Goal: Task Accomplishment & Management: Manage account settings

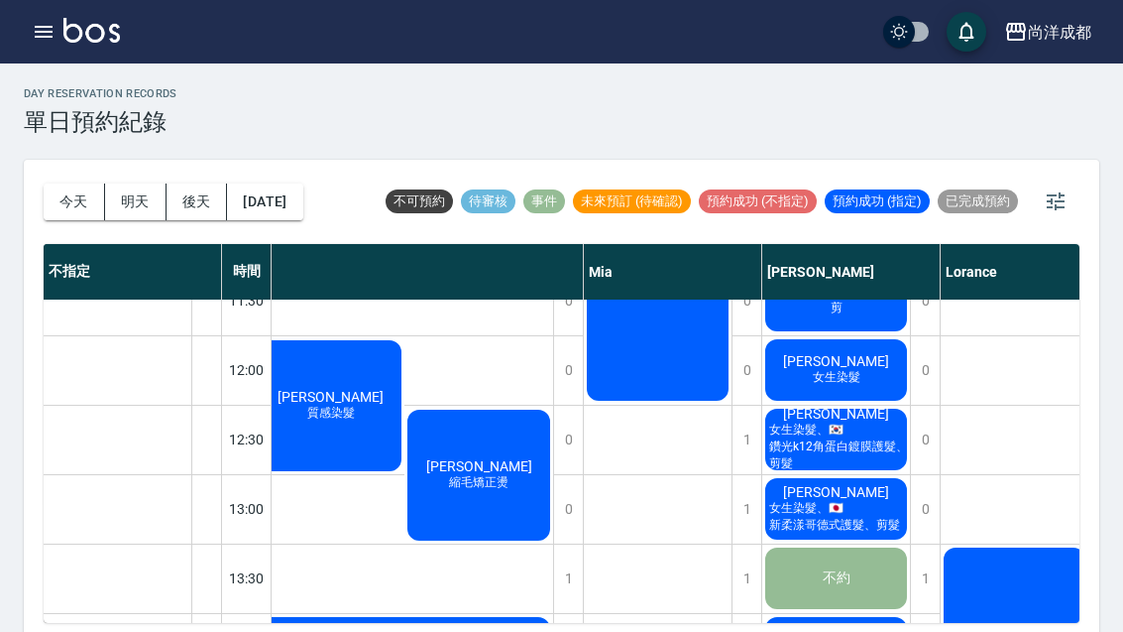
scroll to position [240, 342]
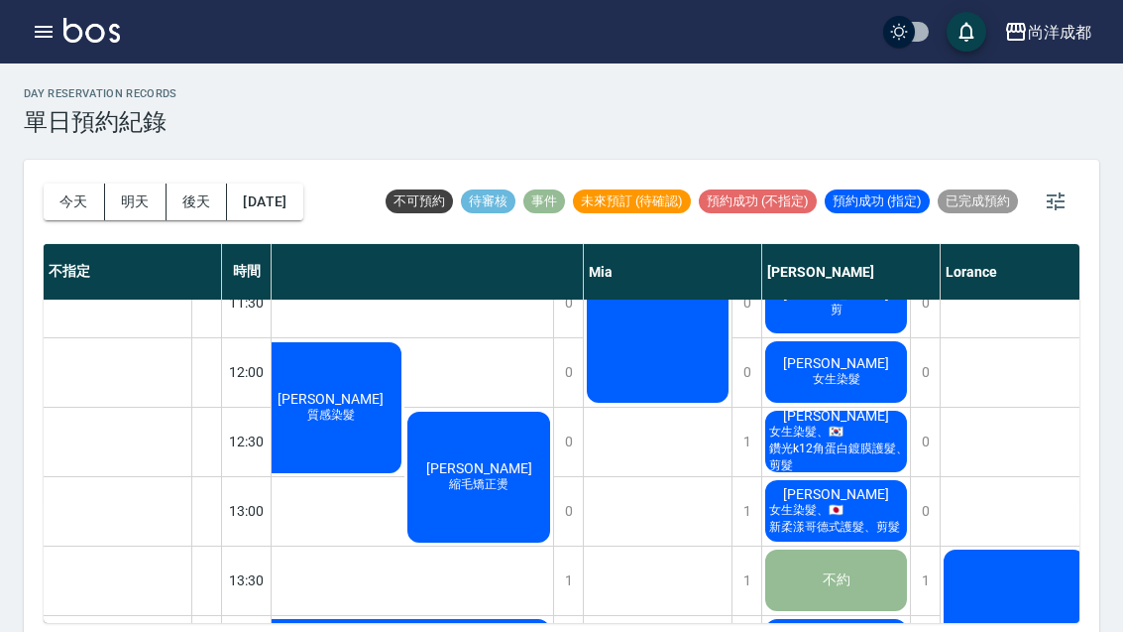
click at [855, 446] on span "女生染髮、🇰🇷鑽光k12角蛋白鍍膜護髮、剪髮" at bounding box center [836, 448] width 147 height 51
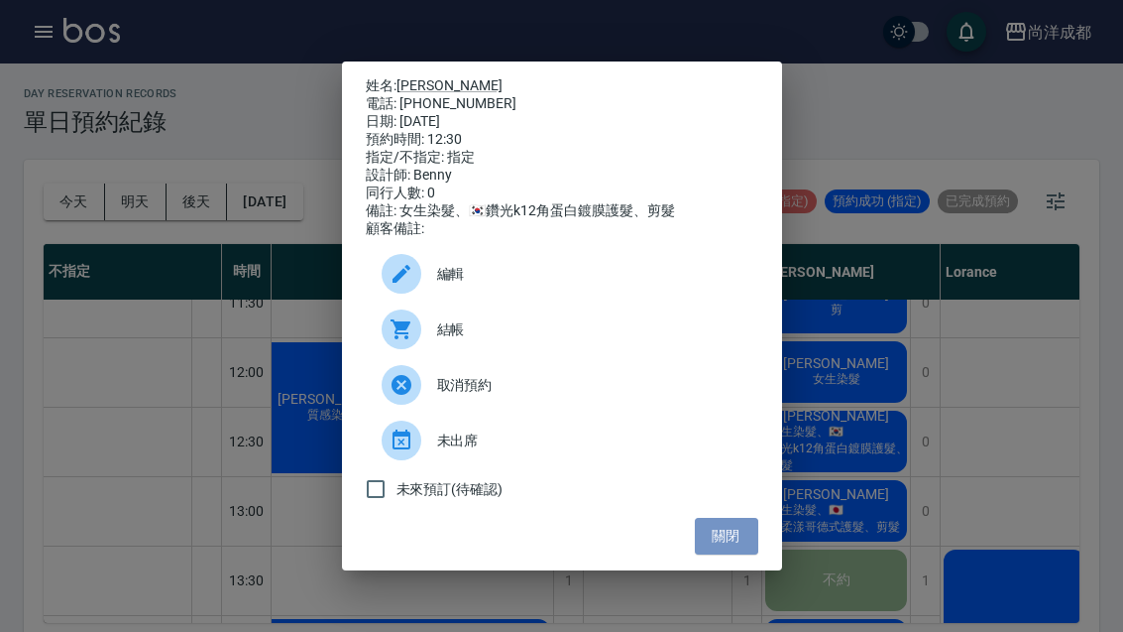
click at [753, 546] on button "關閉" at bounding box center [726, 536] width 63 height 37
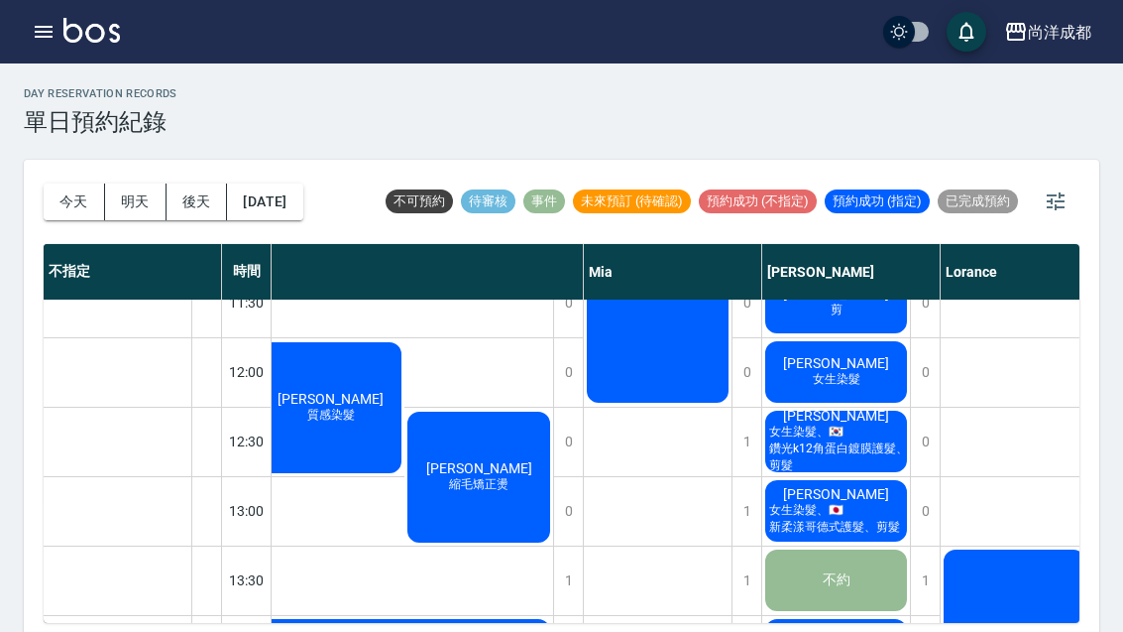
click at [878, 506] on div "蔡鈺萱 女生染髮、🇯🇵新柔漾哥德式護髮、剪髮" at bounding box center [836, 510] width 148 height 67
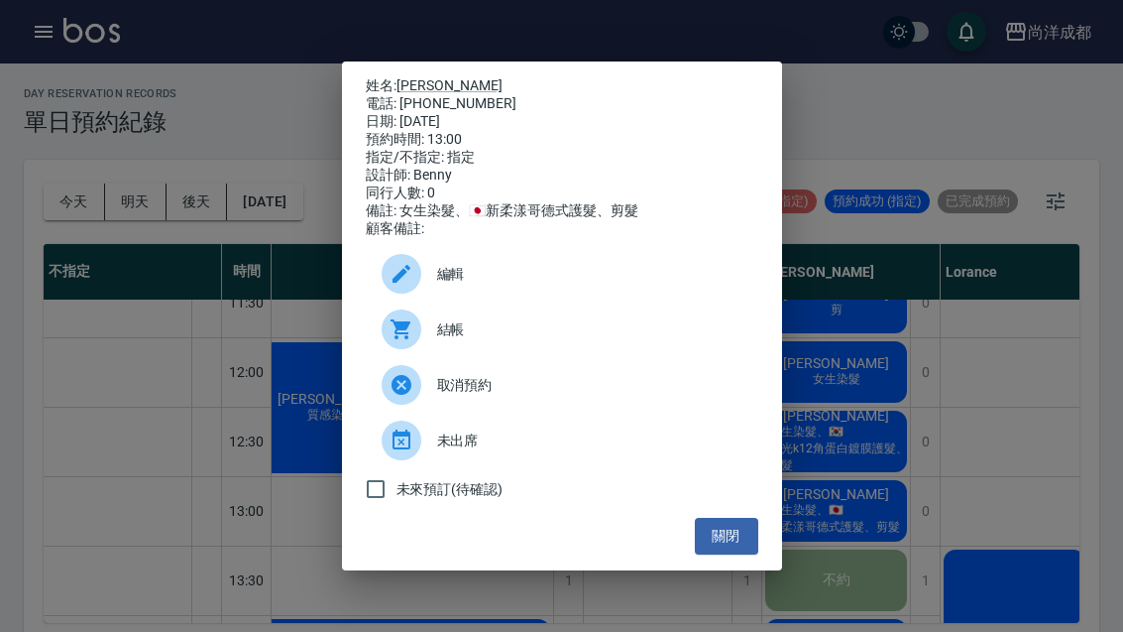
click at [755, 543] on button "關閉" at bounding box center [726, 536] width 63 height 37
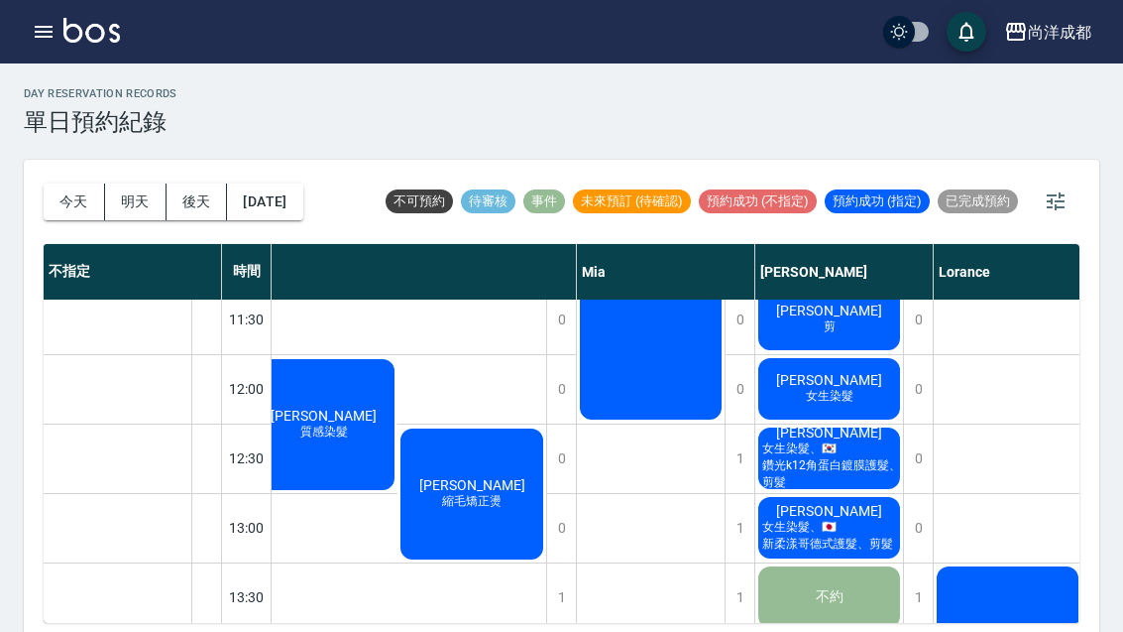
scroll to position [224, 349]
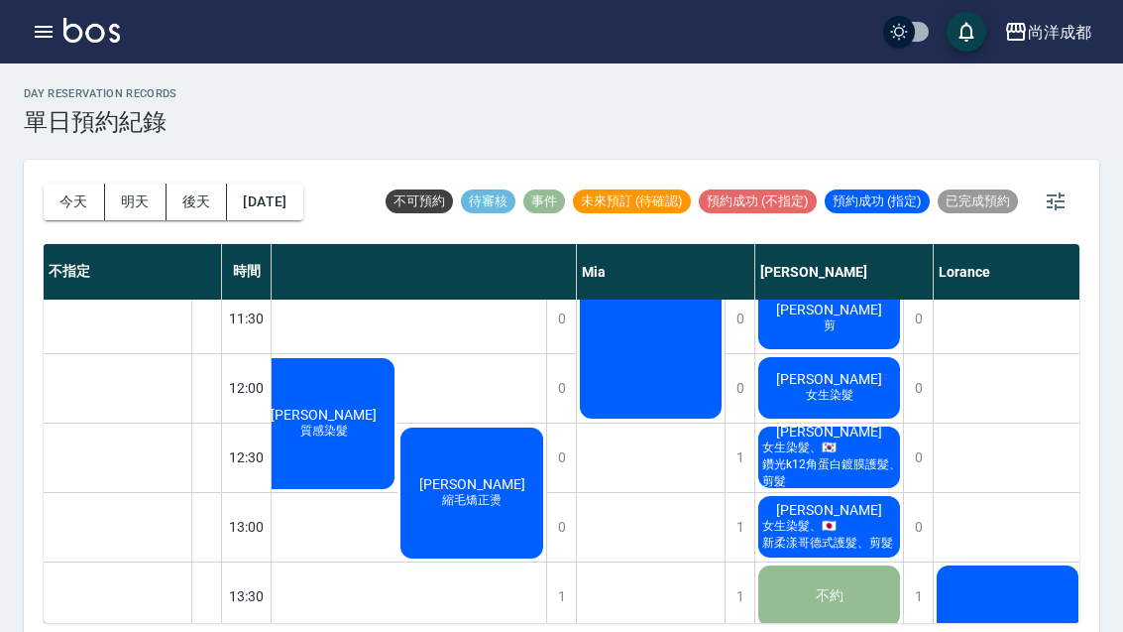
click at [853, 439] on span "張露友" at bounding box center [829, 431] width 114 height 16
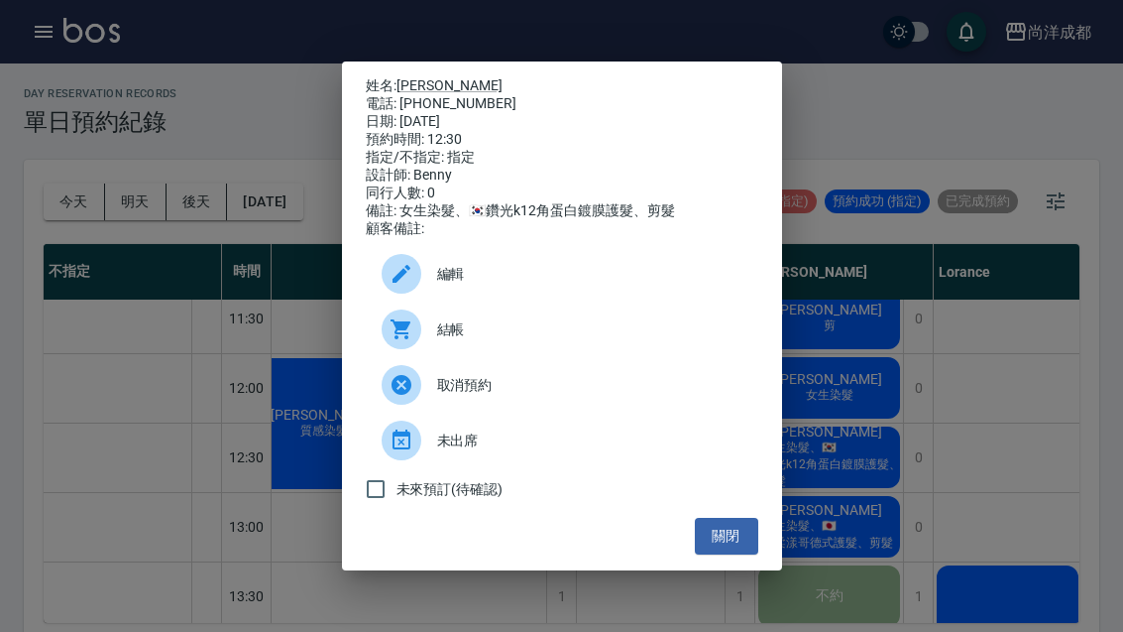
click at [741, 554] on button "關閉" at bounding box center [726, 536] width 63 height 37
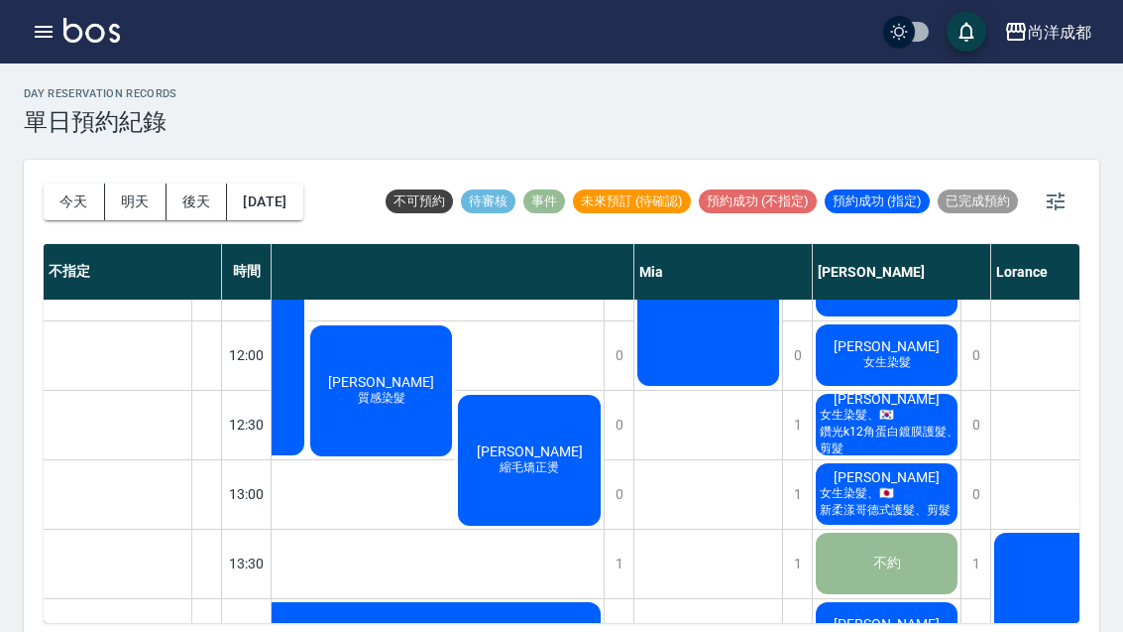
scroll to position [269, 300]
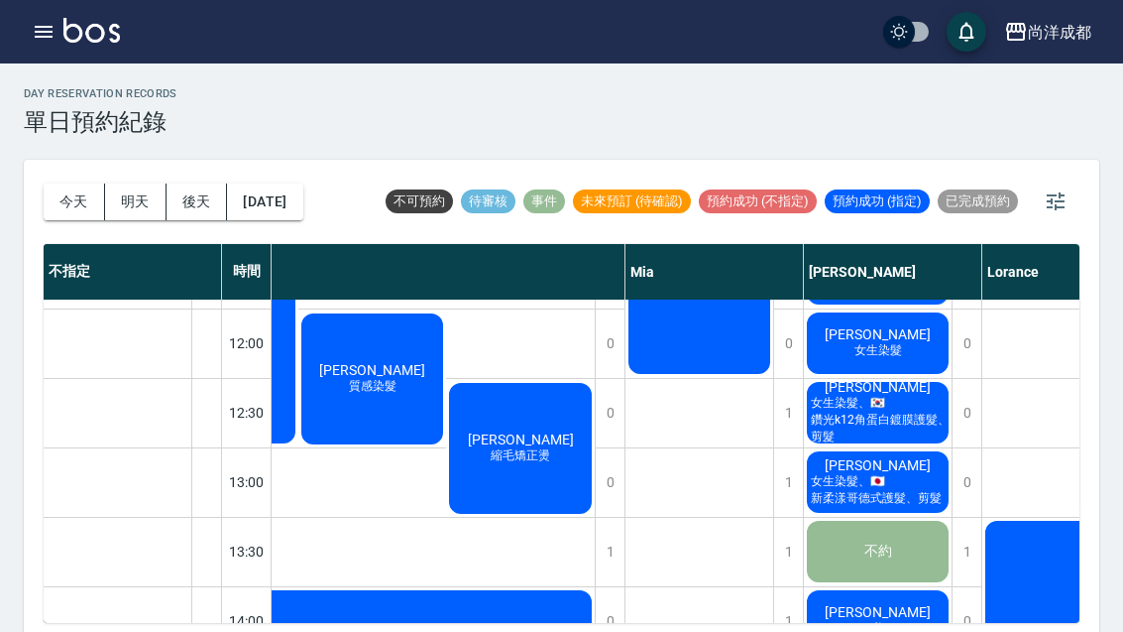
click at [895, 491] on span "女生染髮、🇯🇵新柔漾哥德式護髮、剪髮" at bounding box center [878, 490] width 142 height 34
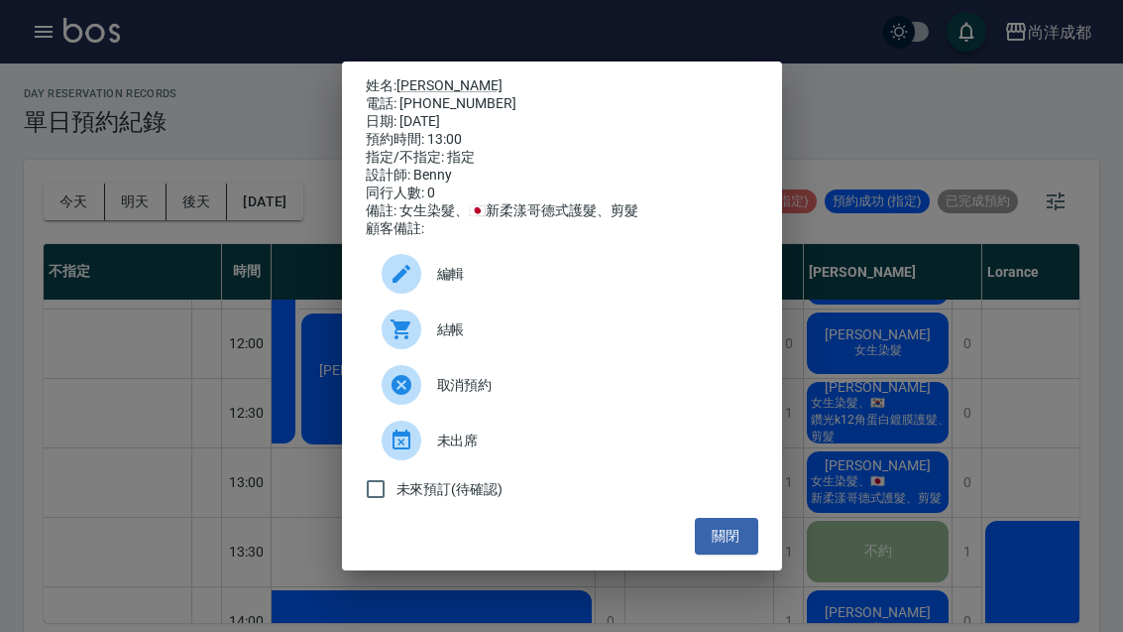
click at [742, 551] on button "關閉" at bounding box center [726, 536] width 63 height 37
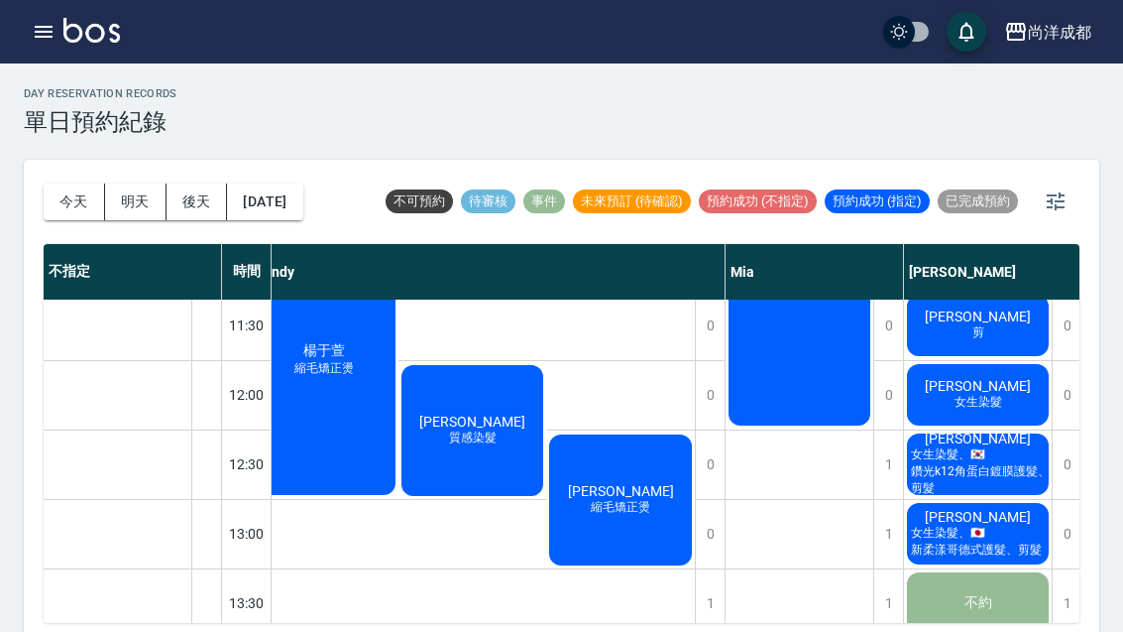
scroll to position [217, 198]
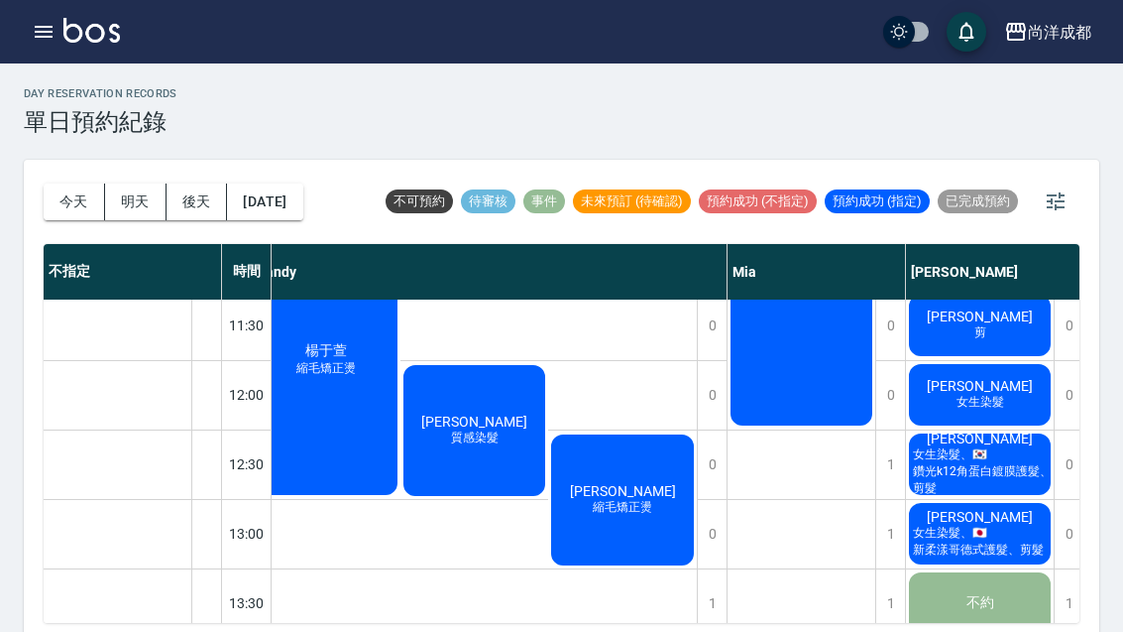
click at [654, 511] on span "縮毛矯正燙" at bounding box center [622, 507] width 67 height 17
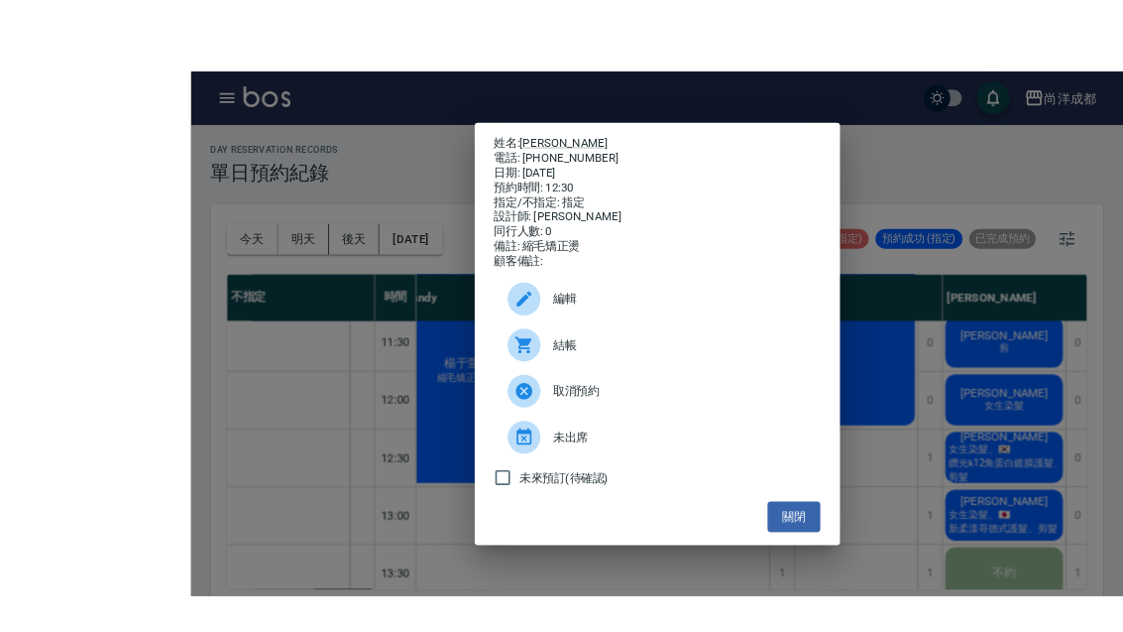
scroll to position [1, 0]
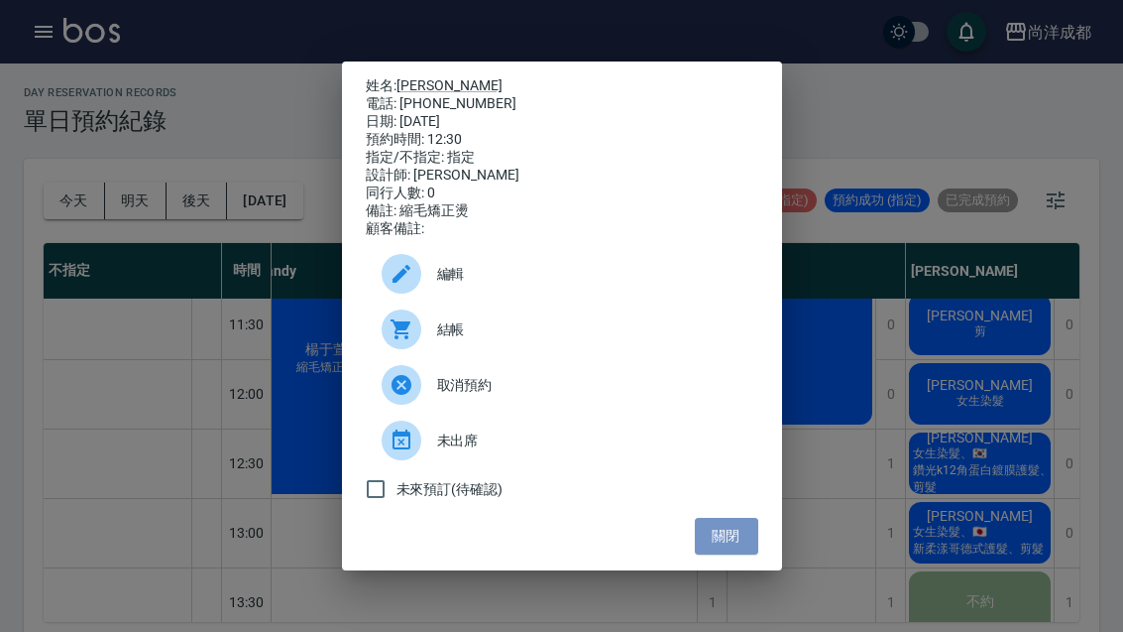
click at [751, 546] on button "關閉" at bounding box center [726, 536] width 63 height 37
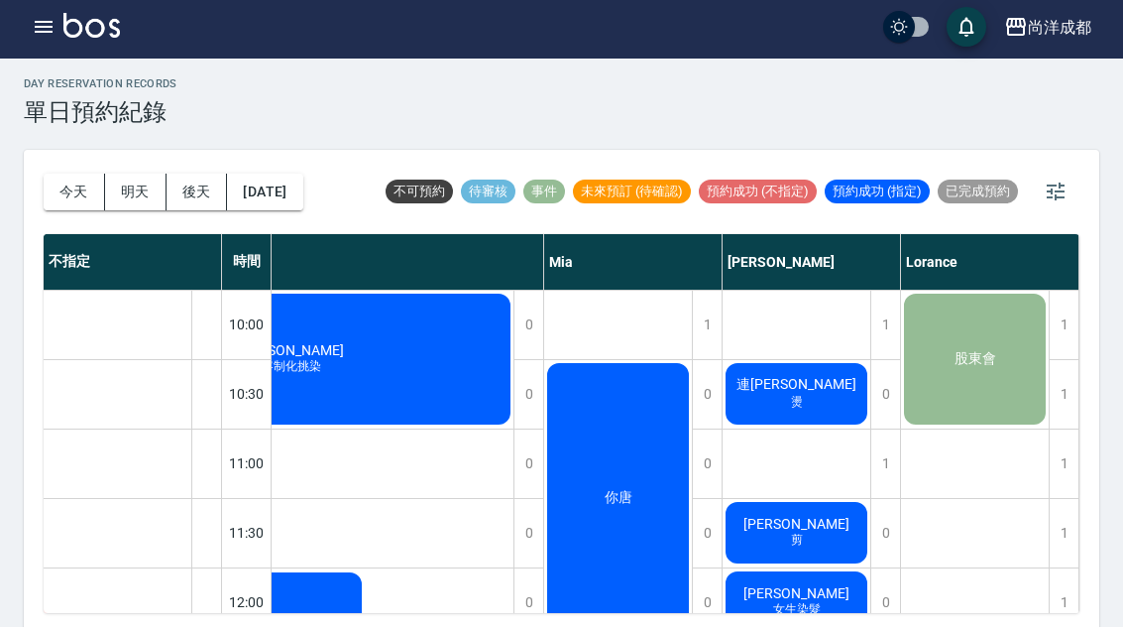
scroll to position [0, 0]
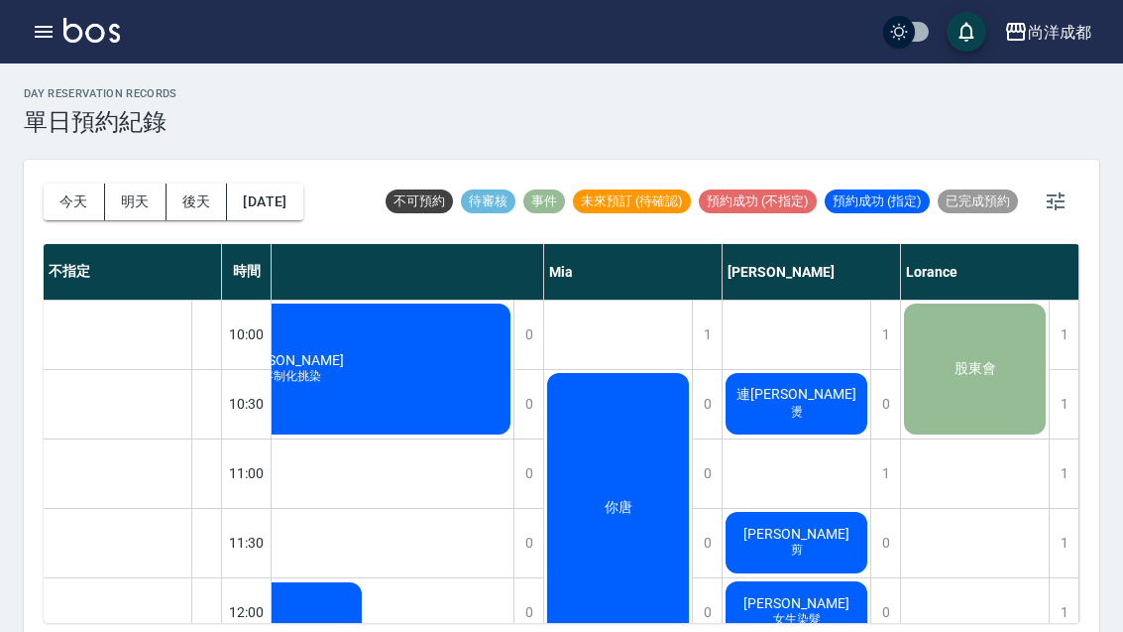
click at [77, 212] on button "今天" at bounding box center [74, 201] width 61 height 37
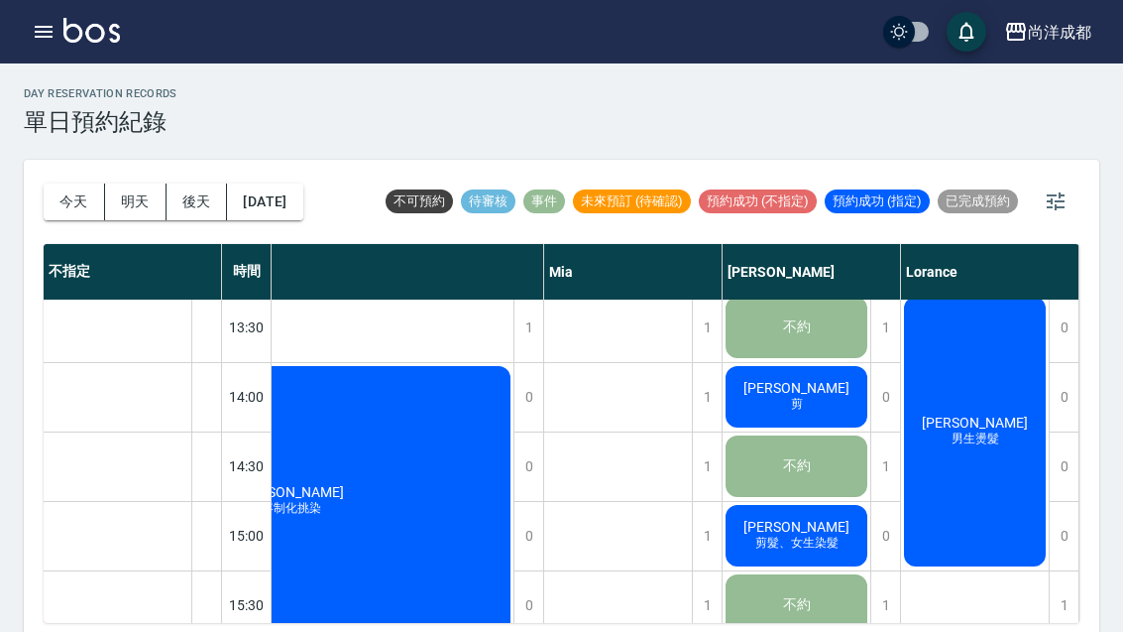
scroll to position [502, 382]
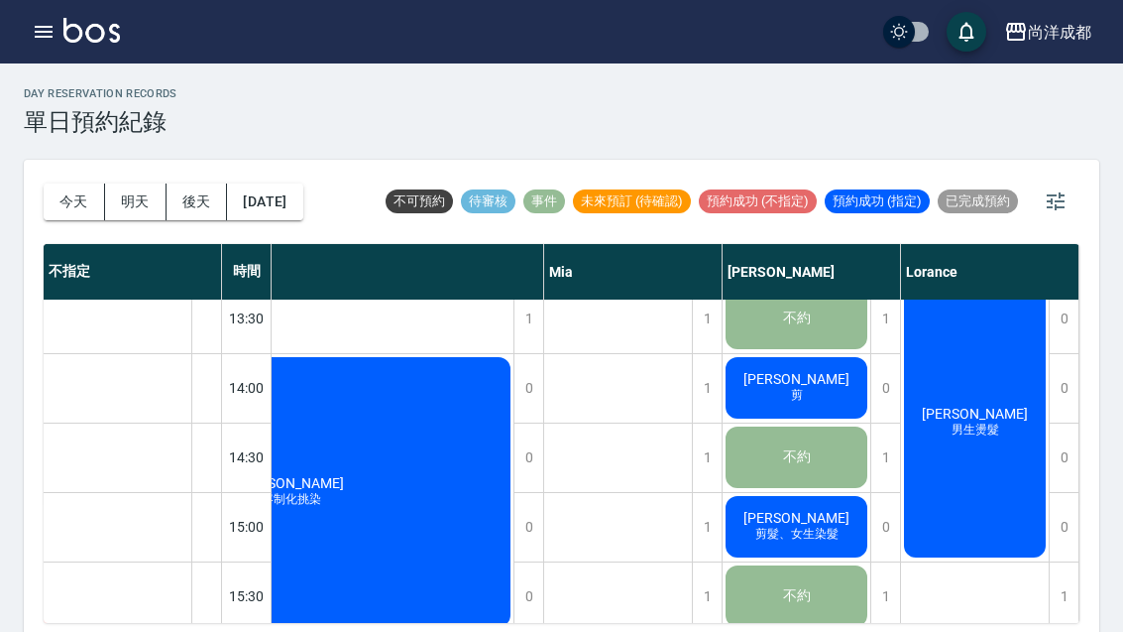
click at [978, 484] on div "張佳明 男生燙髮" at bounding box center [975, 423] width 148 height 276
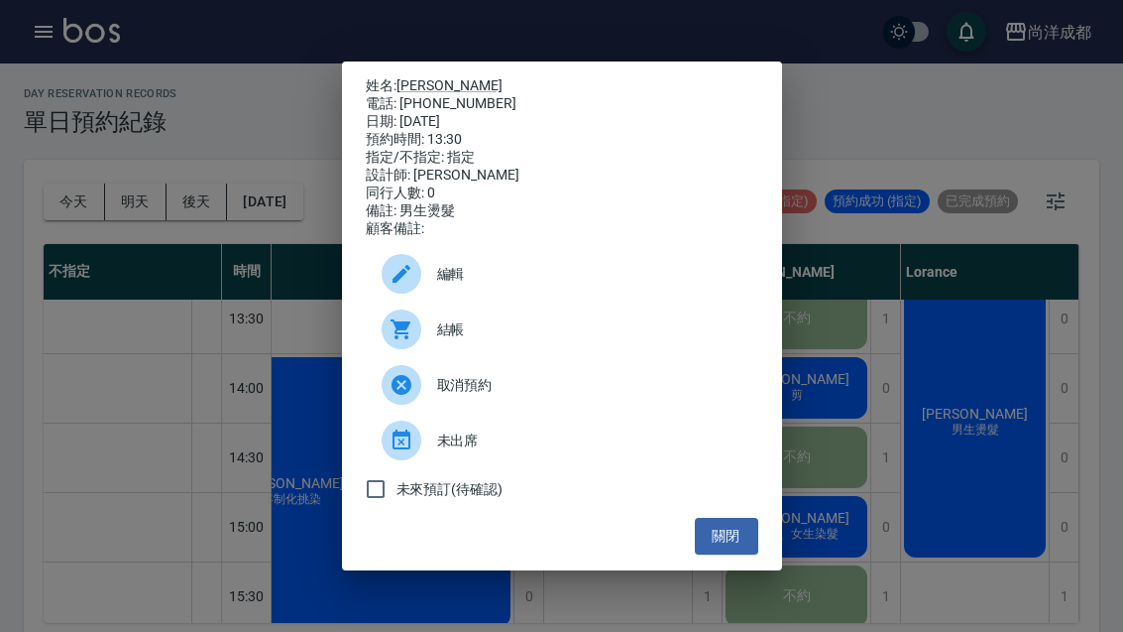
click at [424, 77] on link "[PERSON_NAME]" at bounding box center [450, 85] width 106 height 16
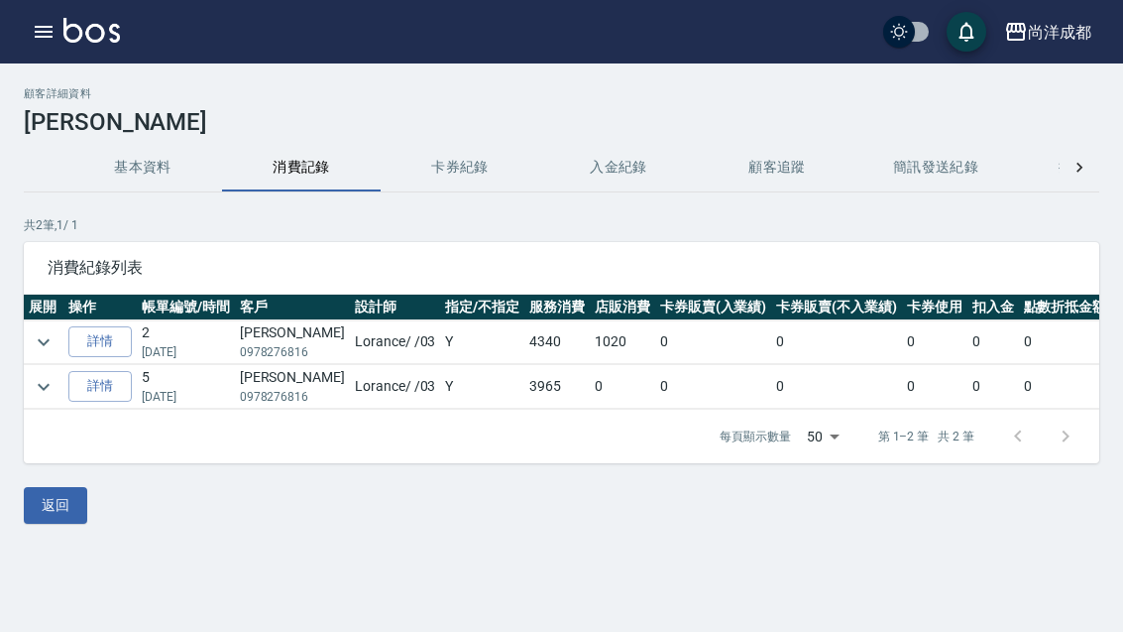
click at [110, 336] on link "詳情" at bounding box center [99, 341] width 63 height 31
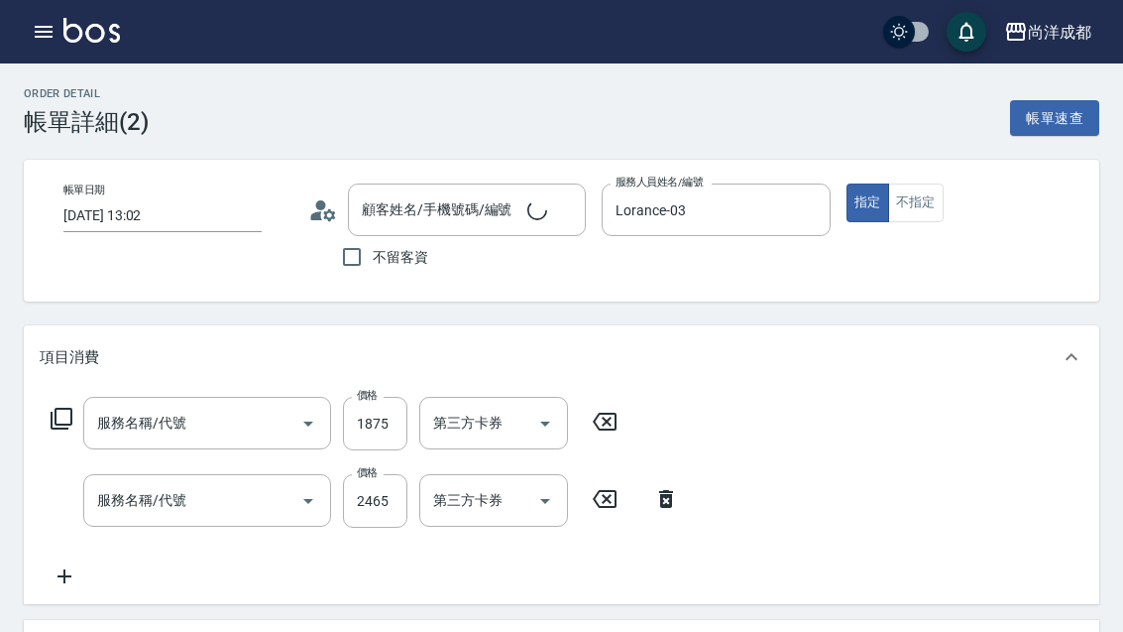
type input "[DATE] 13:02"
type input "Lorance-03"
type input "530"
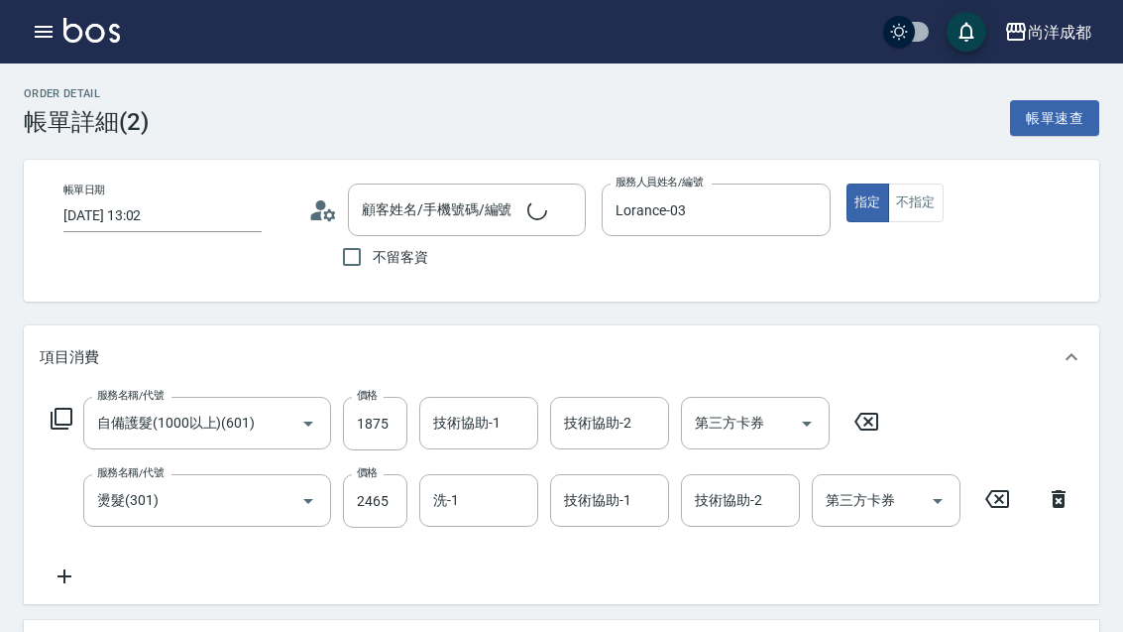
type input "自備護髮(1000以上)(601)"
type input "燙髮(301)"
click at [79, 350] on p "項目消費" at bounding box center [69, 357] width 59 height 21
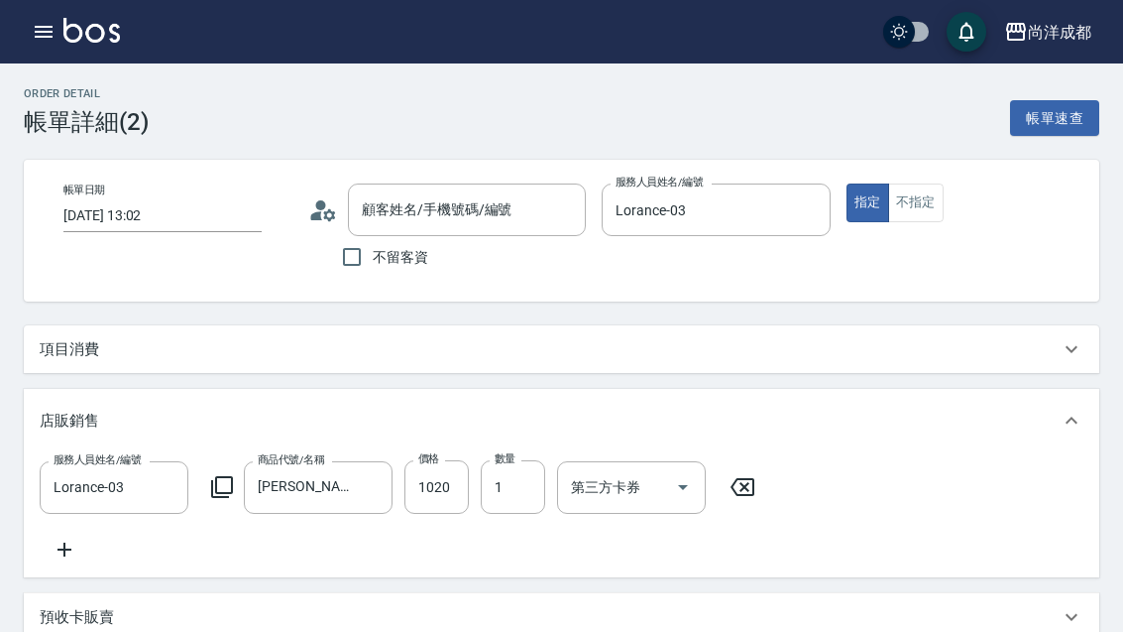
type input "[PERSON_NAME]/0978276816/"
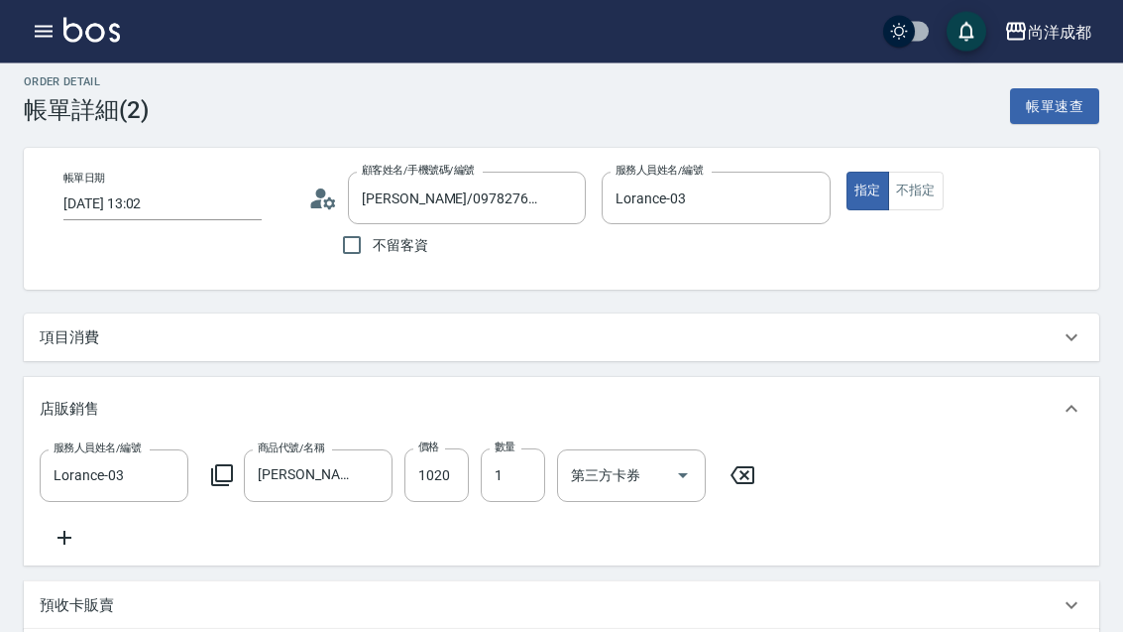
scroll to position [16, 0]
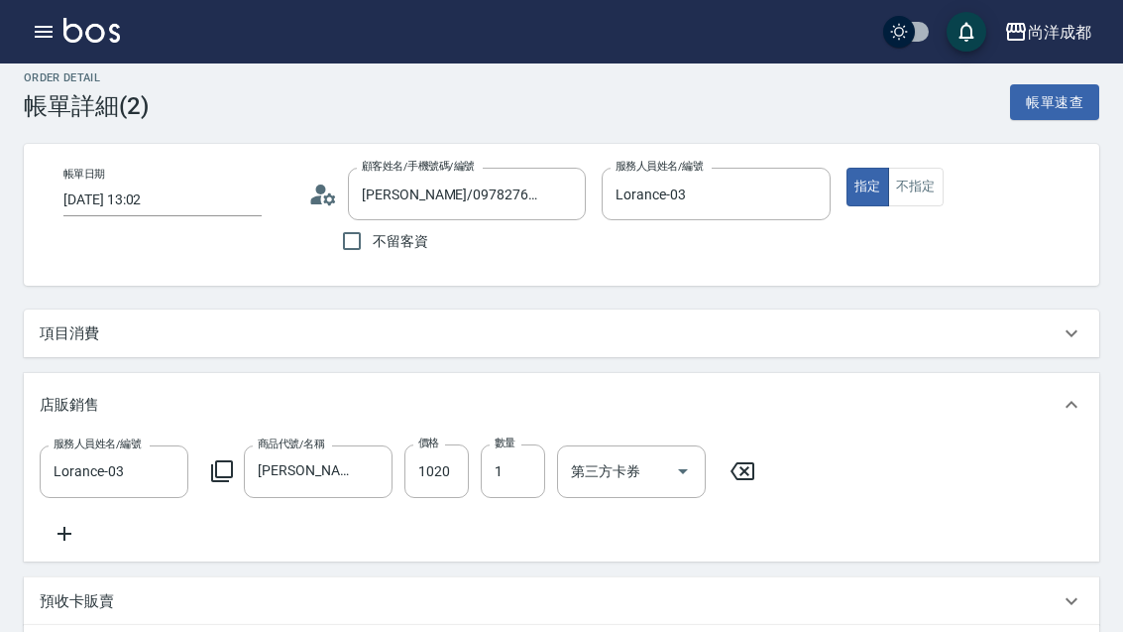
click at [1062, 336] on icon at bounding box center [1072, 333] width 24 height 24
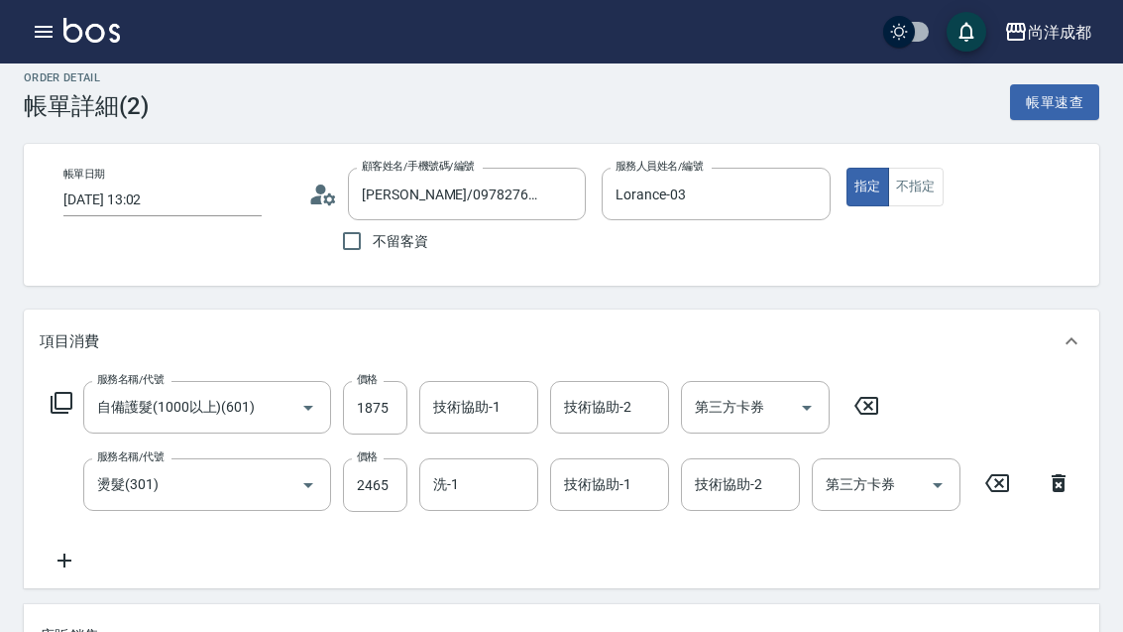
click at [27, 39] on button "button" at bounding box center [44, 32] width 40 height 40
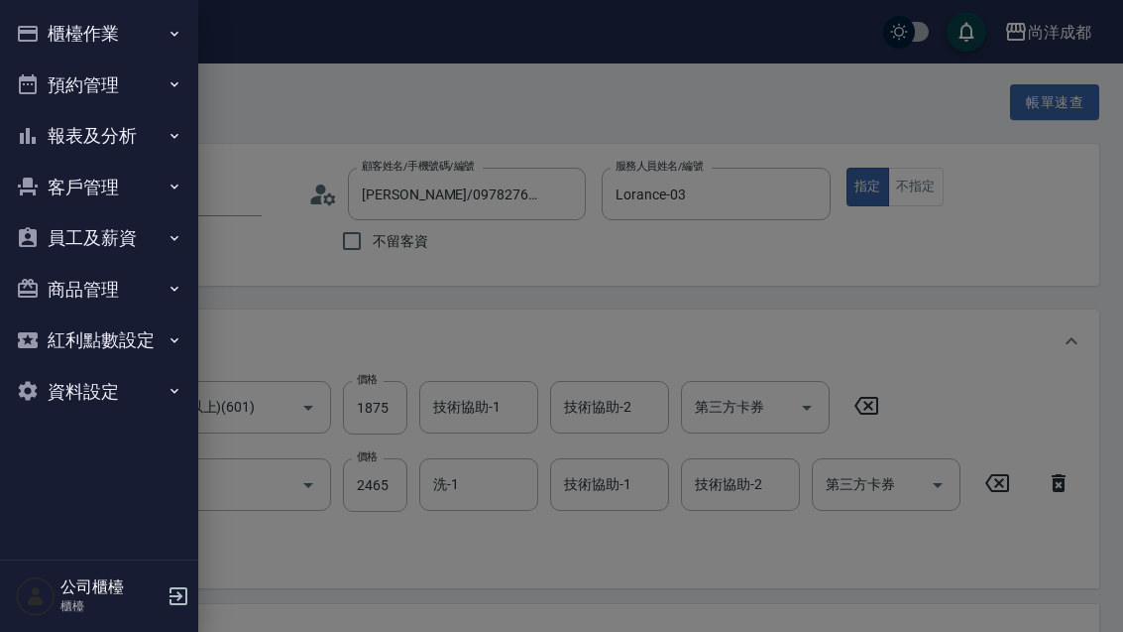
click at [127, 86] on button "預約管理" at bounding box center [99, 85] width 182 height 52
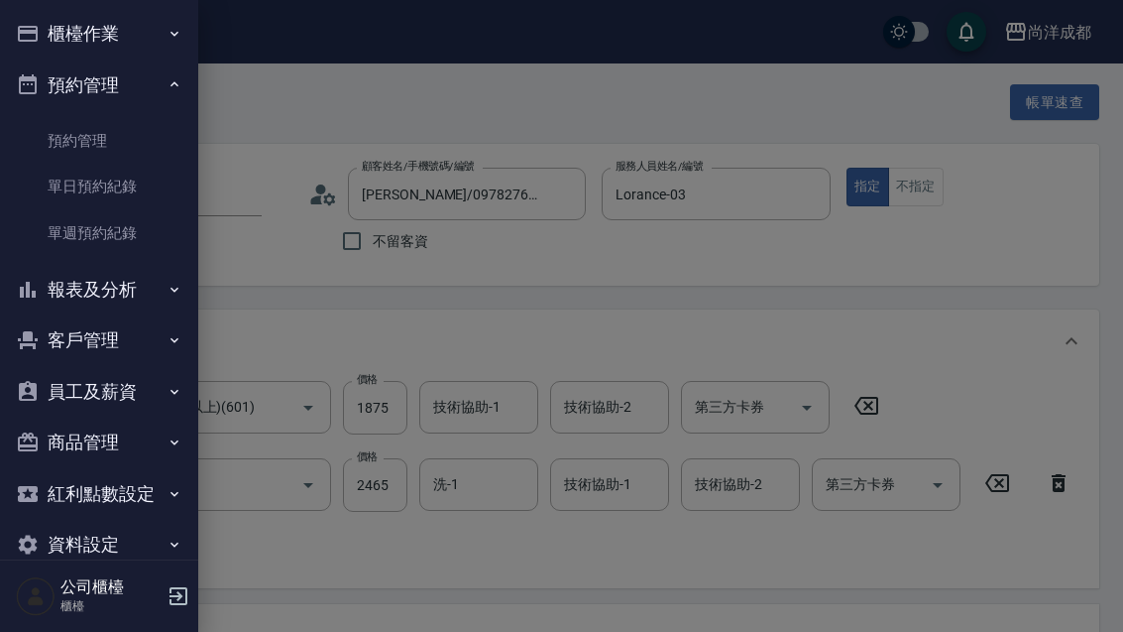
click at [108, 183] on link "單日預約紀錄" at bounding box center [99, 187] width 182 height 46
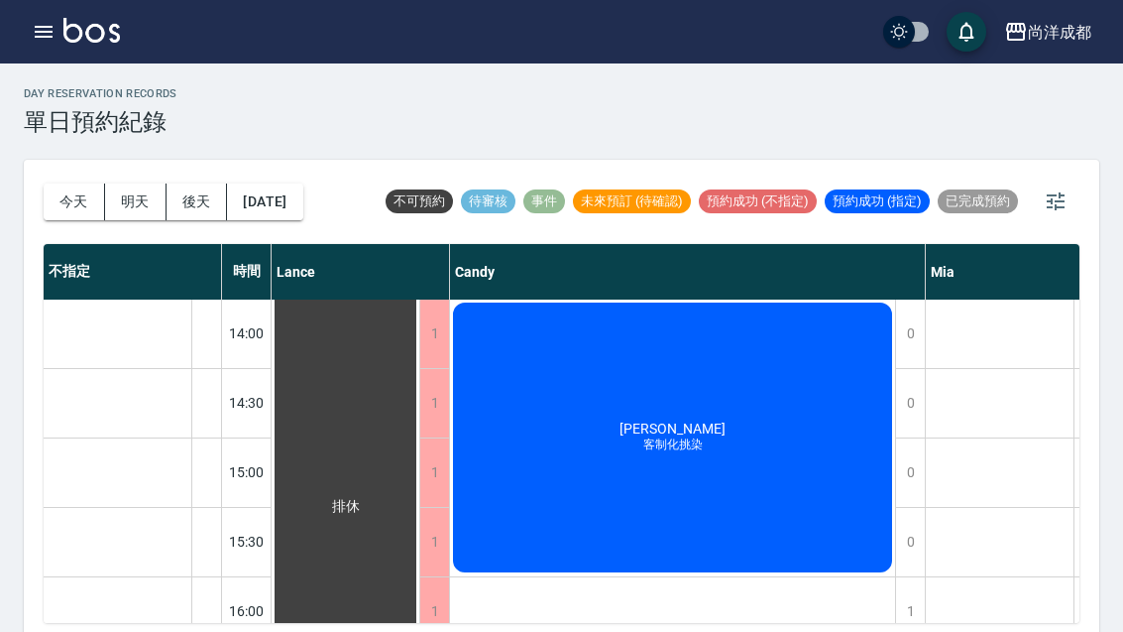
scroll to position [557, 0]
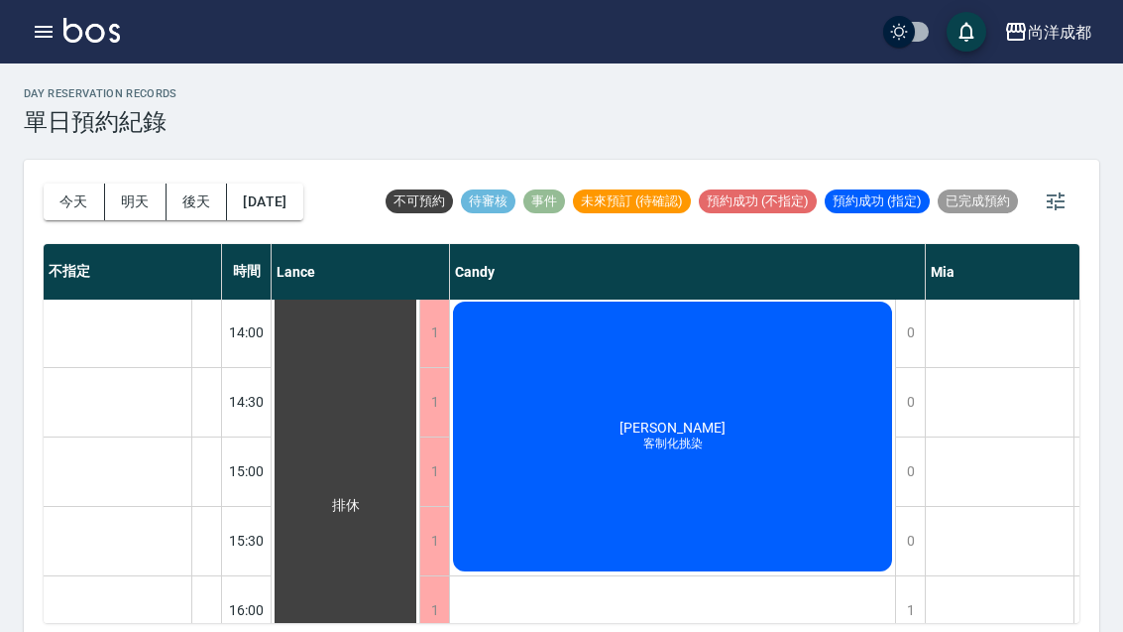
click at [727, 454] on div "李芷琪 客制化挑染" at bounding box center [672, 436] width 445 height 276
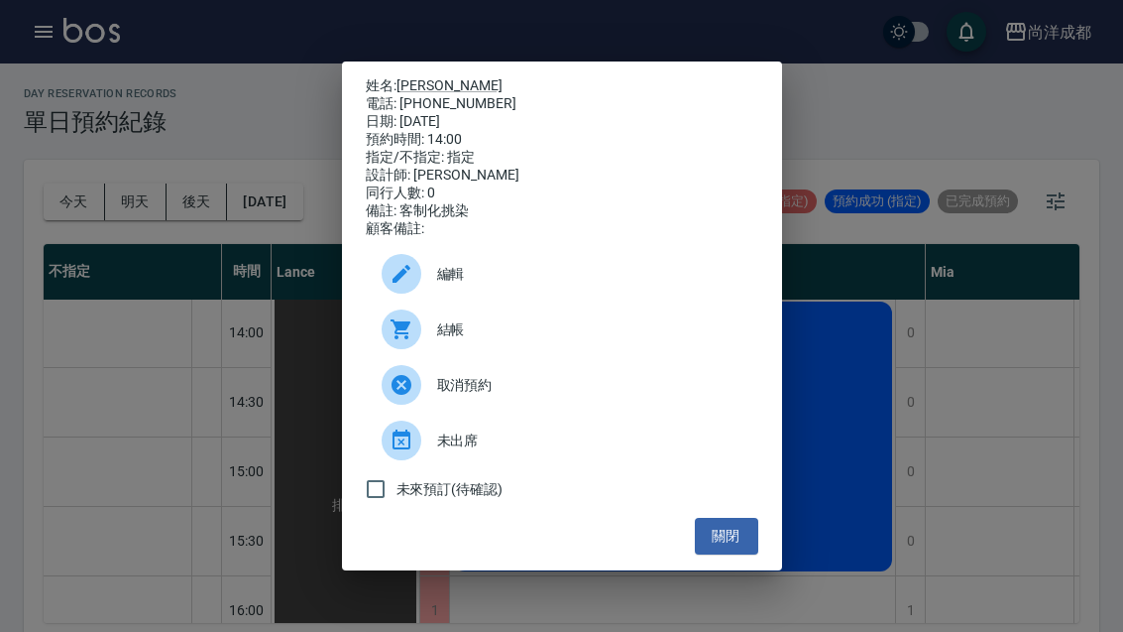
click at [724, 554] on button "關閉" at bounding box center [726, 536] width 63 height 37
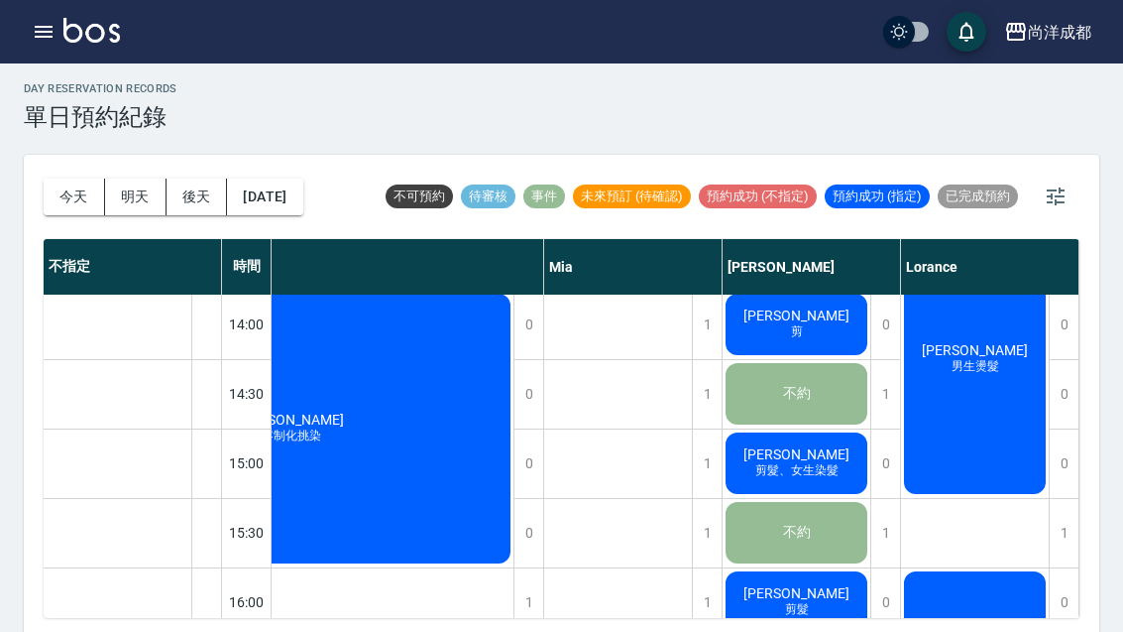
scroll to position [576, 382]
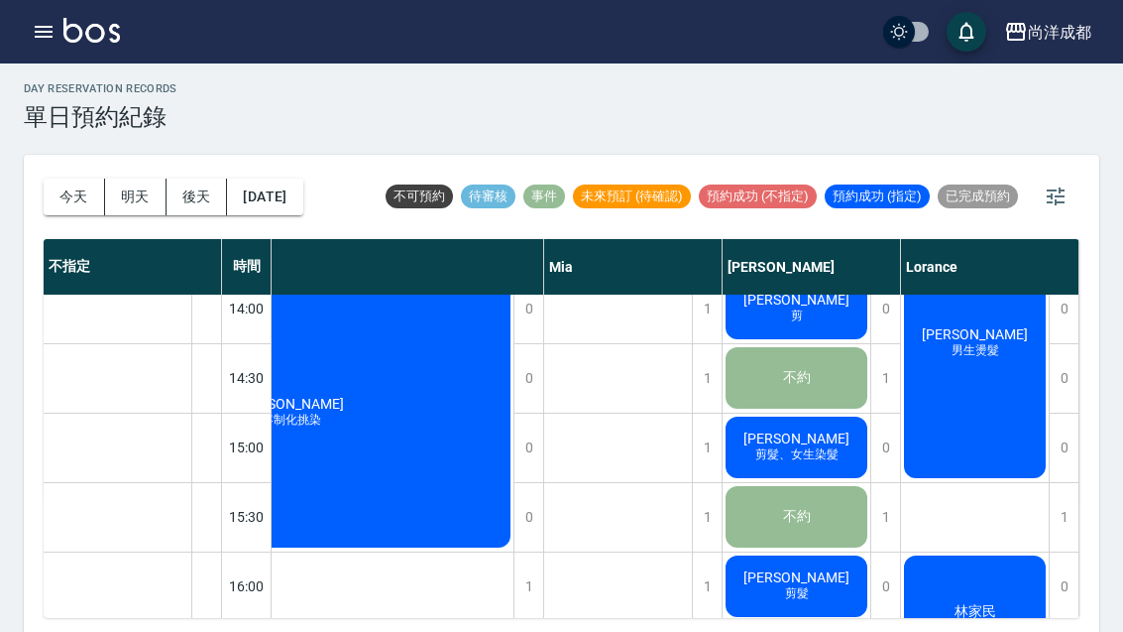
click at [977, 378] on div "張佳明 男生燙髮" at bounding box center [975, 343] width 148 height 276
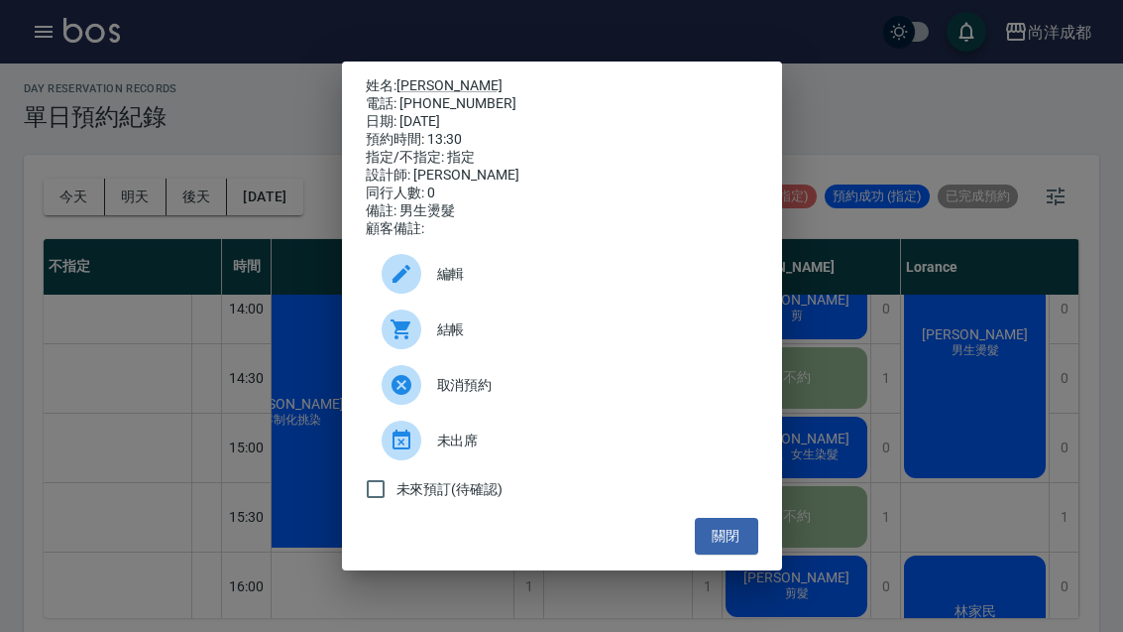
click at [971, 378] on div "姓名: 張佳明 電話: 0978276816 日期: 2025/09/13 預約時間: 13:30 指定/不指定: 指定 設計師: Lorance 同行人數:…" at bounding box center [561, 316] width 1123 height 632
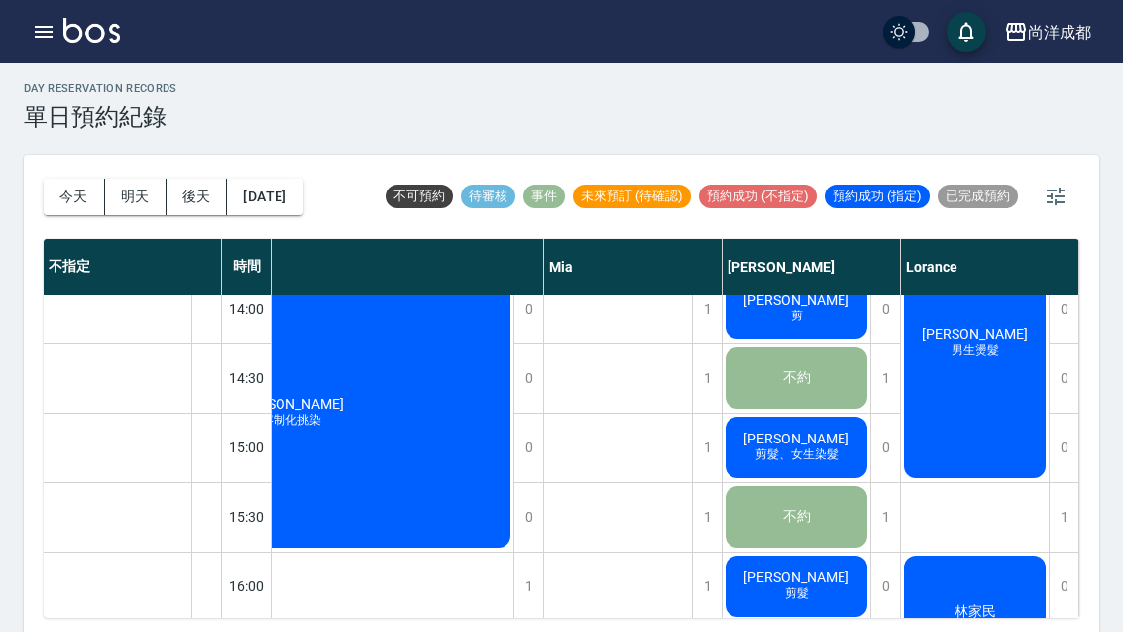
click at [961, 399] on div "張佳明 男生燙髮" at bounding box center [975, 343] width 148 height 276
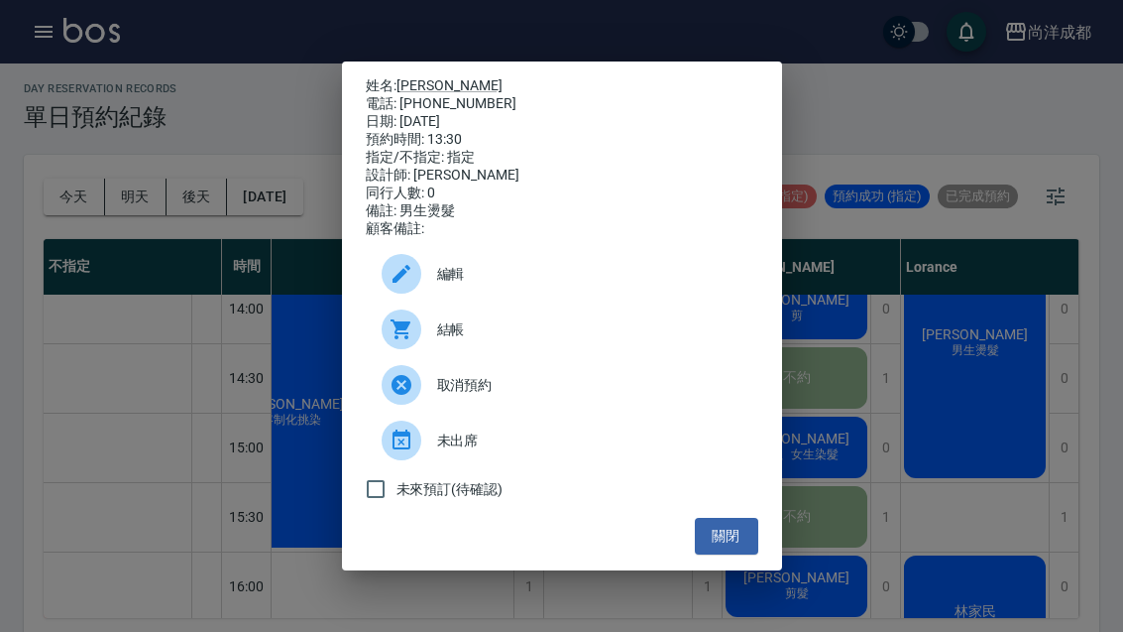
click at [731, 554] on button "關閉" at bounding box center [726, 536] width 63 height 37
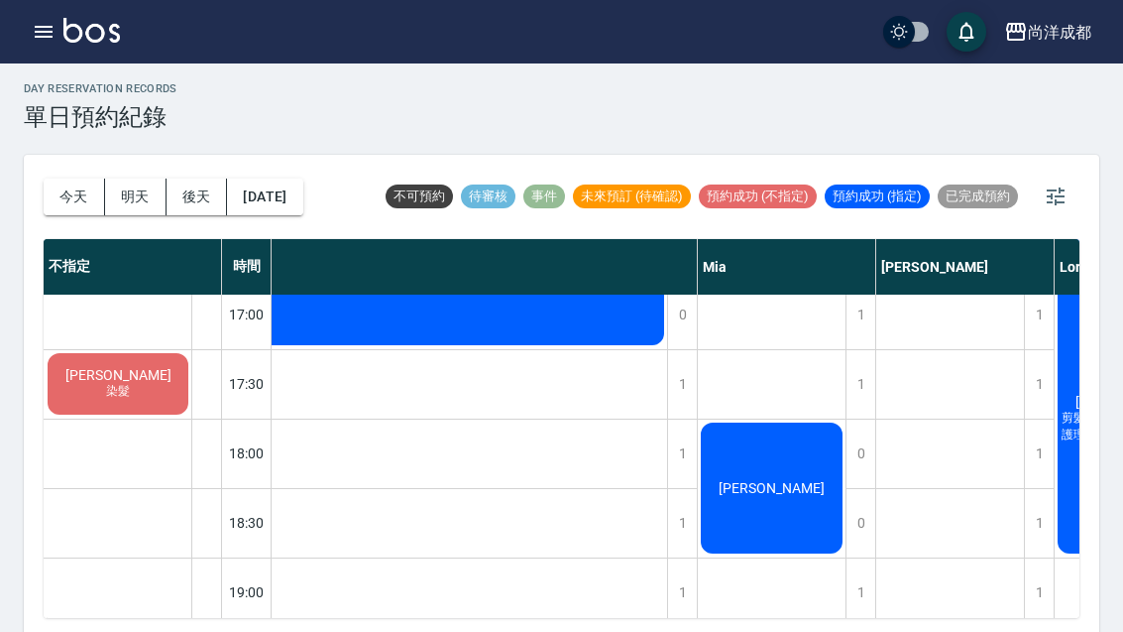
scroll to position [982, 230]
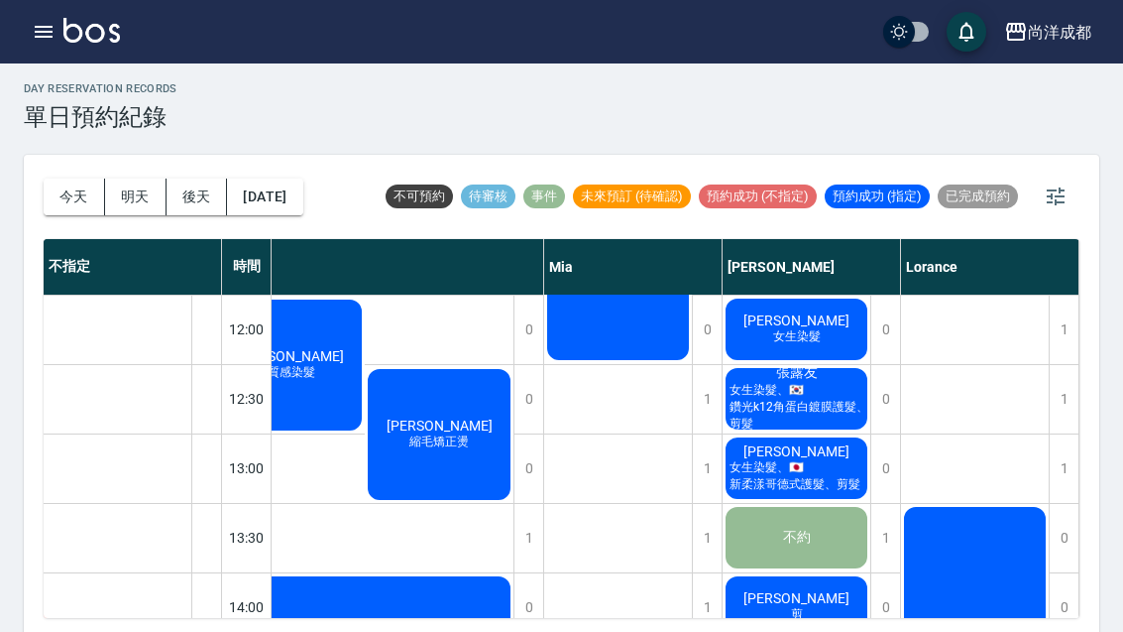
click at [55, 163] on div "今天 明天 後天 2025/09/13" at bounding box center [174, 197] width 260 height 84
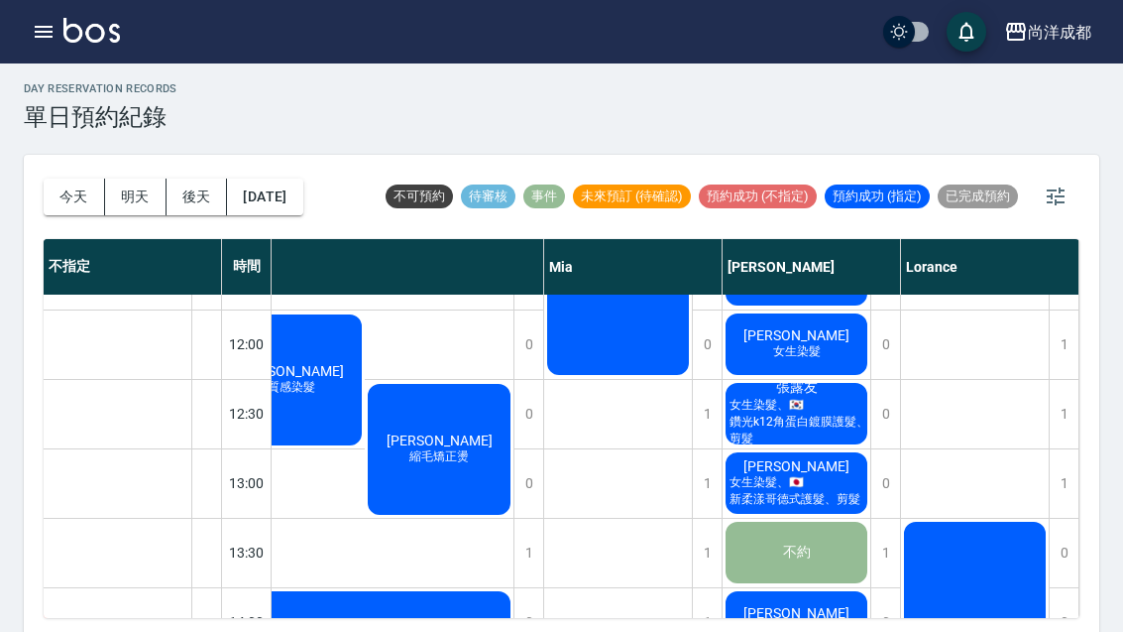
click at [55, 162] on div "今天 明天 後天 2025/09/13" at bounding box center [174, 197] width 260 height 84
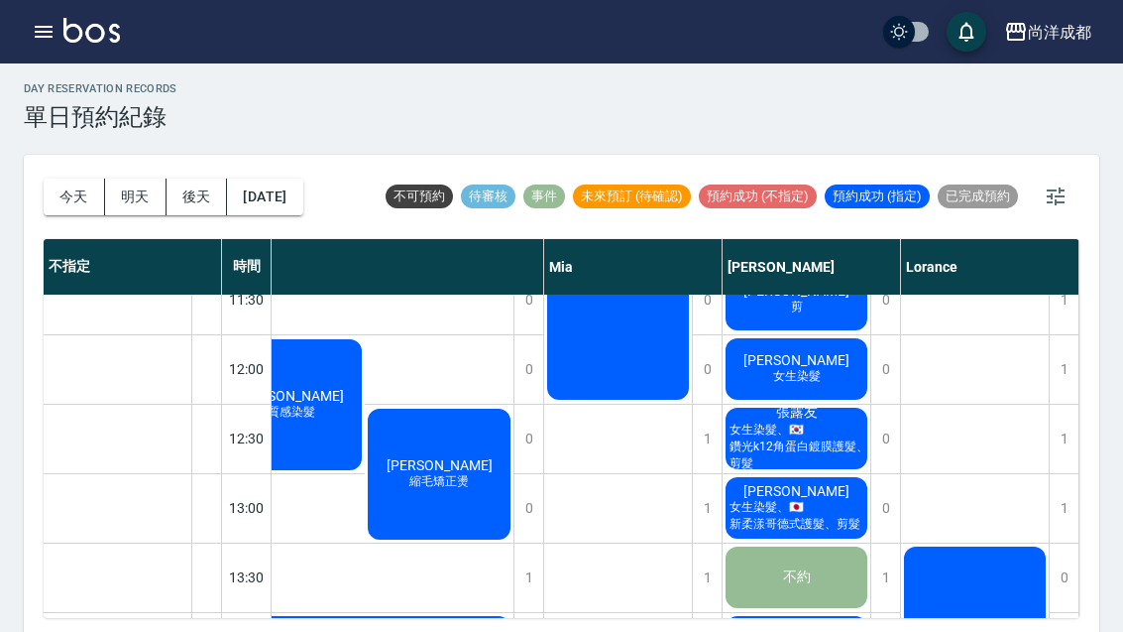
click at [66, 194] on button "今天" at bounding box center [74, 196] width 61 height 37
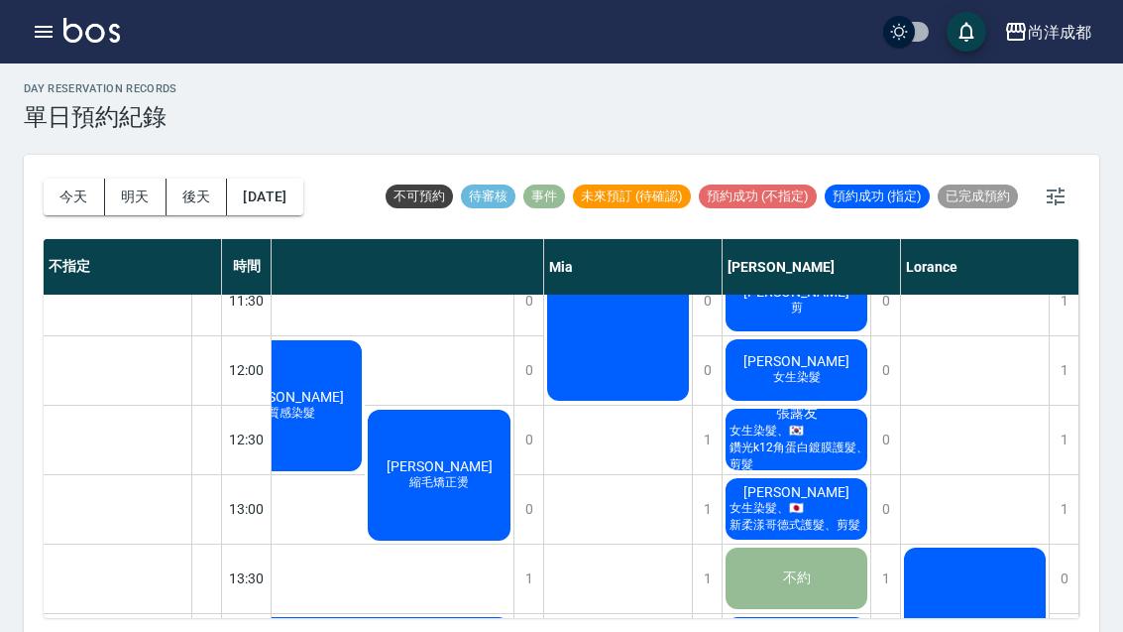
click at [65, 193] on button "今天" at bounding box center [74, 196] width 61 height 37
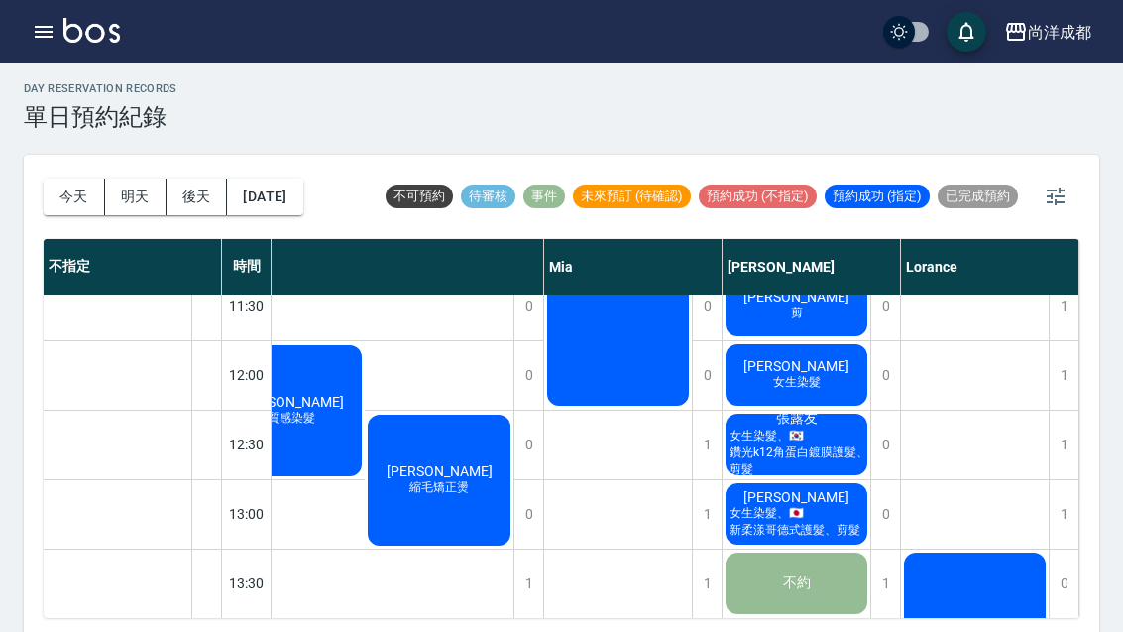
click at [69, 195] on button "今天" at bounding box center [74, 196] width 61 height 37
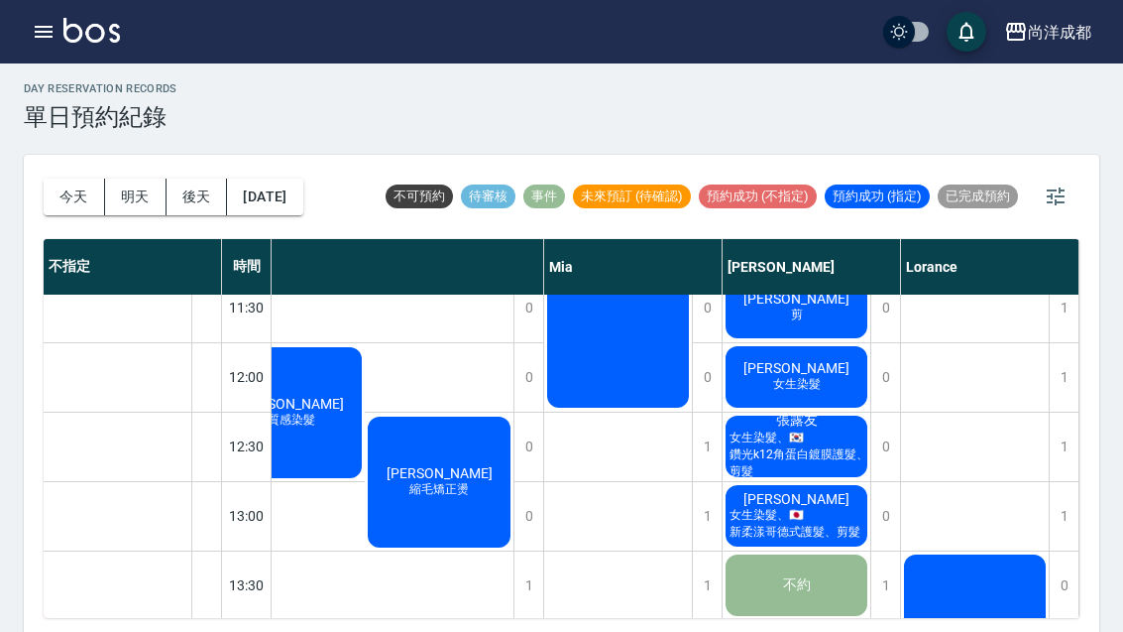
click at [68, 195] on button "今天" at bounding box center [74, 196] width 61 height 37
click at [70, 198] on button "今天" at bounding box center [74, 196] width 61 height 37
click at [69, 197] on button "今天" at bounding box center [74, 196] width 61 height 37
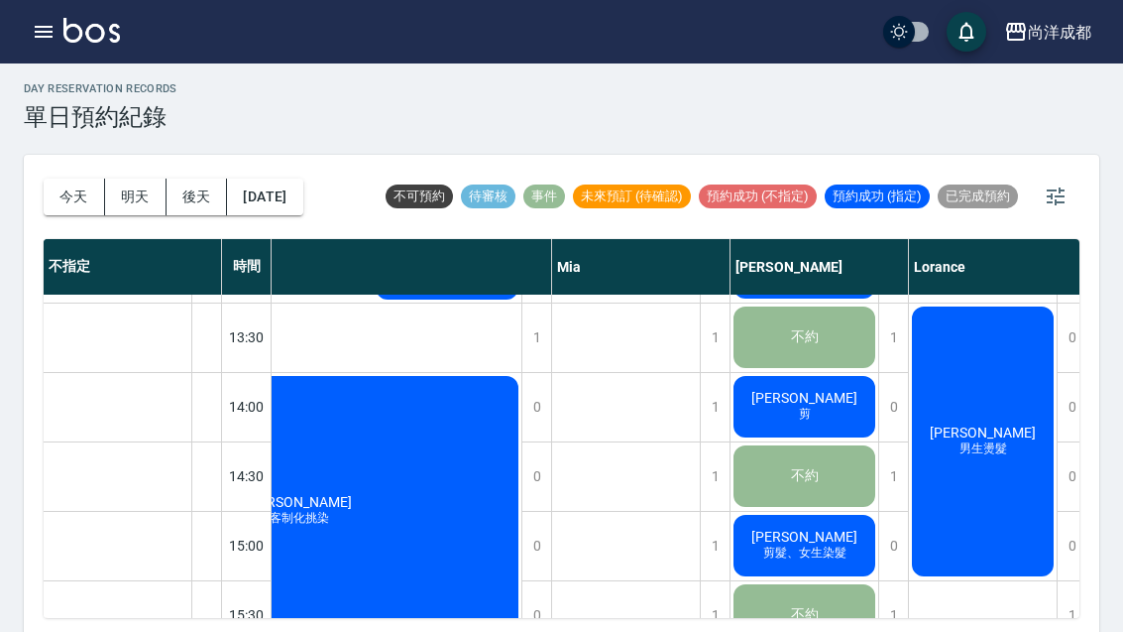
scroll to position [480, 374]
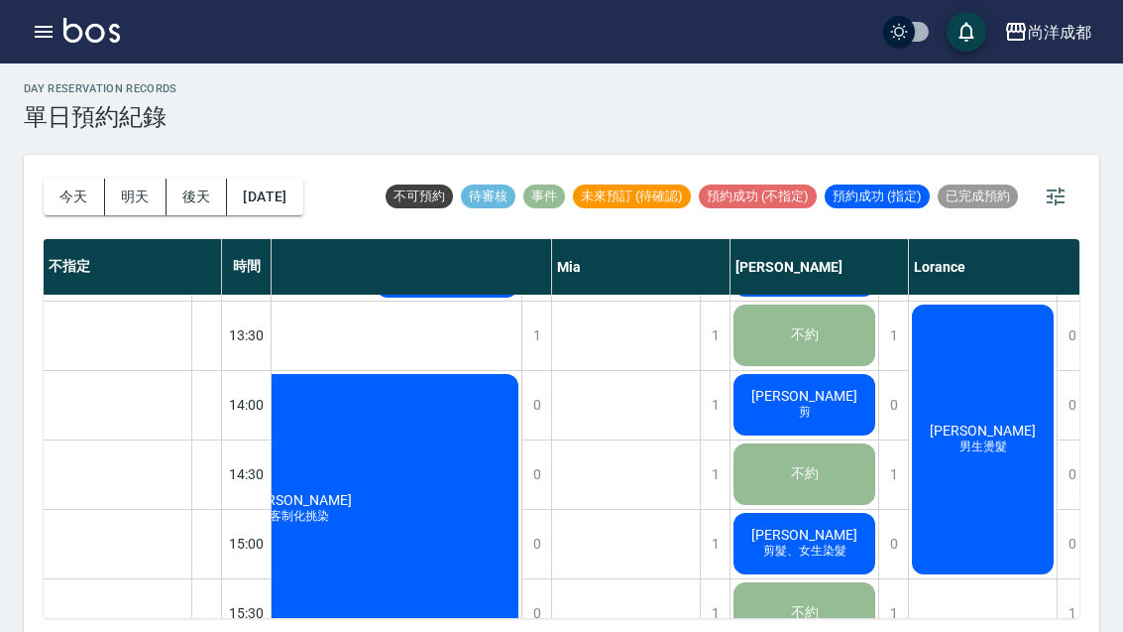
click at [779, 434] on div "楊凱捷 剪" at bounding box center [805, 404] width 148 height 67
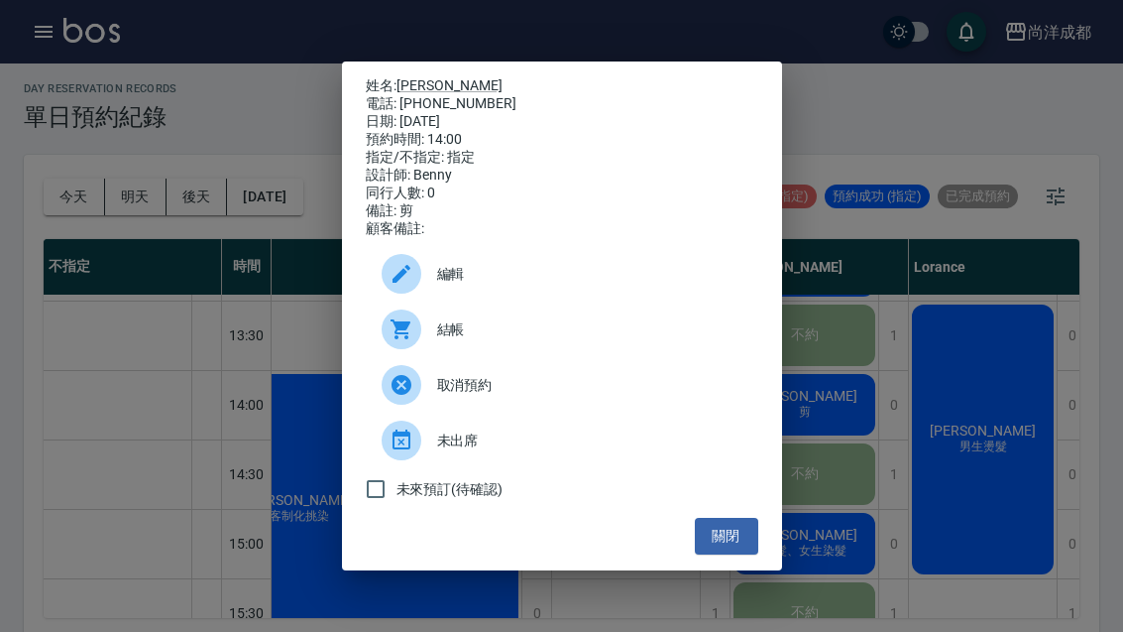
click at [752, 554] on button "關閉" at bounding box center [726, 536] width 63 height 37
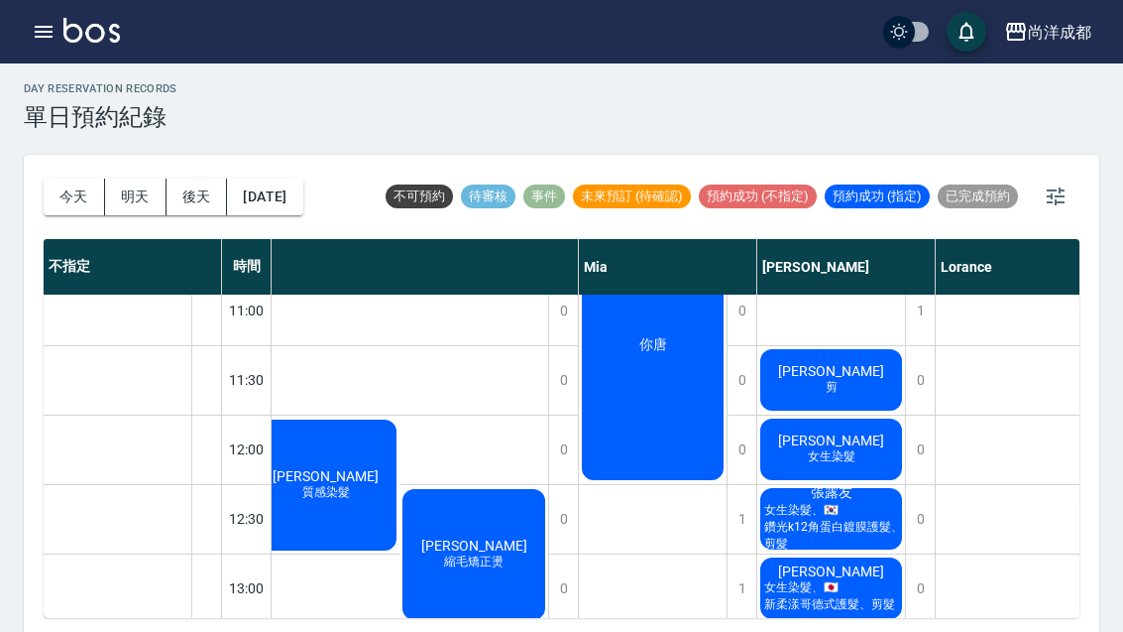
scroll to position [158, 345]
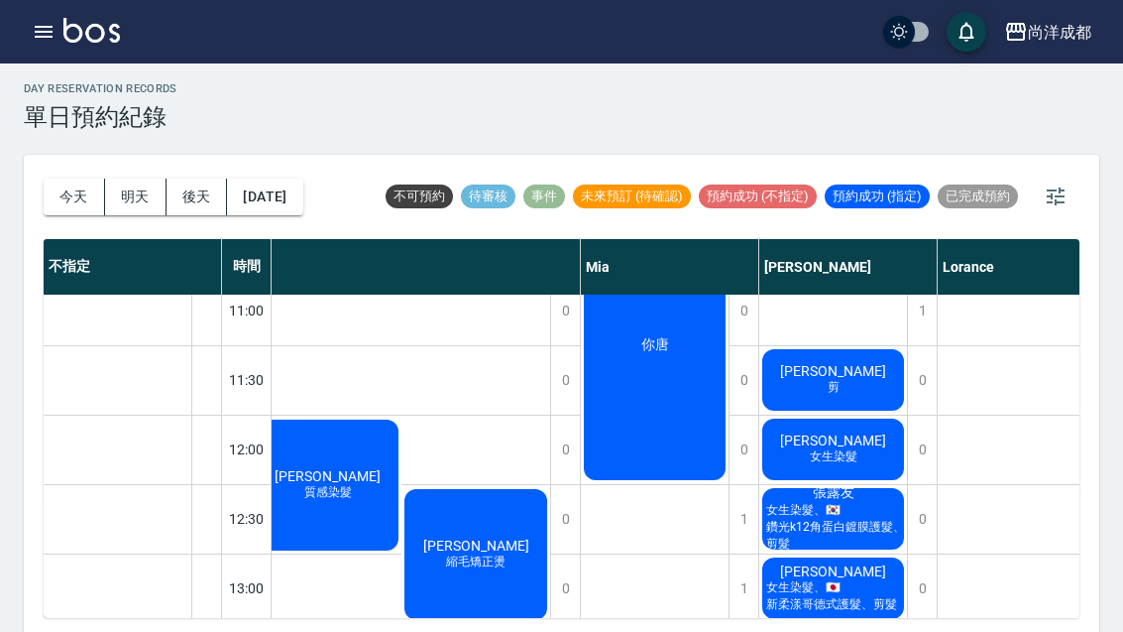
click at [858, 451] on span "女生染髮" at bounding box center [834, 456] width 56 height 17
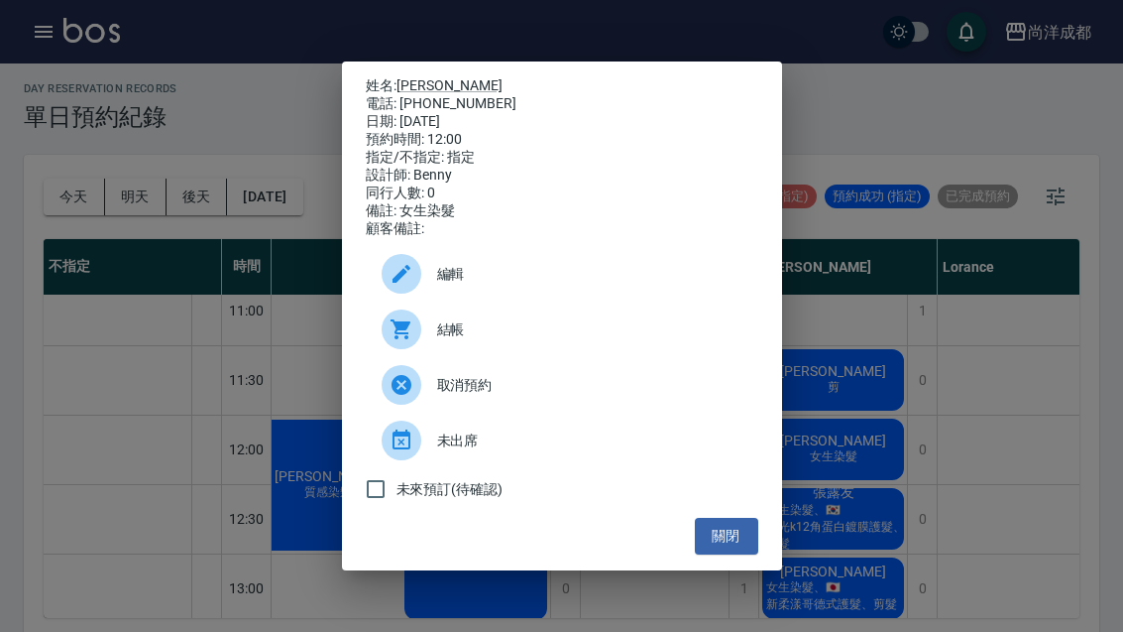
click at [410, 93] on link "[PERSON_NAME]" at bounding box center [450, 85] width 106 height 16
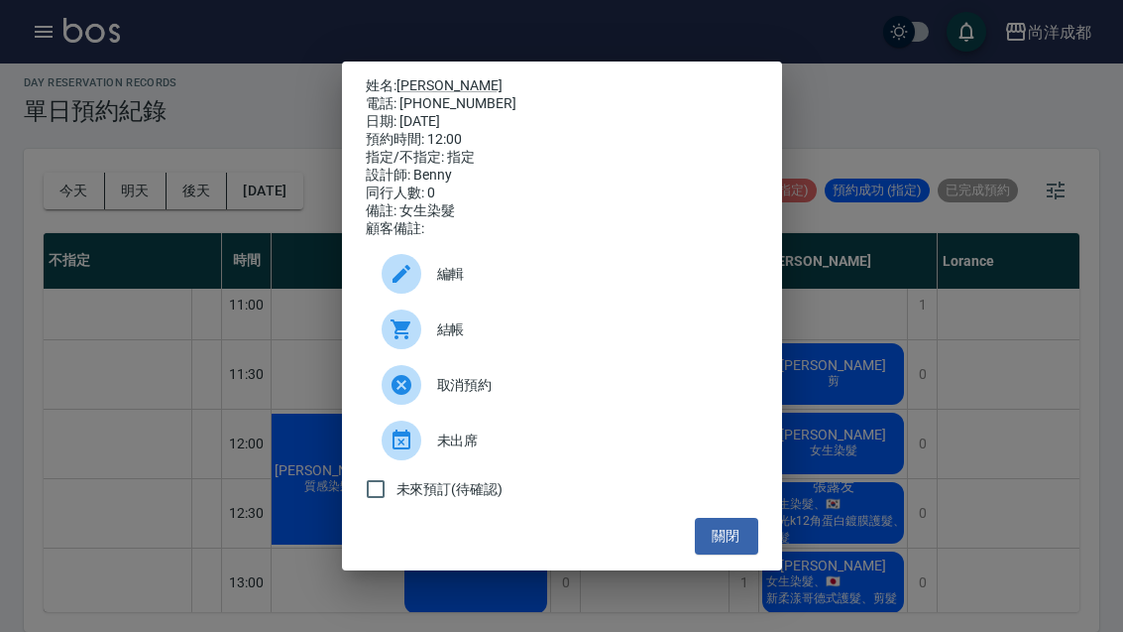
click at [745, 554] on button "關閉" at bounding box center [726, 536] width 63 height 37
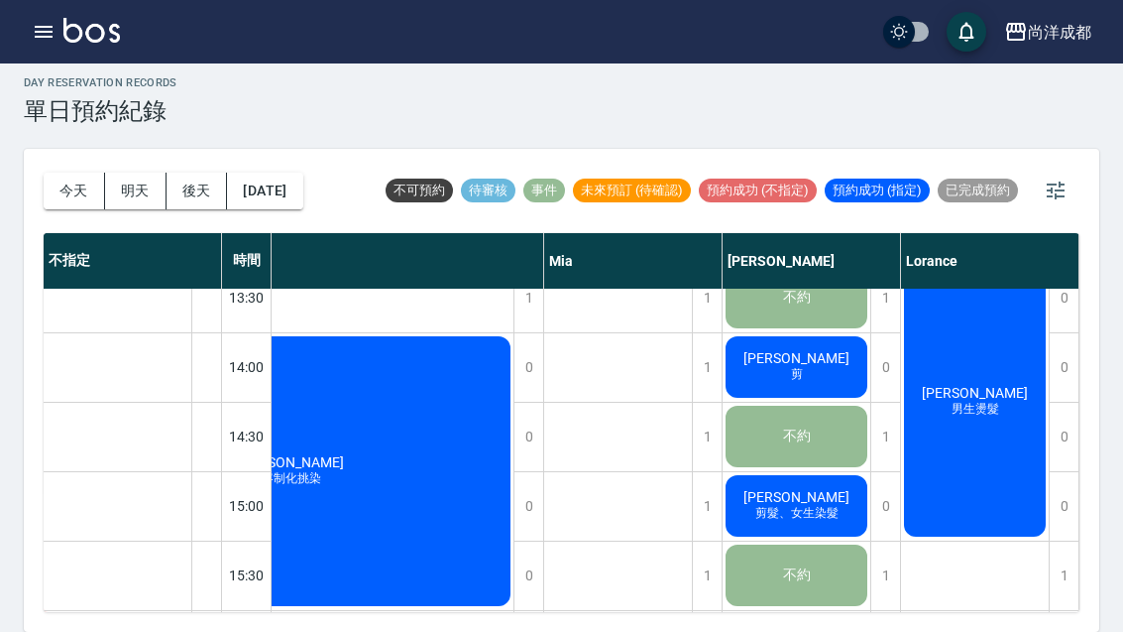
scroll to position [513, 382]
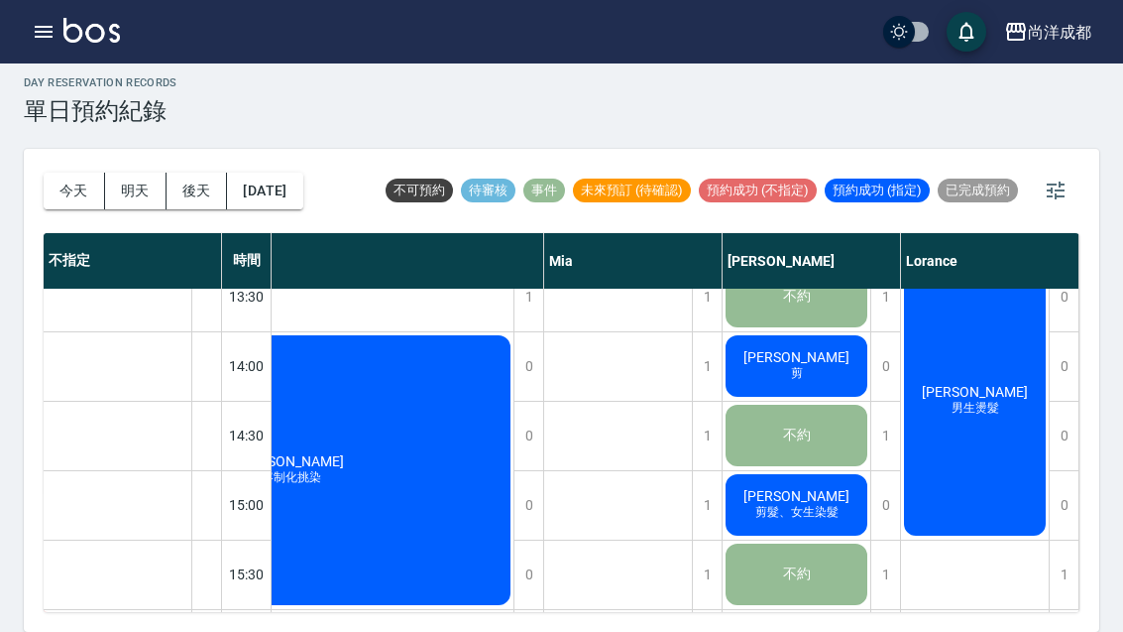
click at [771, 504] on span "剪髮、女生染髮" at bounding box center [797, 512] width 91 height 17
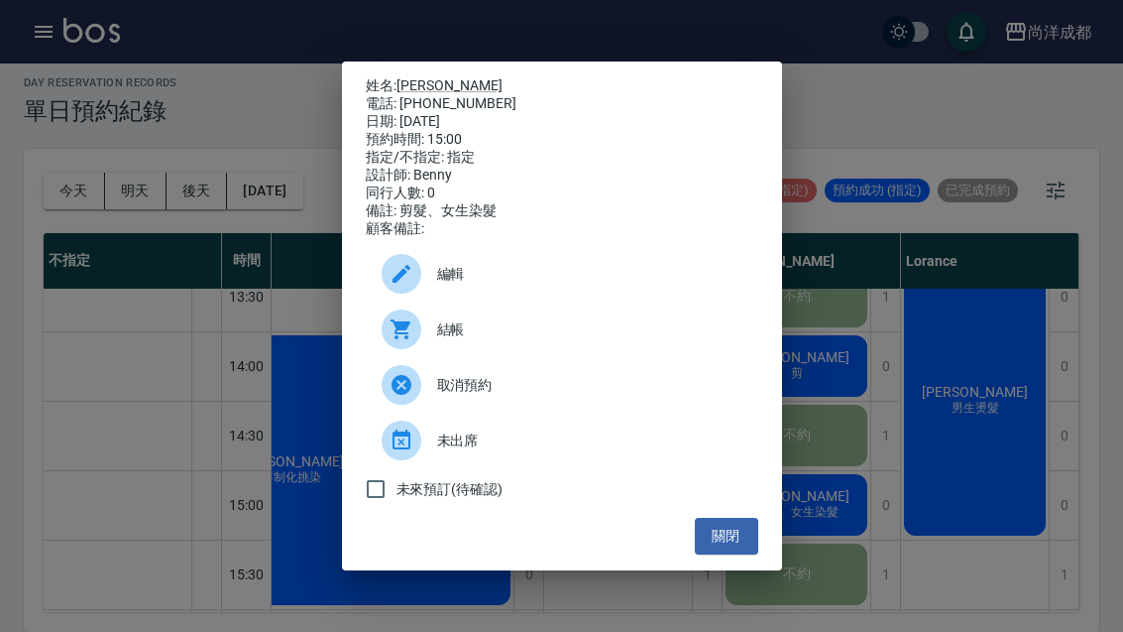
click at [736, 554] on button "關閉" at bounding box center [726, 536] width 63 height 37
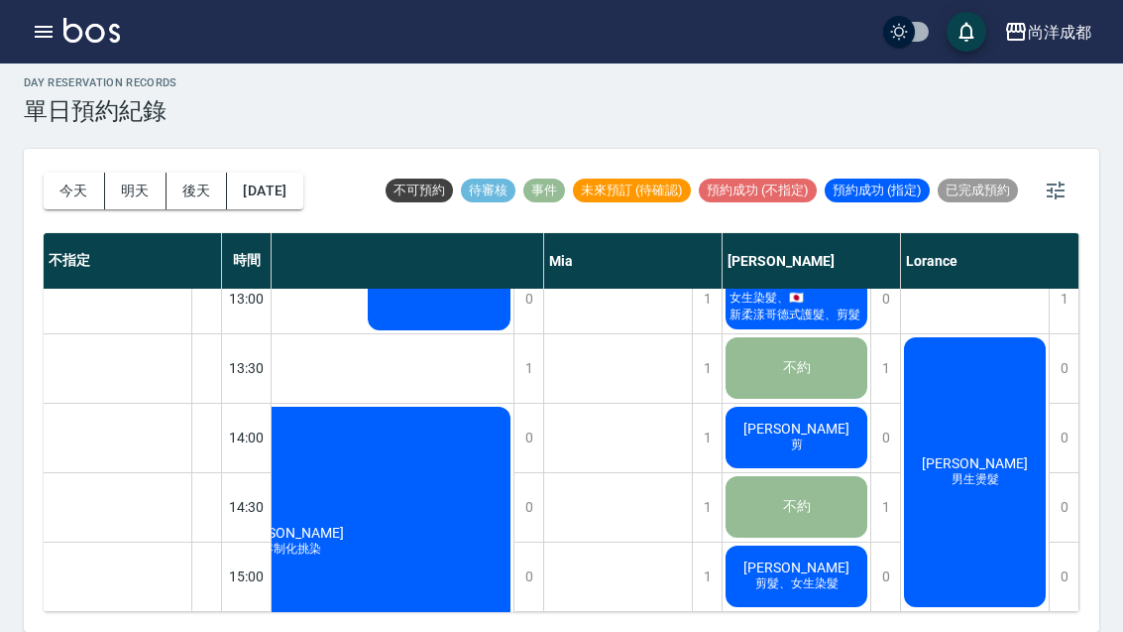
scroll to position [441, 382]
click at [838, 542] on div "陳彥如 剪髮、女生染髮" at bounding box center [797, 575] width 148 height 67
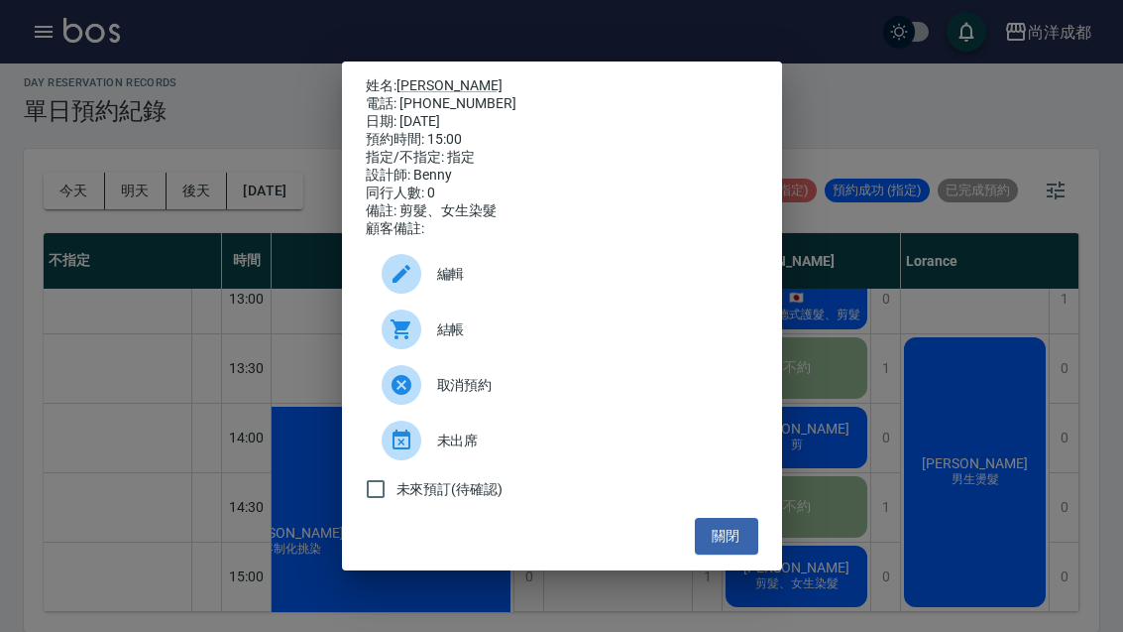
click at [716, 554] on button "關閉" at bounding box center [726, 536] width 63 height 37
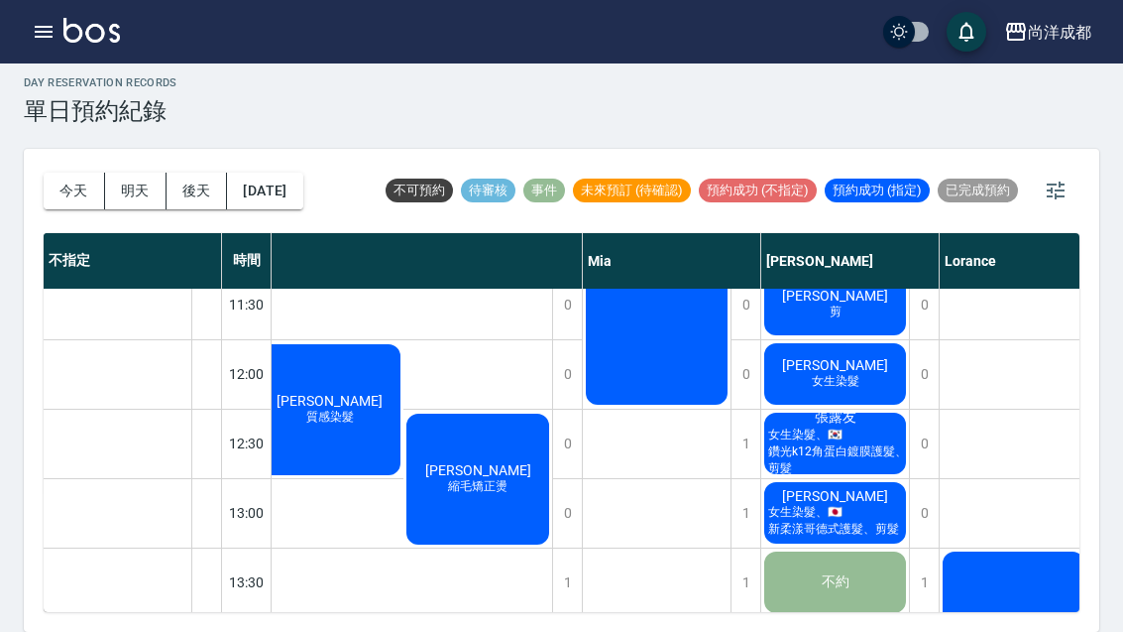
scroll to position [233, 342]
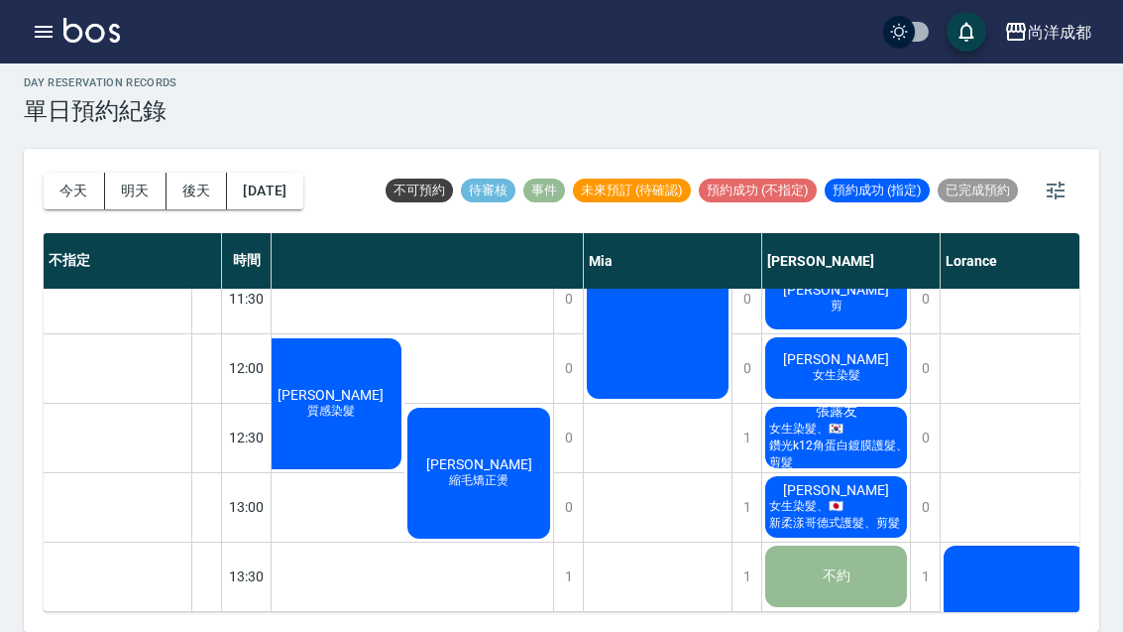
click at [857, 351] on span "[PERSON_NAME]" at bounding box center [836, 359] width 114 height 16
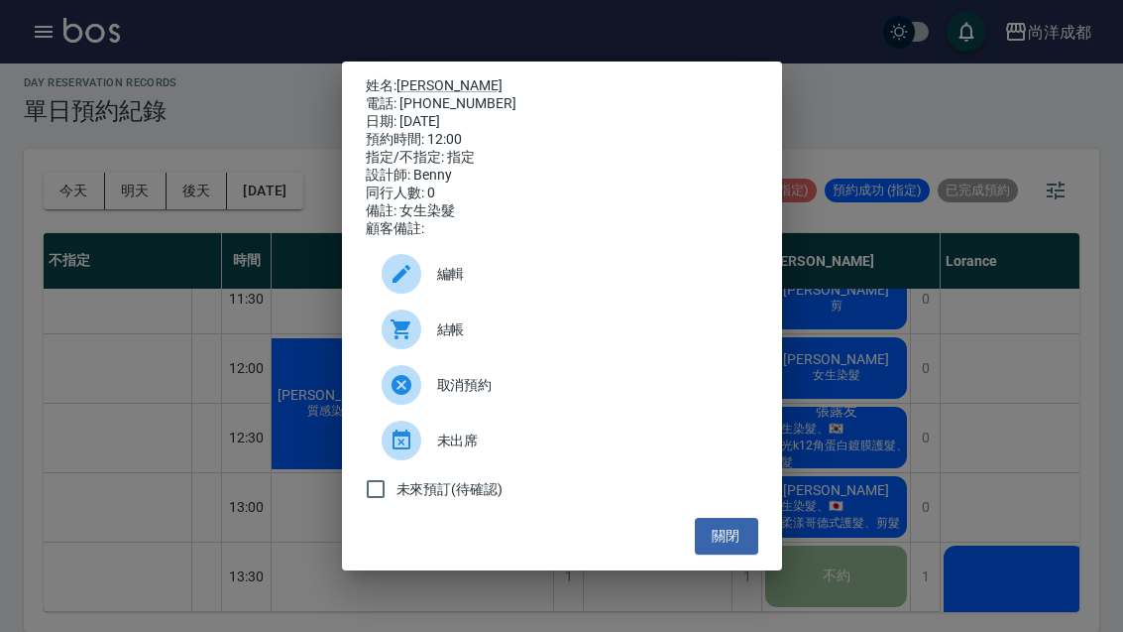
click at [419, 77] on link "[PERSON_NAME]" at bounding box center [450, 85] width 106 height 16
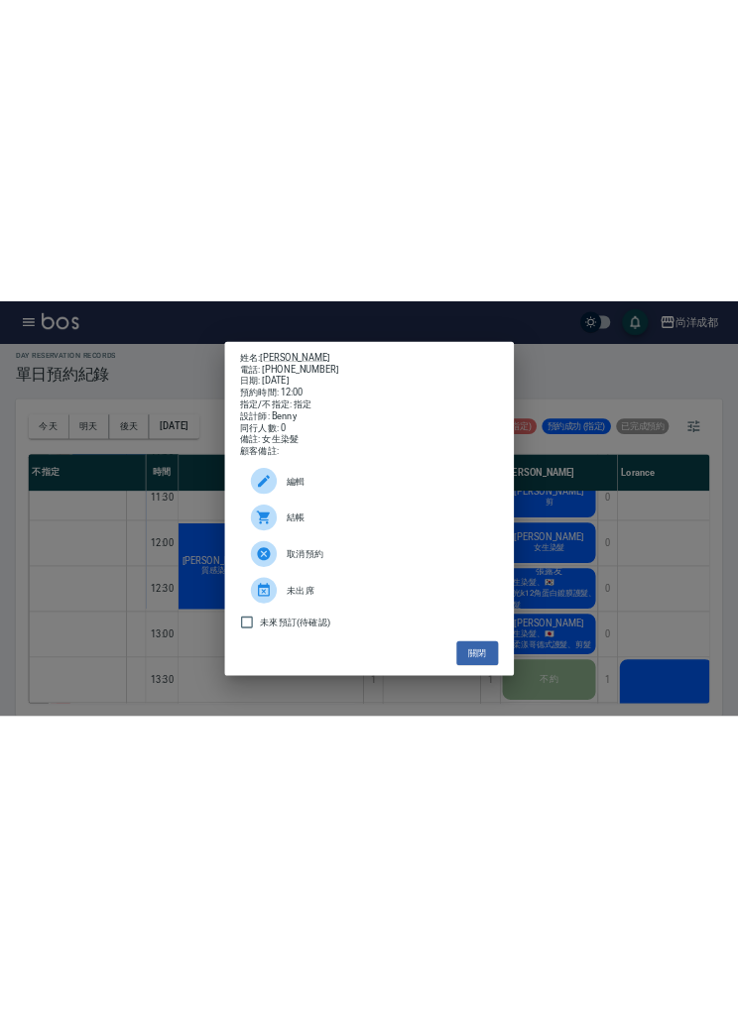
scroll to position [0, 0]
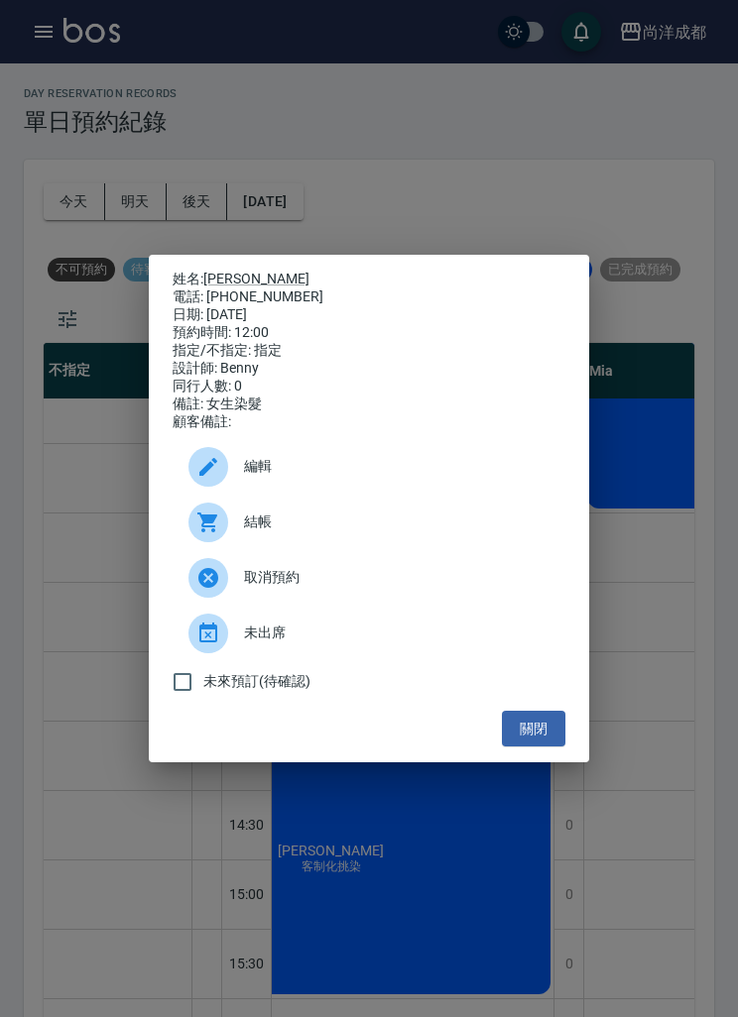
click at [529, 631] on button "關閉" at bounding box center [533, 729] width 63 height 37
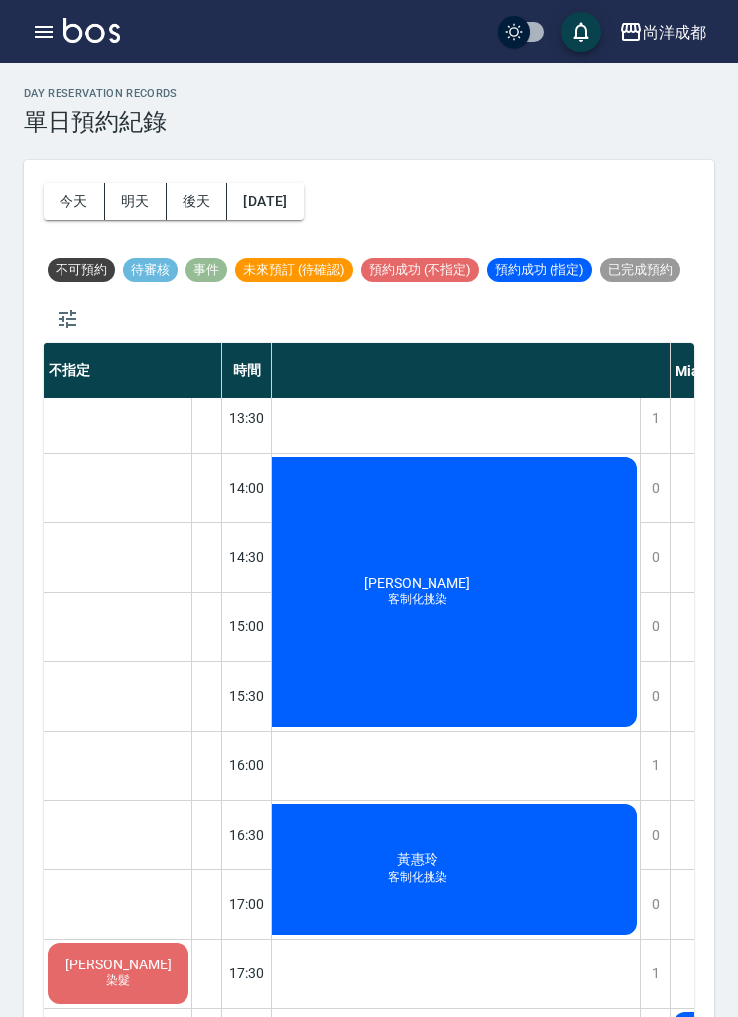
scroll to position [505, 254]
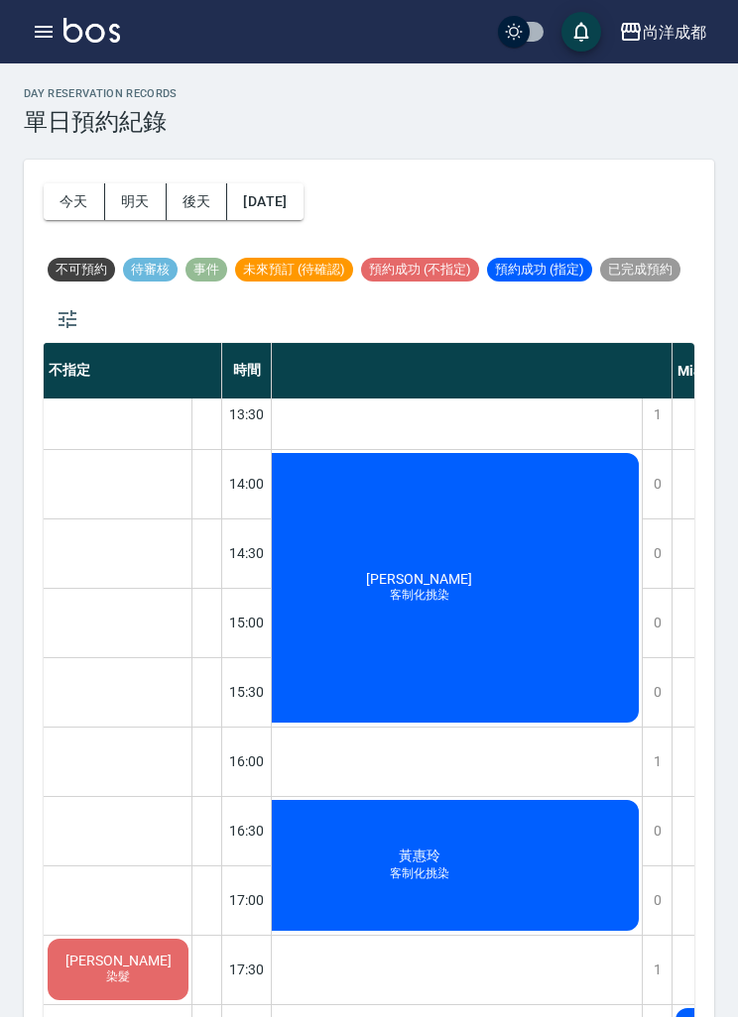
click at [442, 631] on span "客制化挑染" at bounding box center [419, 874] width 67 height 17
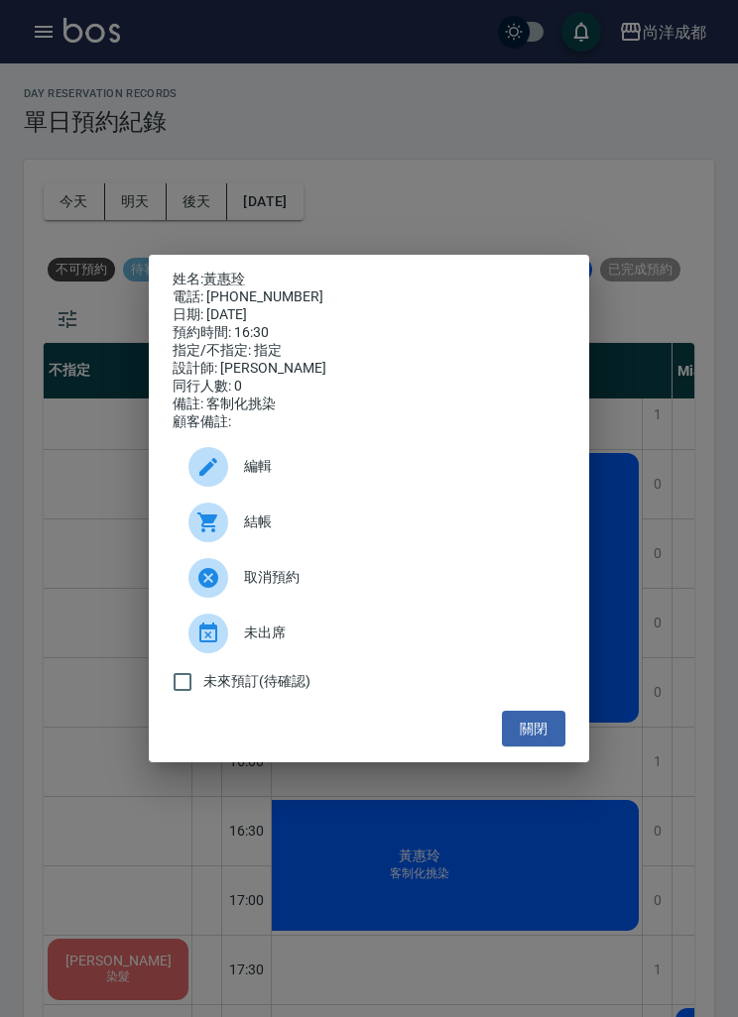
click at [396, 631] on div "姓名: 黃惠玲 電話: 0938231306 日期: 2025/09/13 預約時間: 16:30 指定/不指定: 指定 設計師: Candy 同行人數: 0…" at bounding box center [369, 508] width 738 height 1017
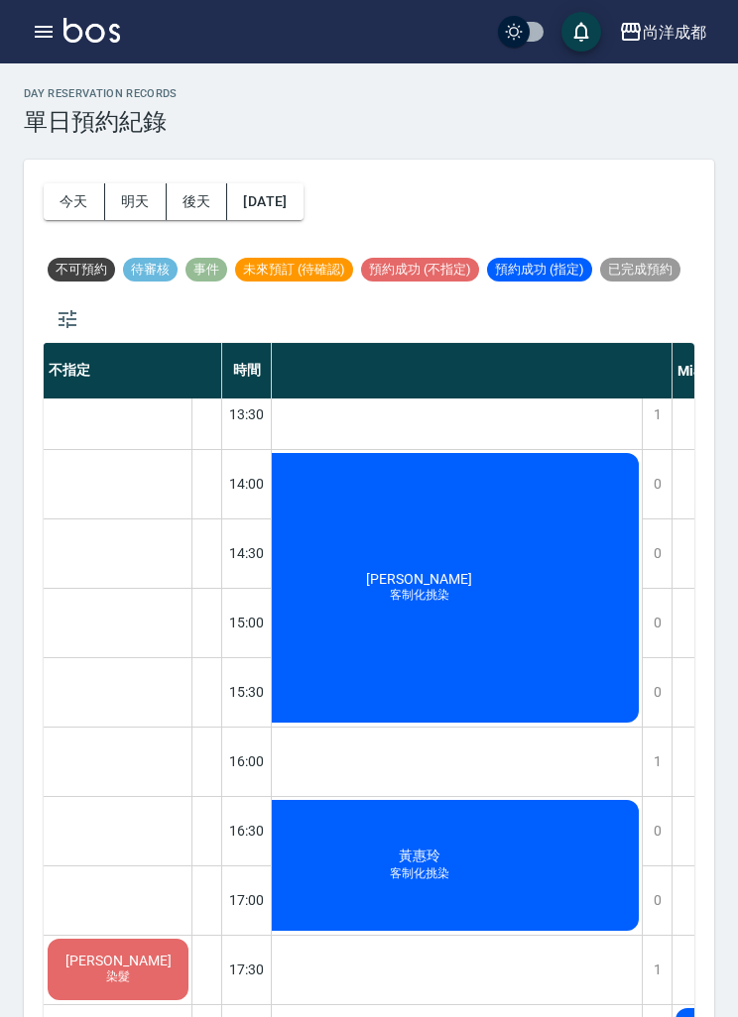
click at [728, 631] on div "day Reservation records 單日預約紀錄 今天 明天 後天 2025/09/13 不可預約 待審核 事件 未來預訂 (待確認) 預約成功 …" at bounding box center [369, 592] width 738 height 1059
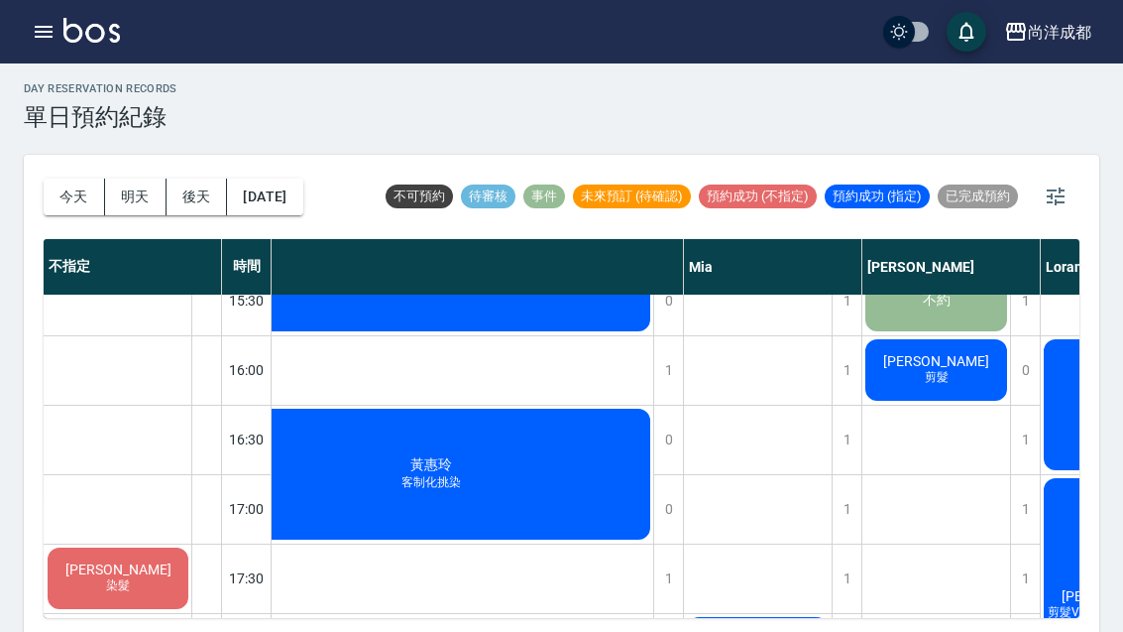
scroll to position [793, 242]
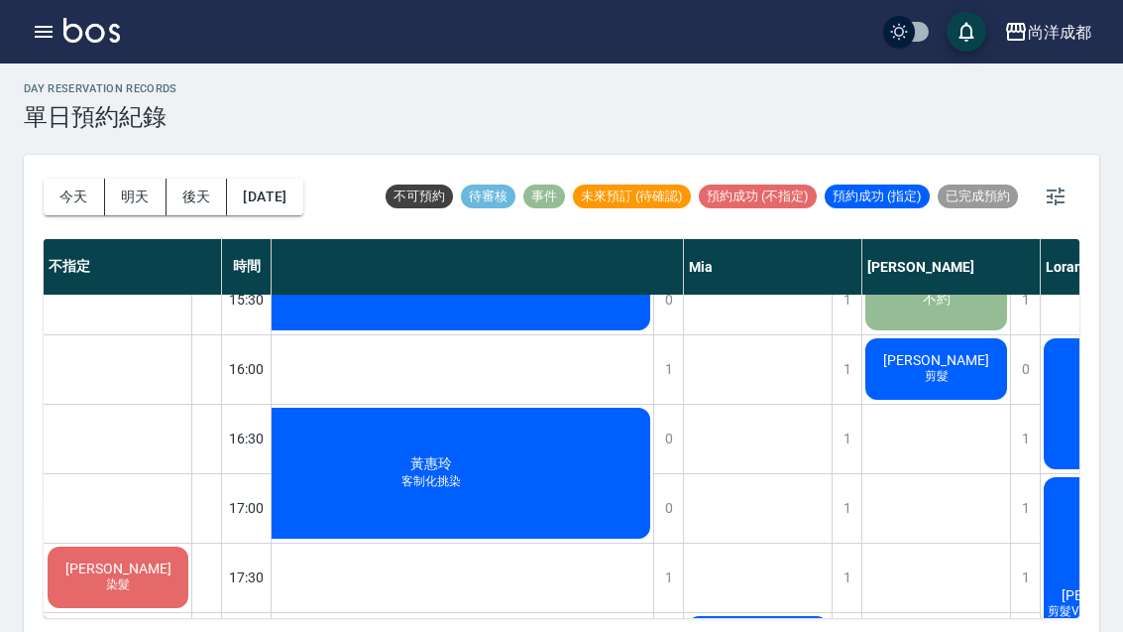
click at [960, 376] on div "林泰宇 剪髮" at bounding box center [937, 368] width 148 height 67
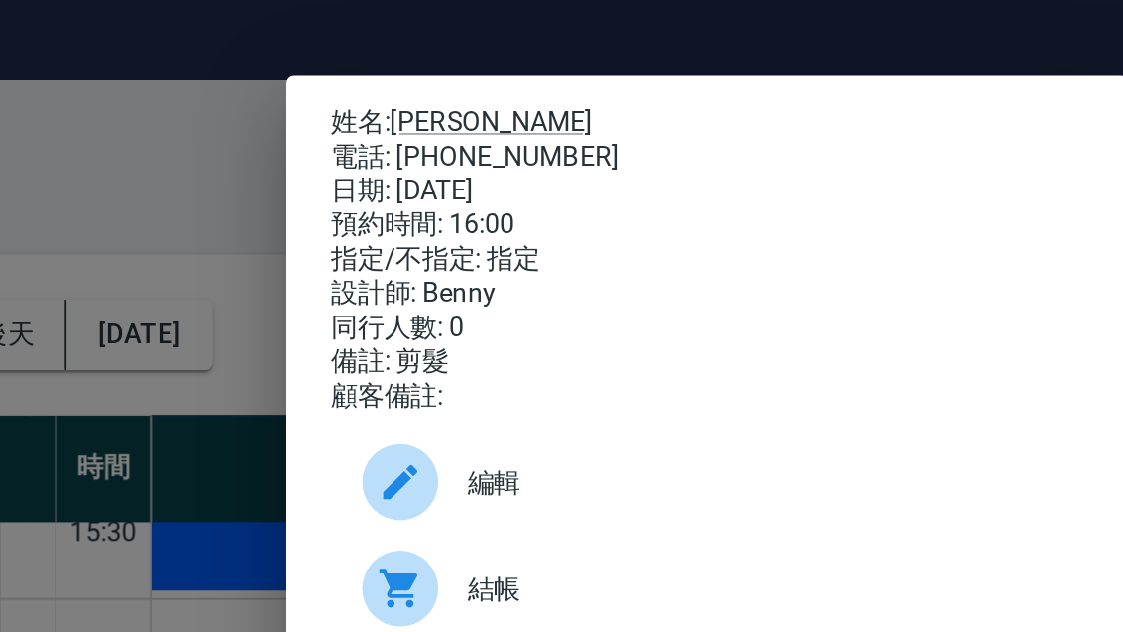
scroll to position [0, 0]
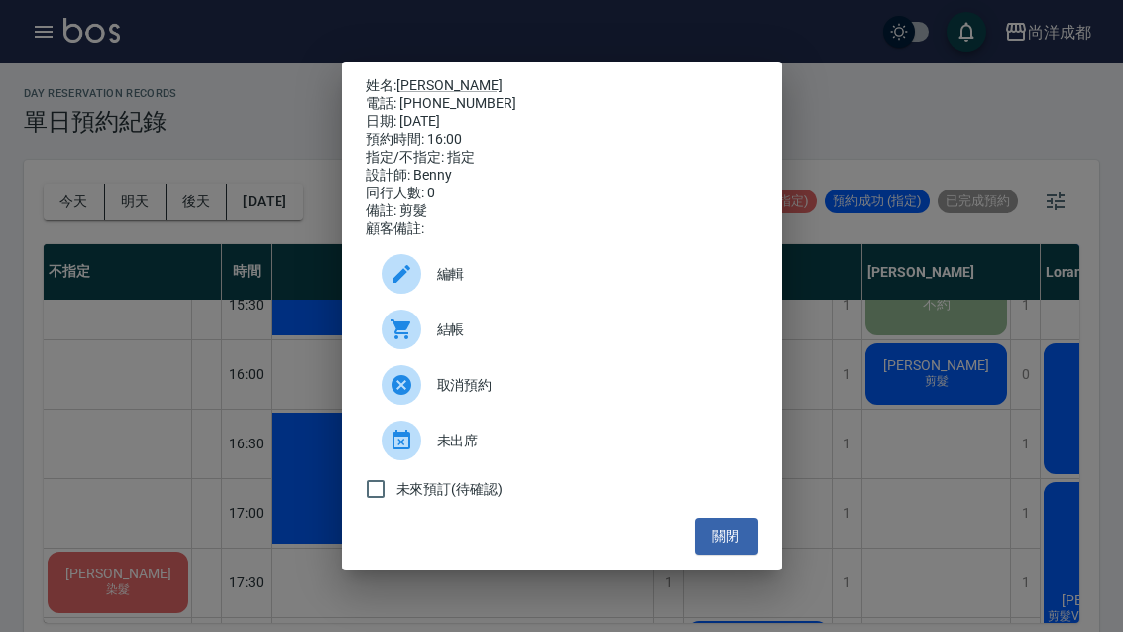
click at [737, 554] on button "關閉" at bounding box center [726, 536] width 63 height 37
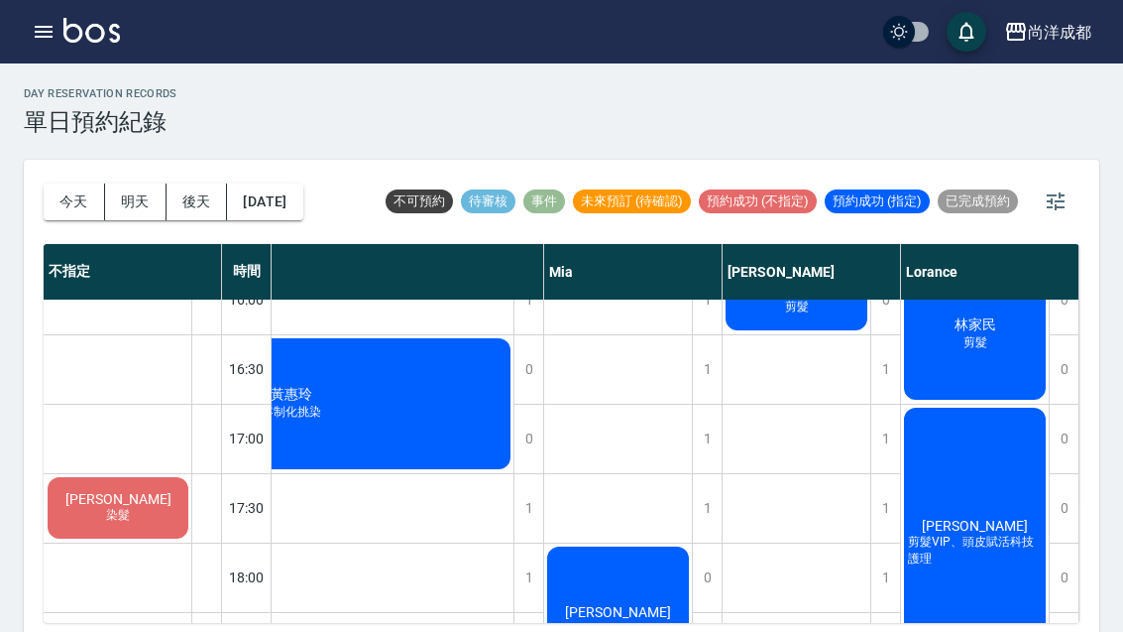
scroll to position [868, 382]
click at [968, 348] on span "剪髮" at bounding box center [976, 342] width 32 height 17
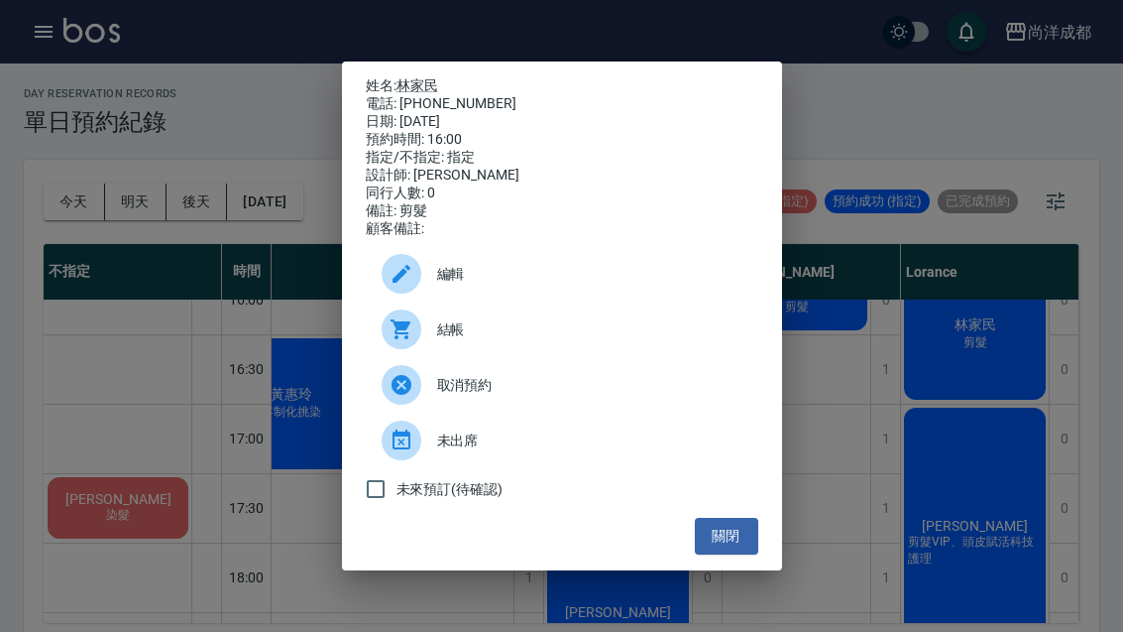
click at [733, 543] on button "關閉" at bounding box center [726, 536] width 63 height 37
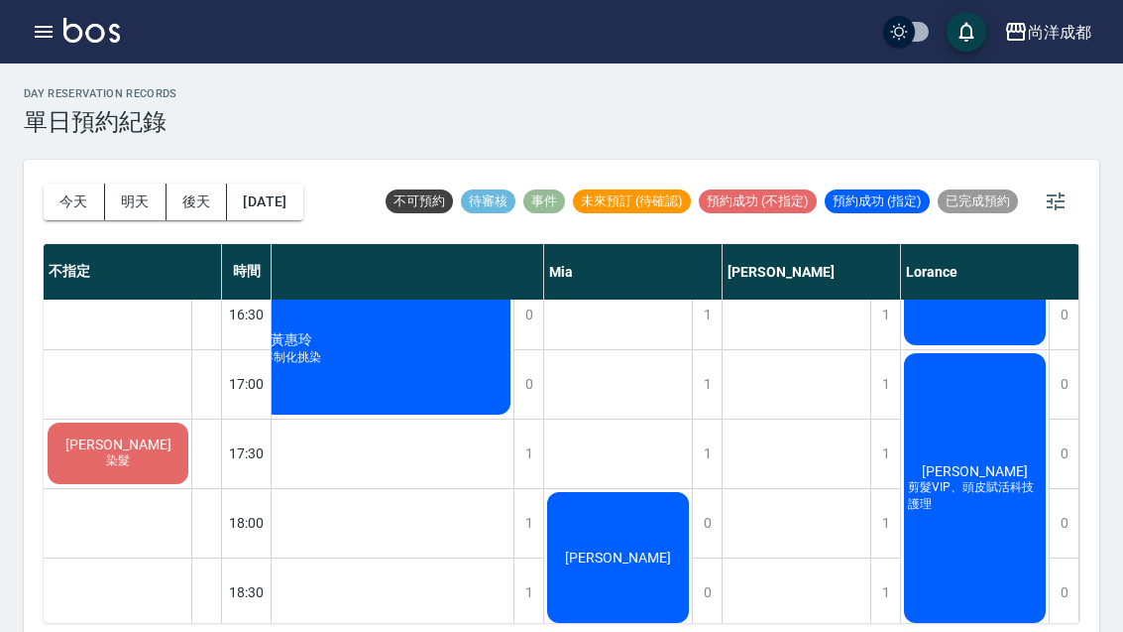
scroll to position [921, 382]
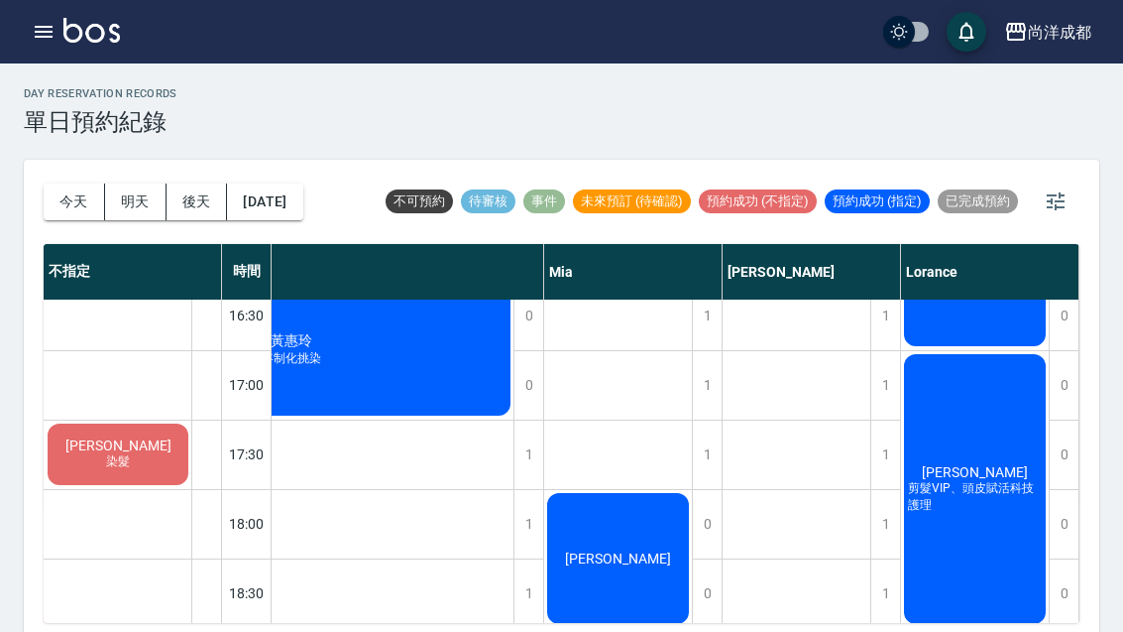
click at [998, 487] on span "剪髮VIP、頭皮賦活科技護理" at bounding box center [975, 497] width 142 height 34
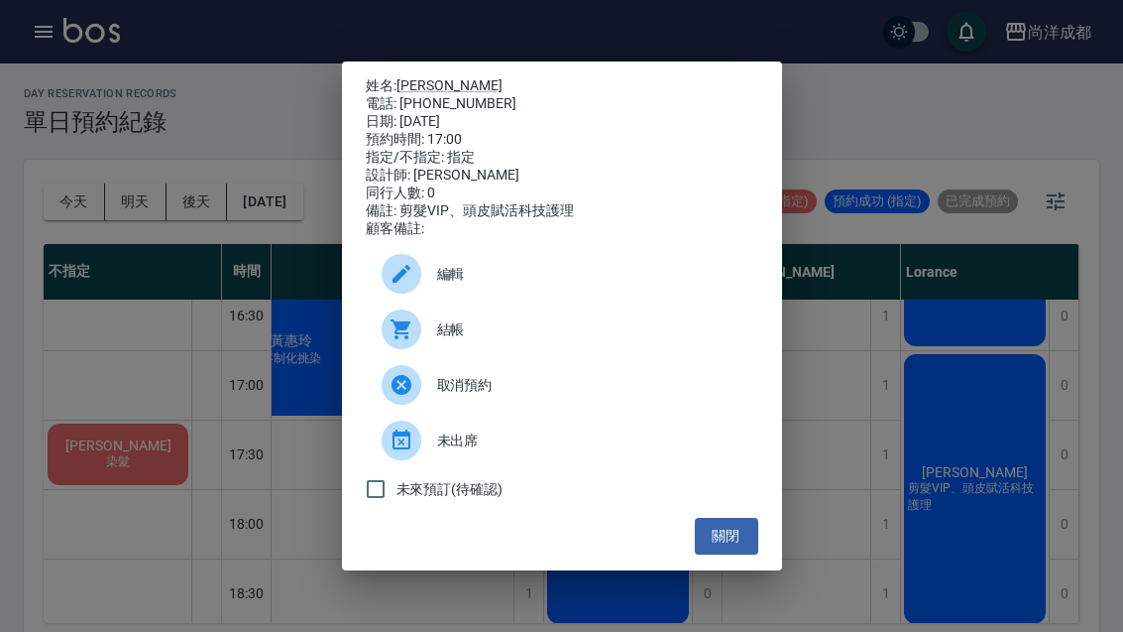
click at [723, 554] on button "關閉" at bounding box center [726, 536] width 63 height 37
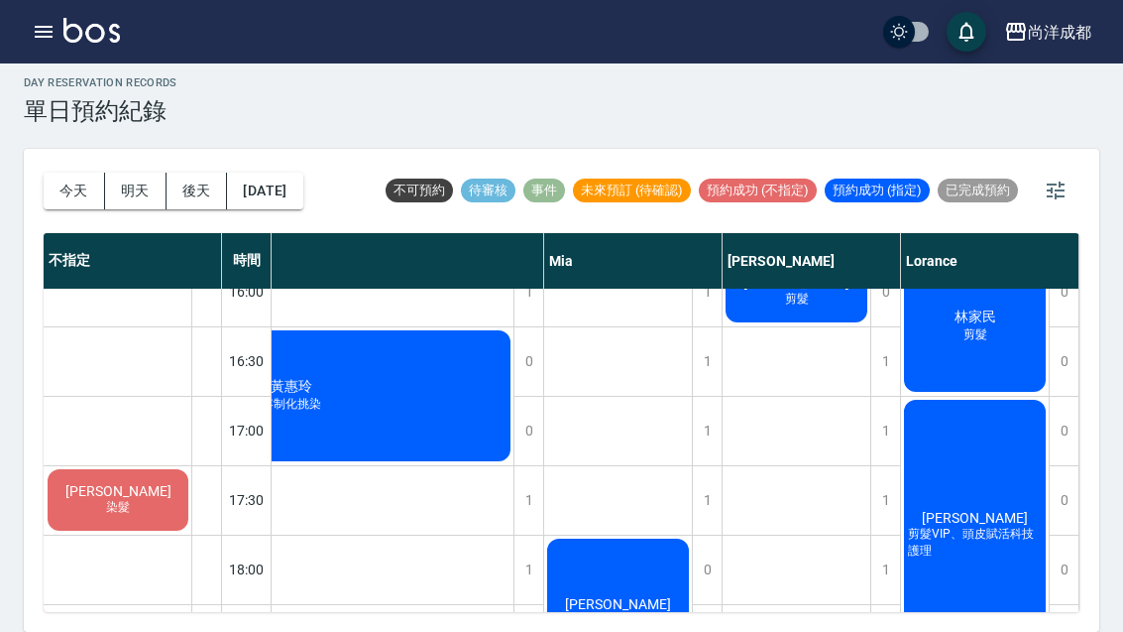
scroll to position [865, 382]
click at [1, 440] on div "day Reservation records 單日預約紀錄 今天 明天 後天 2025/09/13 不可預約 待審核 事件 未來預訂 (待確認) 預約成功 …" at bounding box center [561, 342] width 1123 height 579
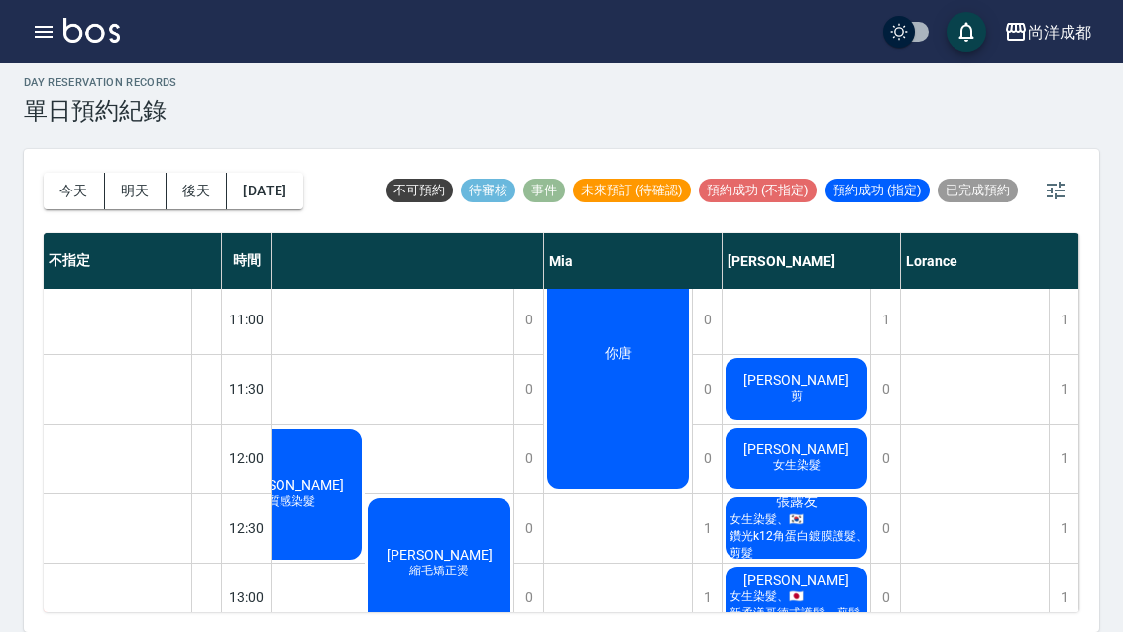
scroll to position [142, 382]
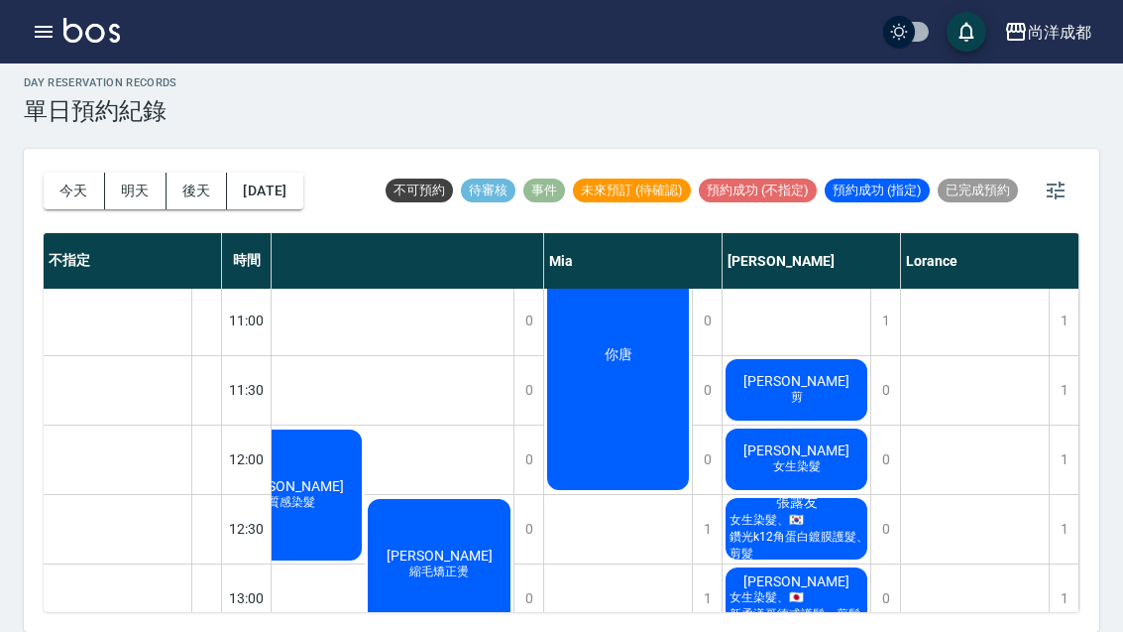
click at [768, 516] on div "張露友 女生染髮、🇰🇷鑽光k12角蛋白鍍膜護髮、剪髮" at bounding box center [797, 528] width 148 height 67
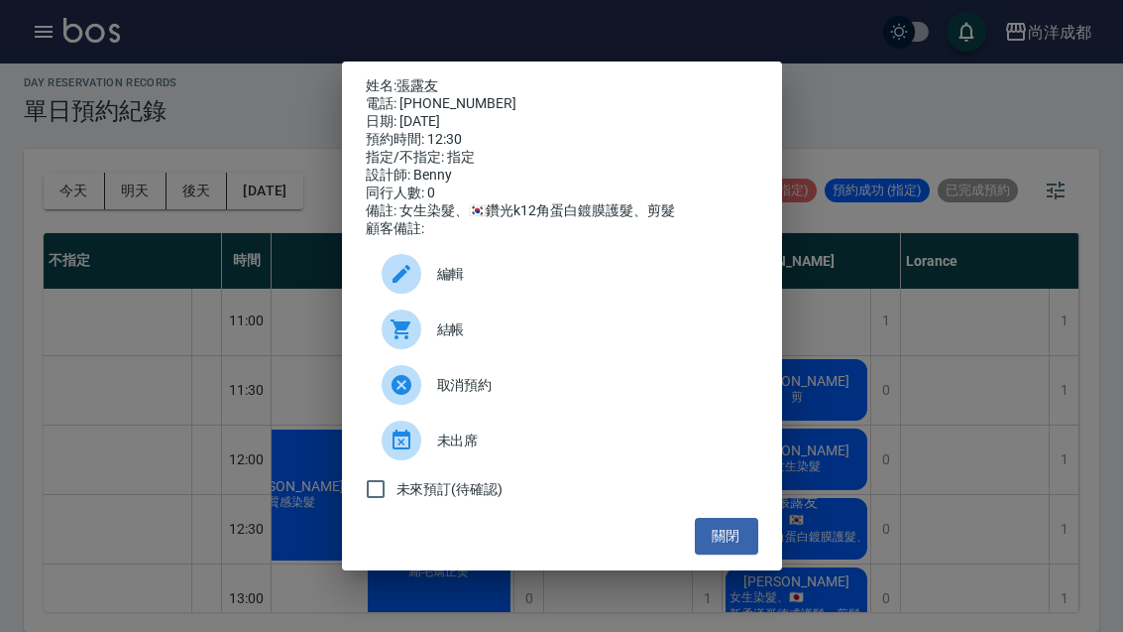
click at [403, 77] on link "張露友" at bounding box center [418, 85] width 42 height 16
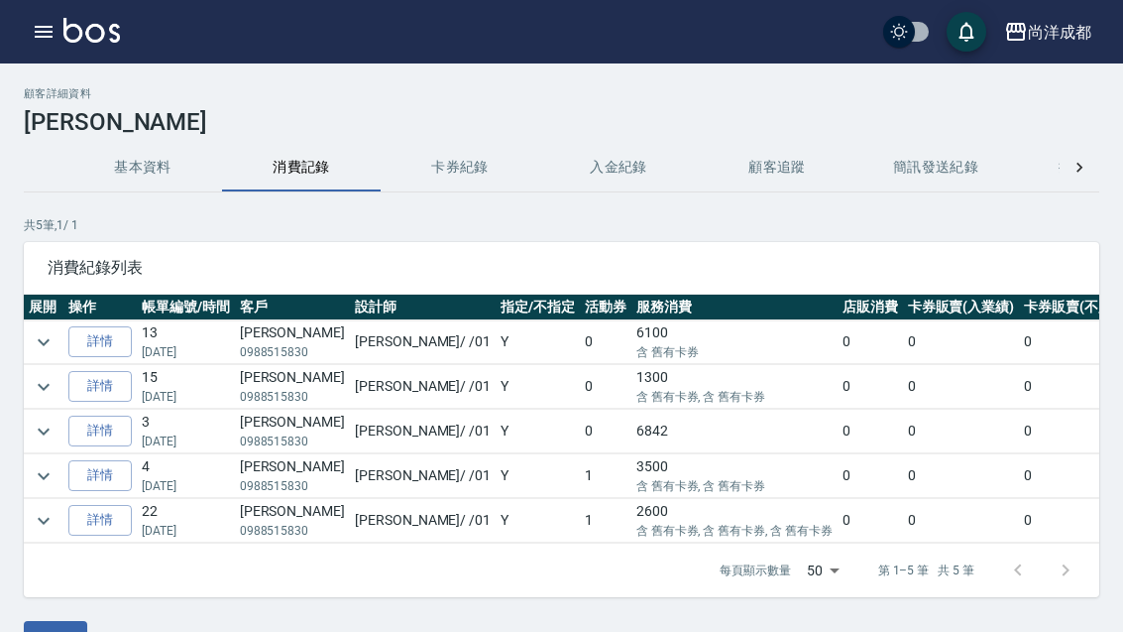
click at [106, 345] on link "詳情" at bounding box center [99, 341] width 63 height 31
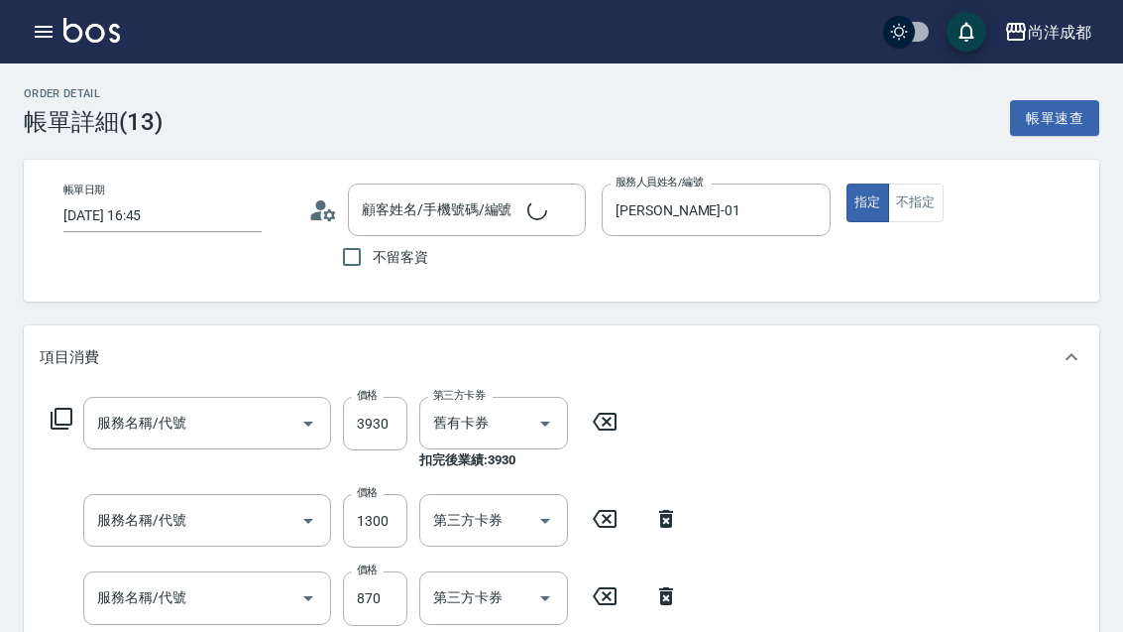
type input "2025/06/21 16:45"
type input "劉可靚/0988515830/"
type input "Benny-01"
type input "210"
type input "自備鍍膜(606)"
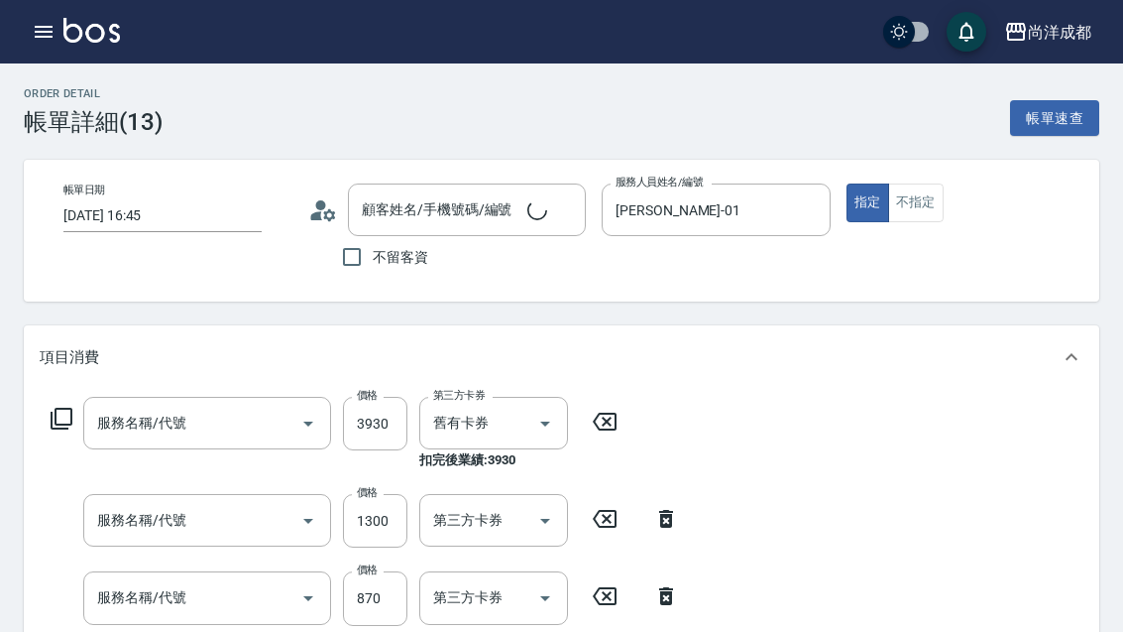
type input "燙髮(301)"
type input "剪髮(401)"
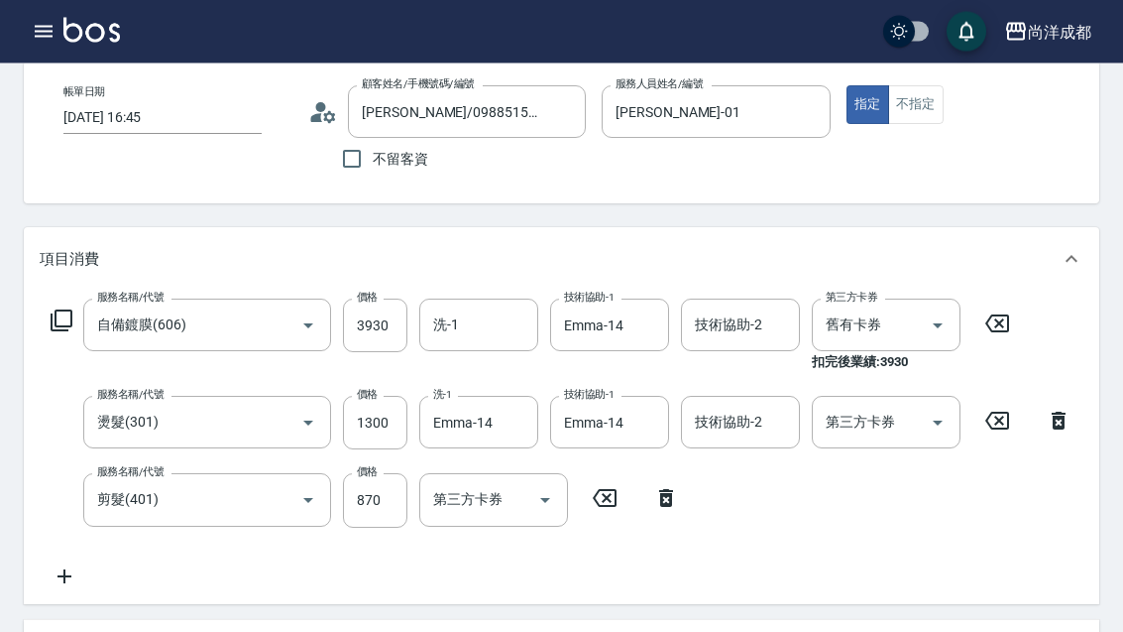
scroll to position [61, 0]
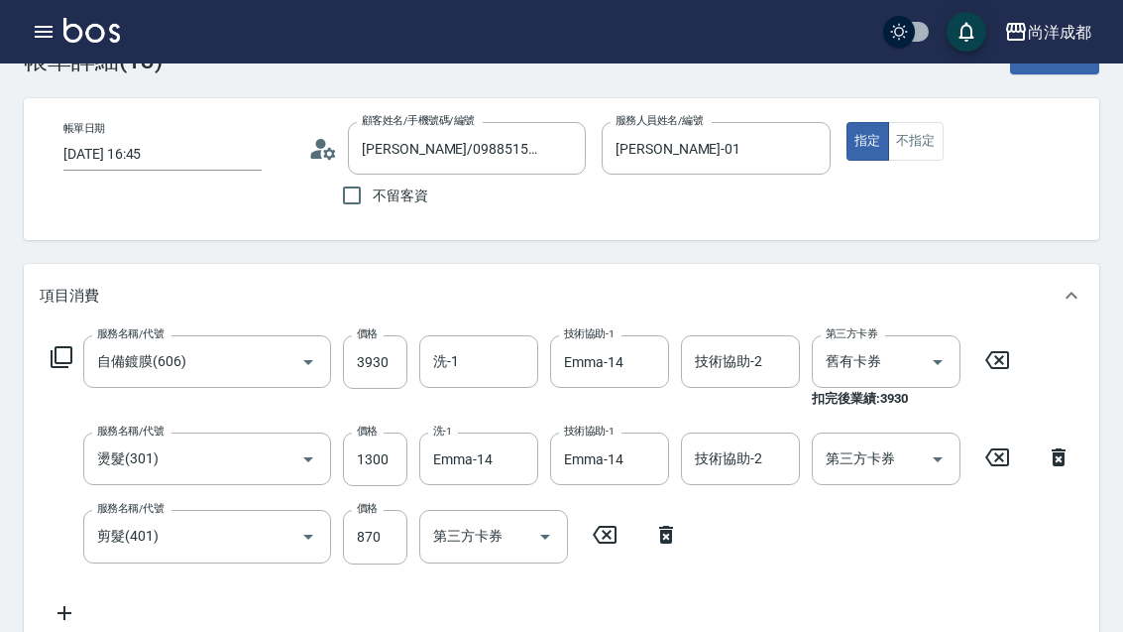
click at [33, 30] on icon "button" at bounding box center [44, 32] width 24 height 24
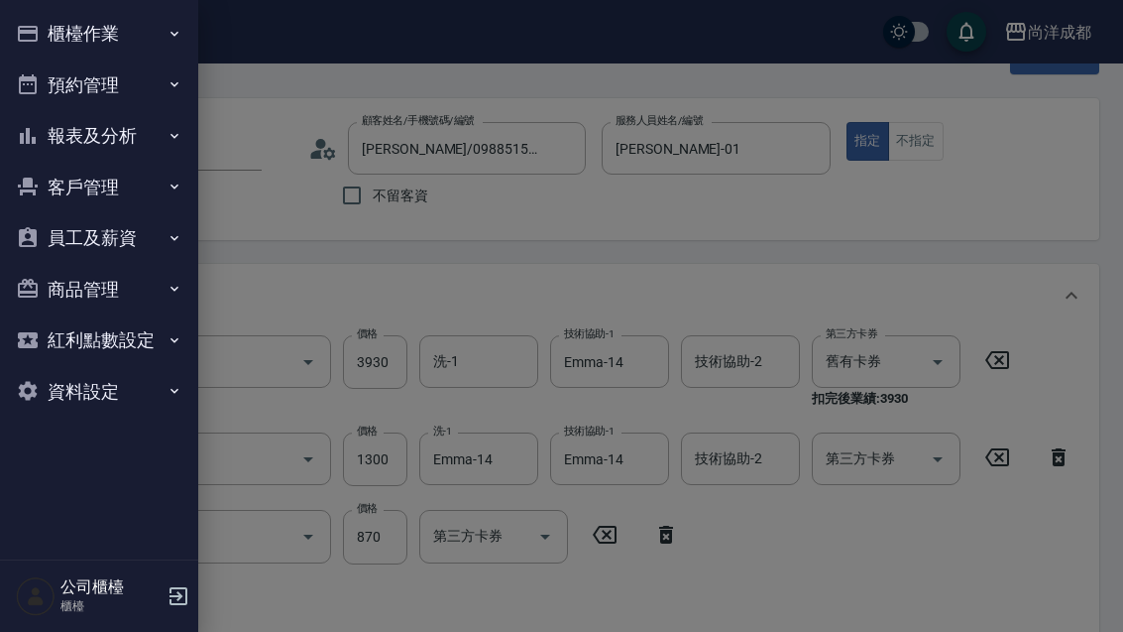
click at [329, 286] on div at bounding box center [561, 316] width 1123 height 632
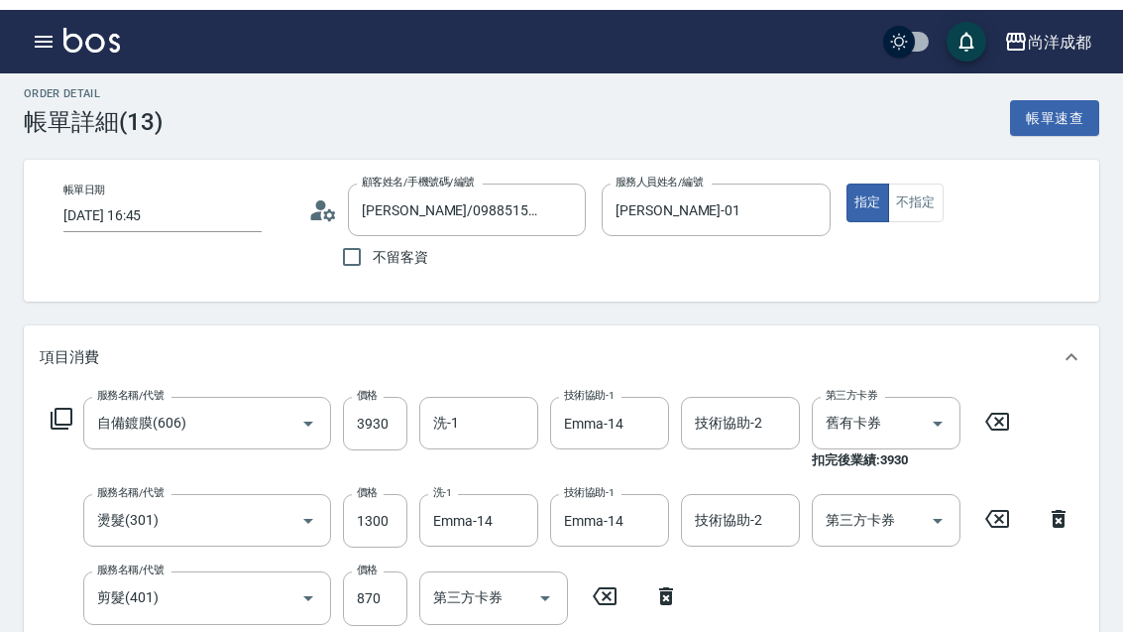
scroll to position [0, 0]
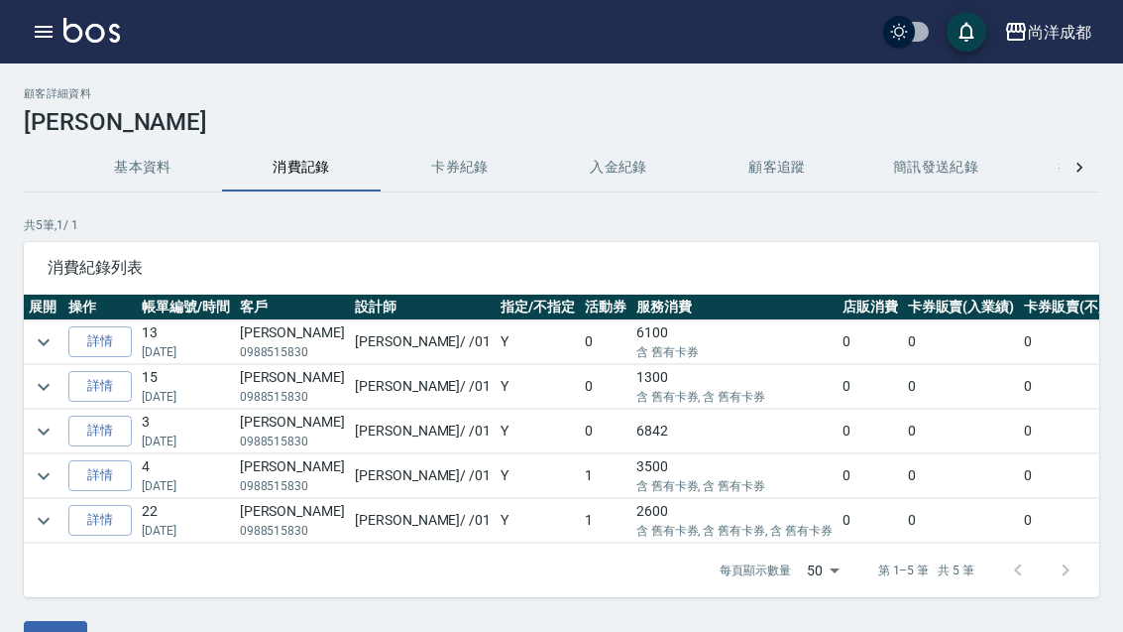
click at [92, 431] on link "詳情" at bounding box center [99, 430] width 63 height 31
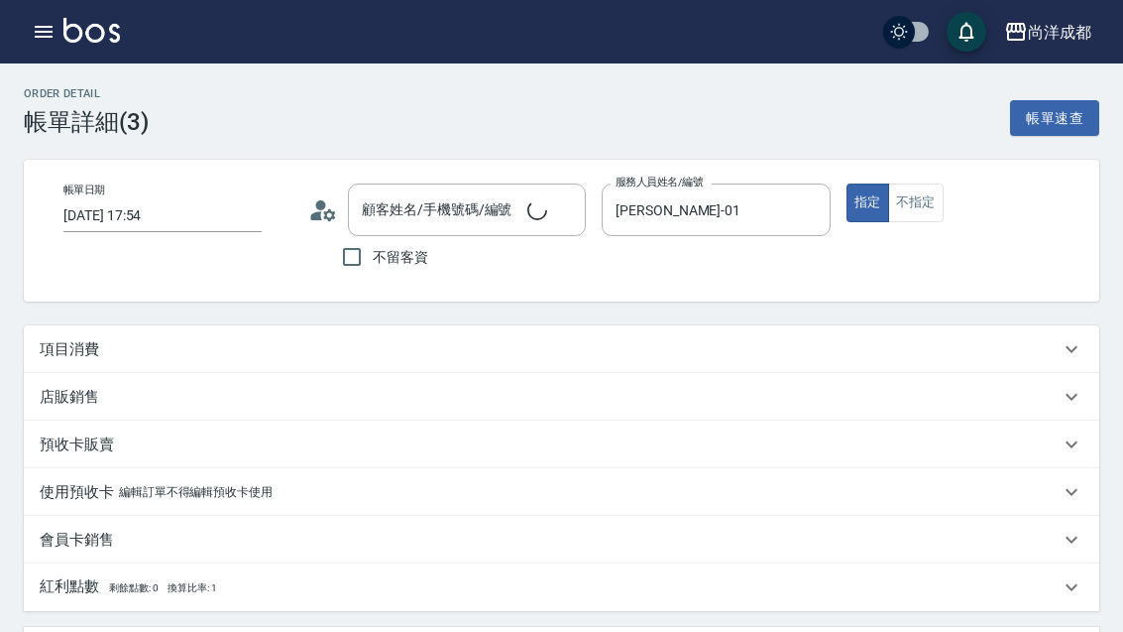
type input "2025/02/16 17:54"
type input "Benny-01"
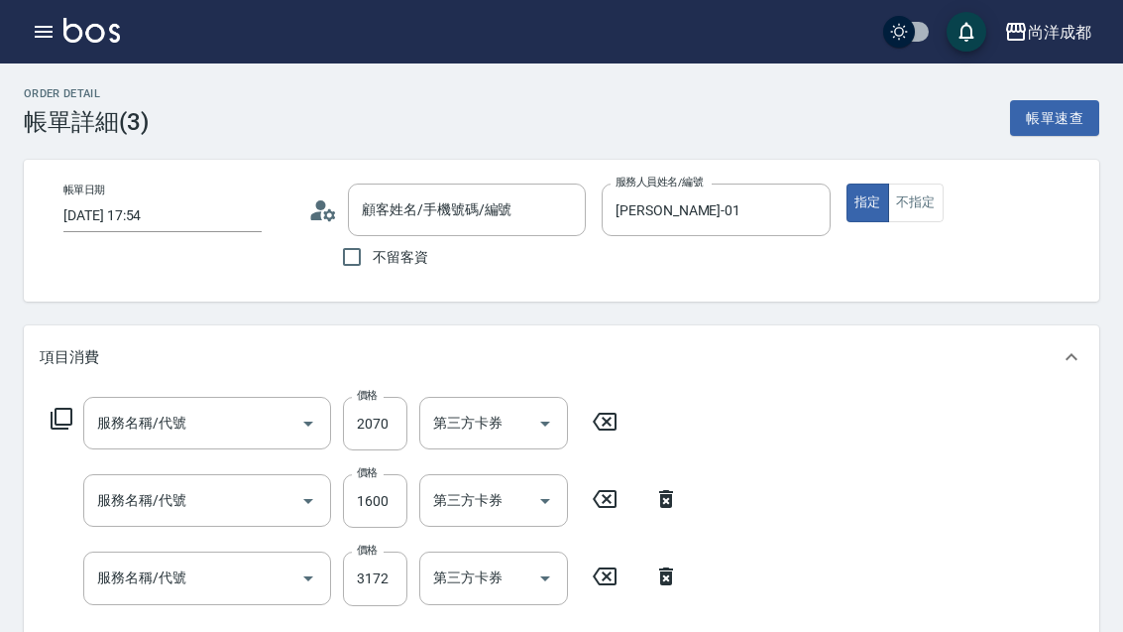
type input "劉可靚/0988515830/"
type input "黑曜光護L(611)"
type input "染髮(501)"
type input "燙髮(301)"
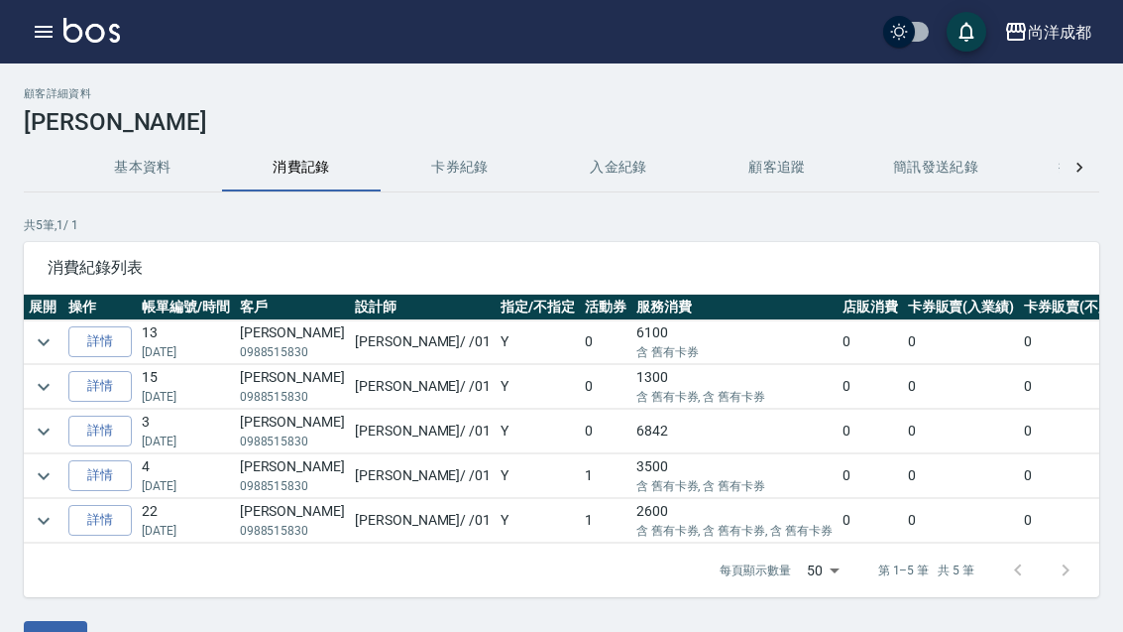
click at [108, 526] on link "詳情" at bounding box center [99, 520] width 63 height 31
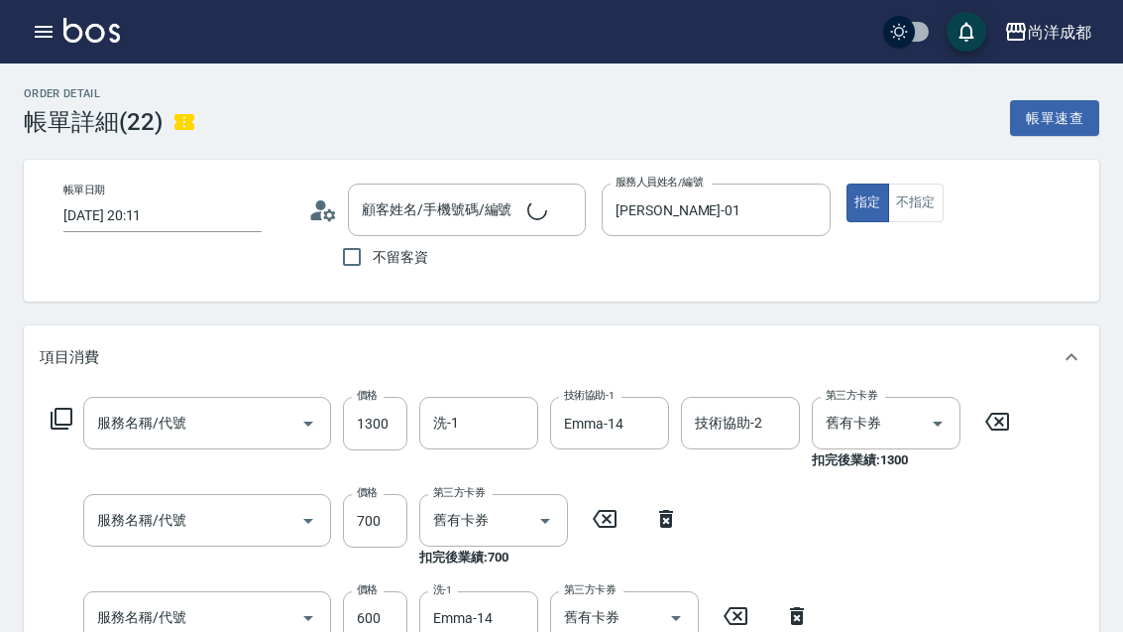
type input "2024/12/11 20:11"
type input "Benny-01"
type input "燙髮(301)"
type input "剪髮(401)"
type input "洗髮(201)"
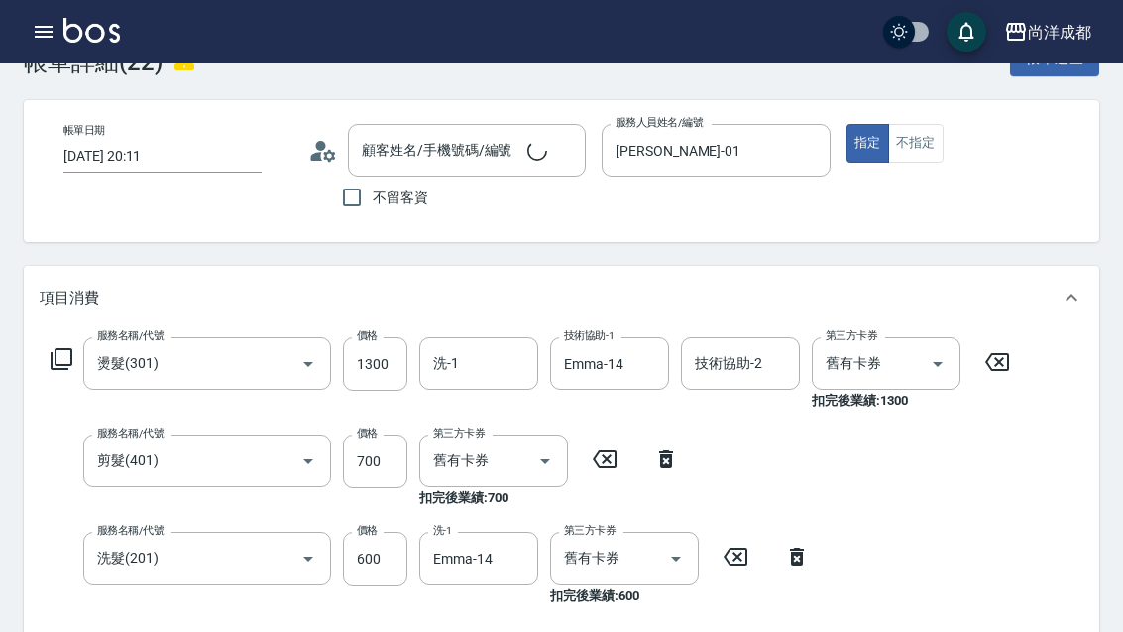
scroll to position [68, 0]
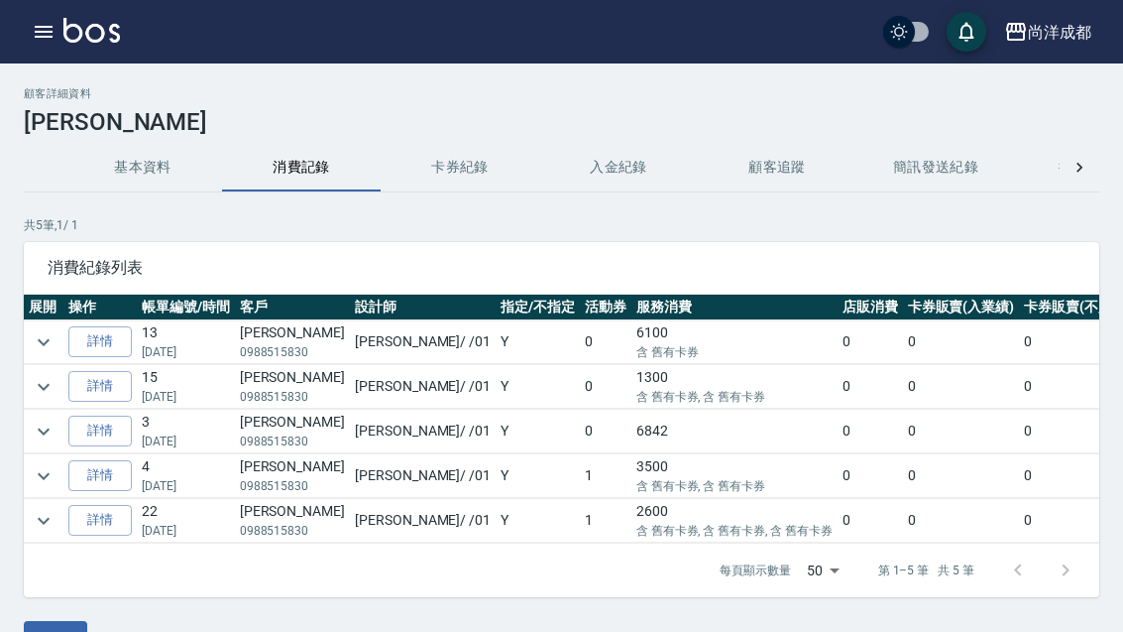
click at [435, 169] on button "卡券紀錄" at bounding box center [460, 168] width 159 height 48
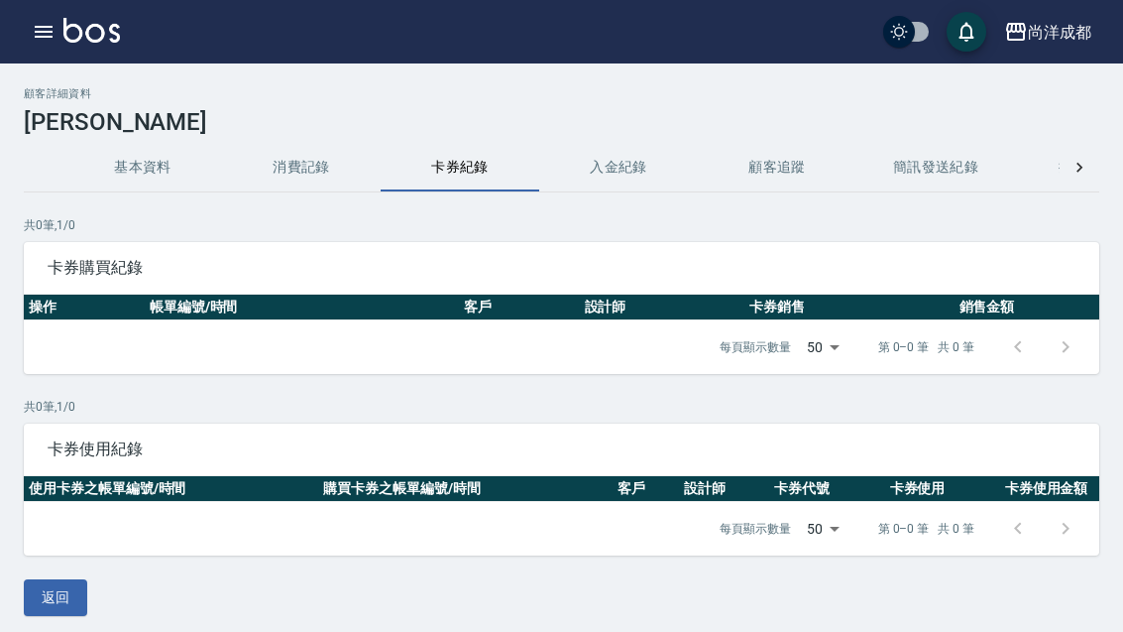
click at [614, 166] on button "入金紀錄" at bounding box center [618, 168] width 159 height 48
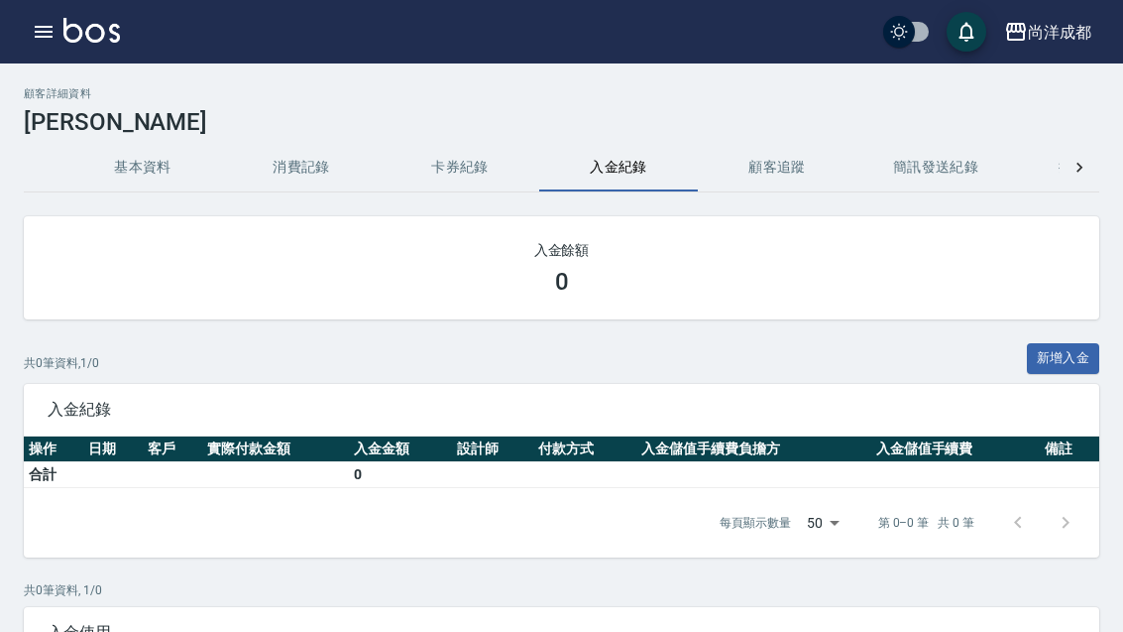
click at [452, 166] on button "卡券紀錄" at bounding box center [460, 168] width 159 height 48
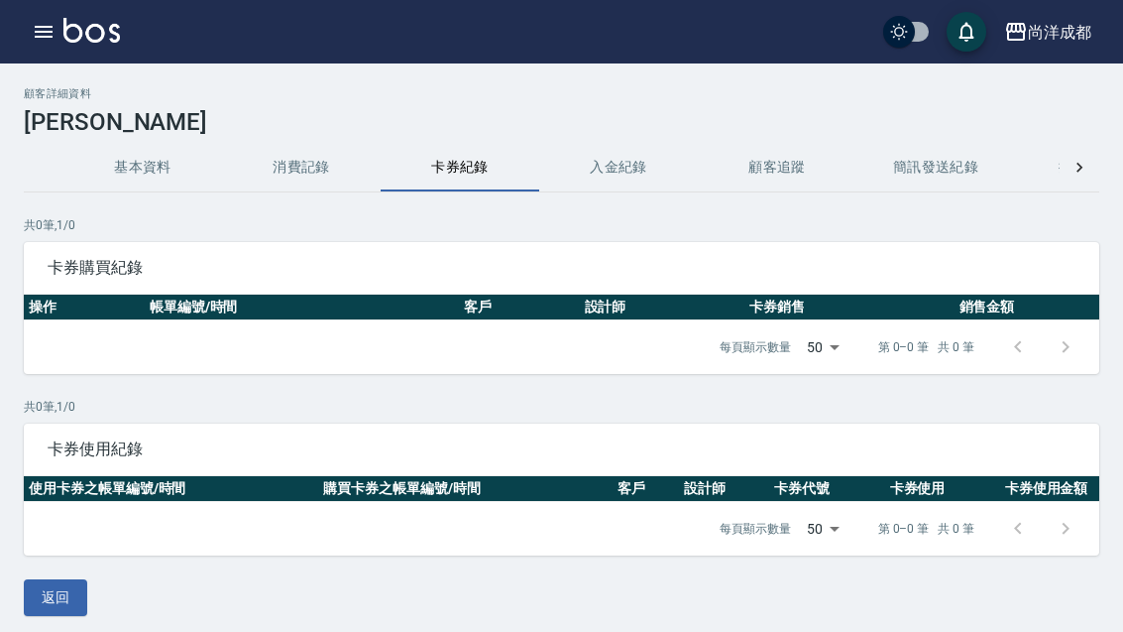
click at [300, 177] on button "消費記錄" at bounding box center [301, 168] width 159 height 48
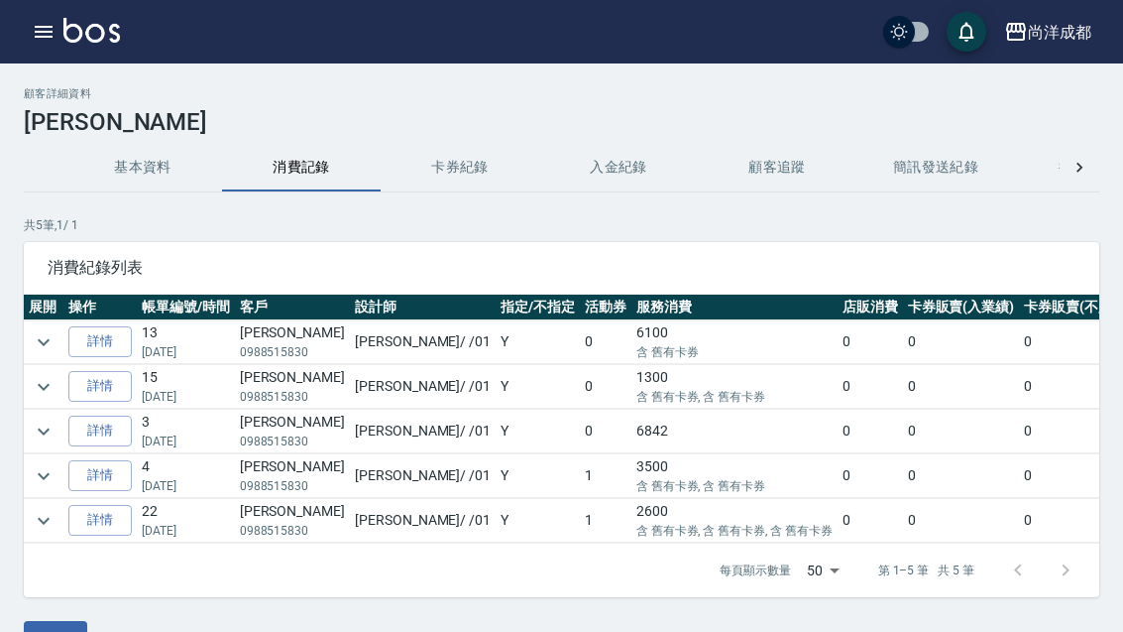
click at [103, 344] on link "詳情" at bounding box center [99, 341] width 63 height 31
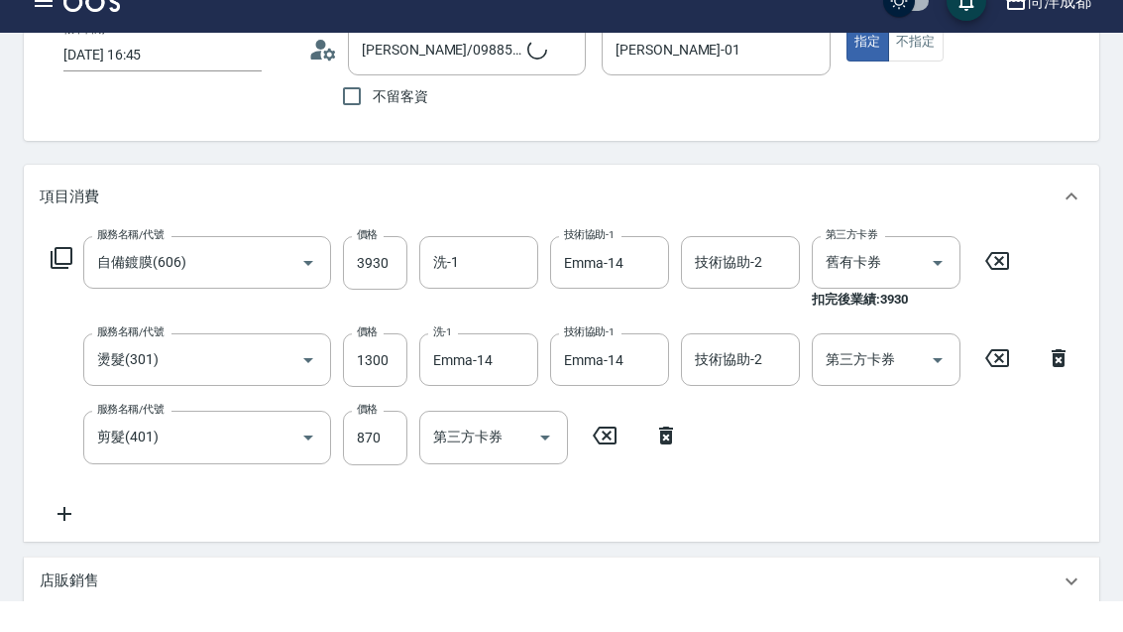
type input "2025/06/21 16:45"
type input "劉可靚/0988515830/"
type input "Benny-01"
type input "210"
type input "自備鍍膜(606)"
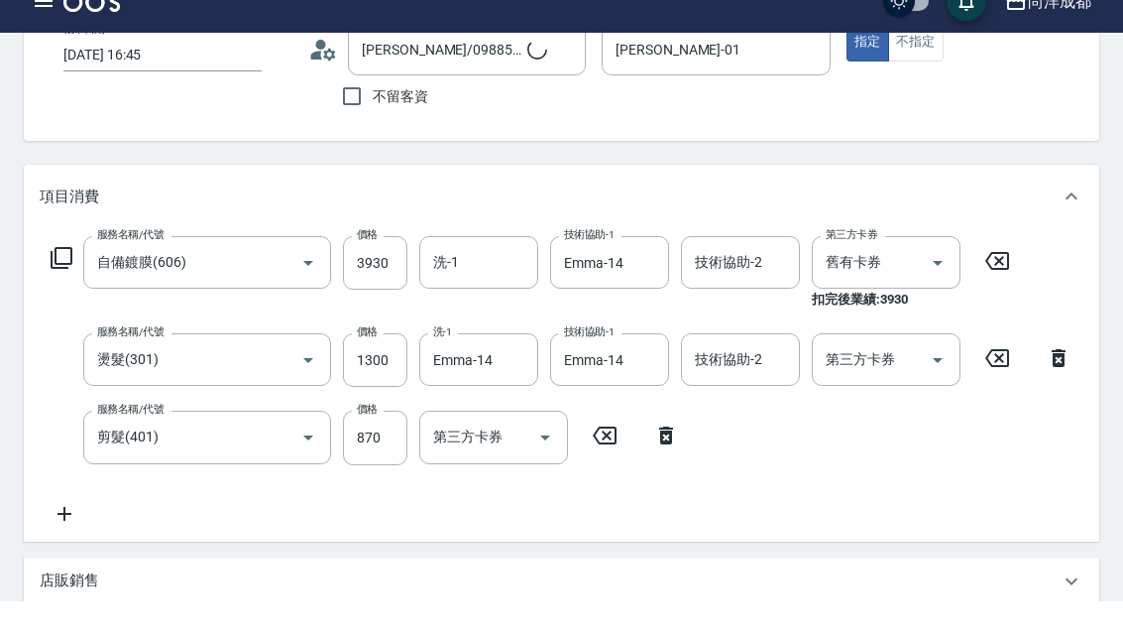
type input "燙髮(301)"
type input "剪髮(401)"
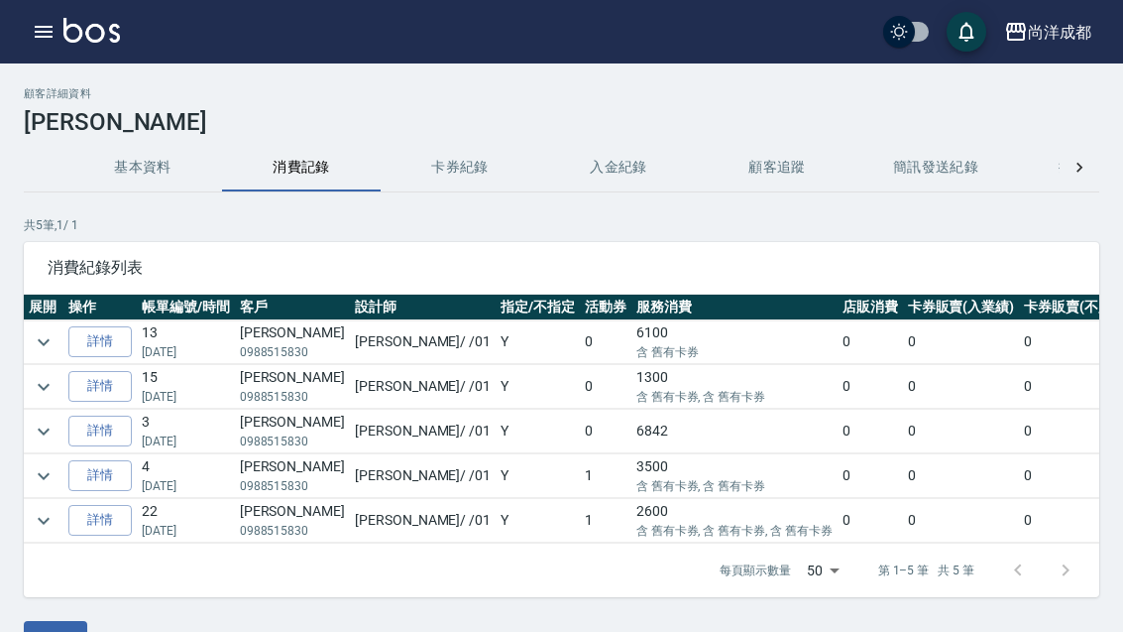
click at [105, 340] on link "詳情" at bounding box center [99, 341] width 63 height 31
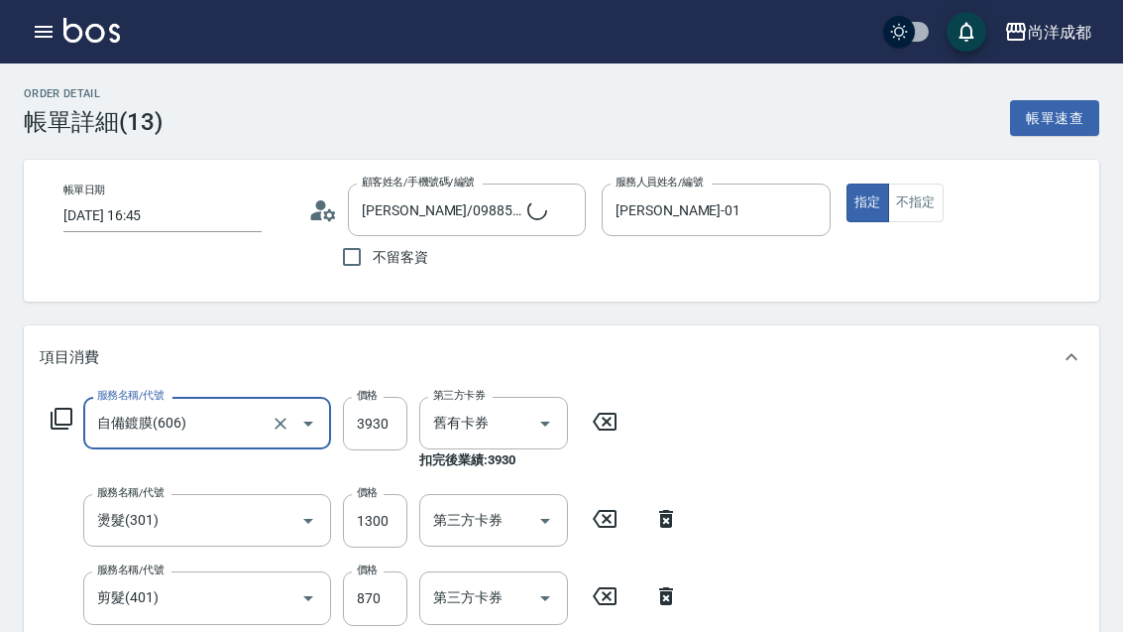
type input "劉可靚/0988515830/"
type input "210"
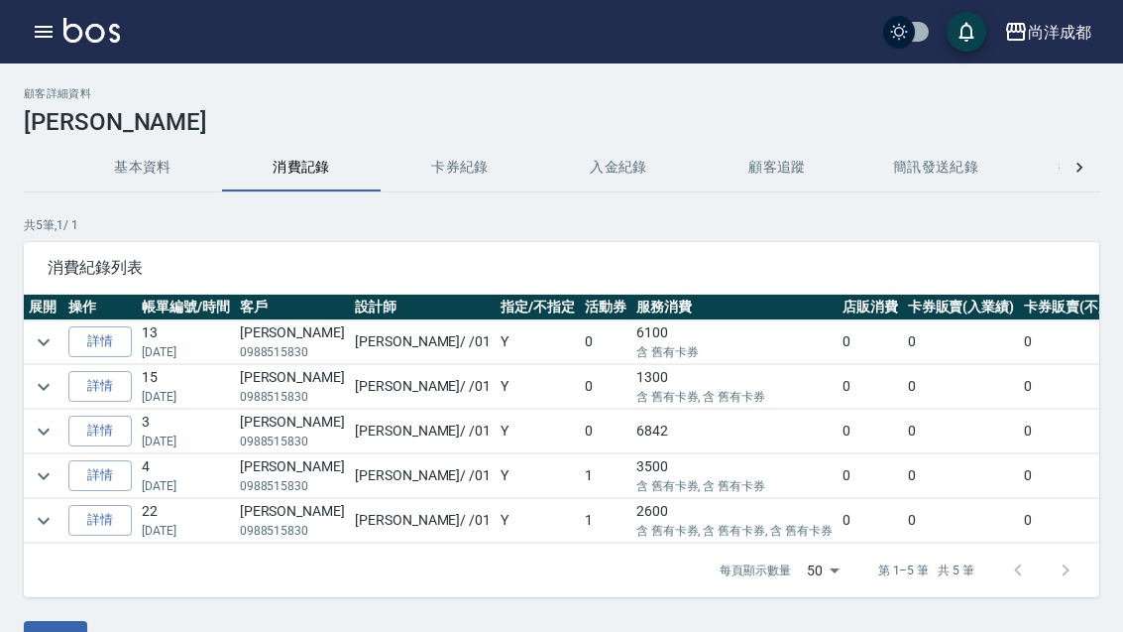
click at [608, 185] on button "入金紀錄" at bounding box center [618, 168] width 159 height 48
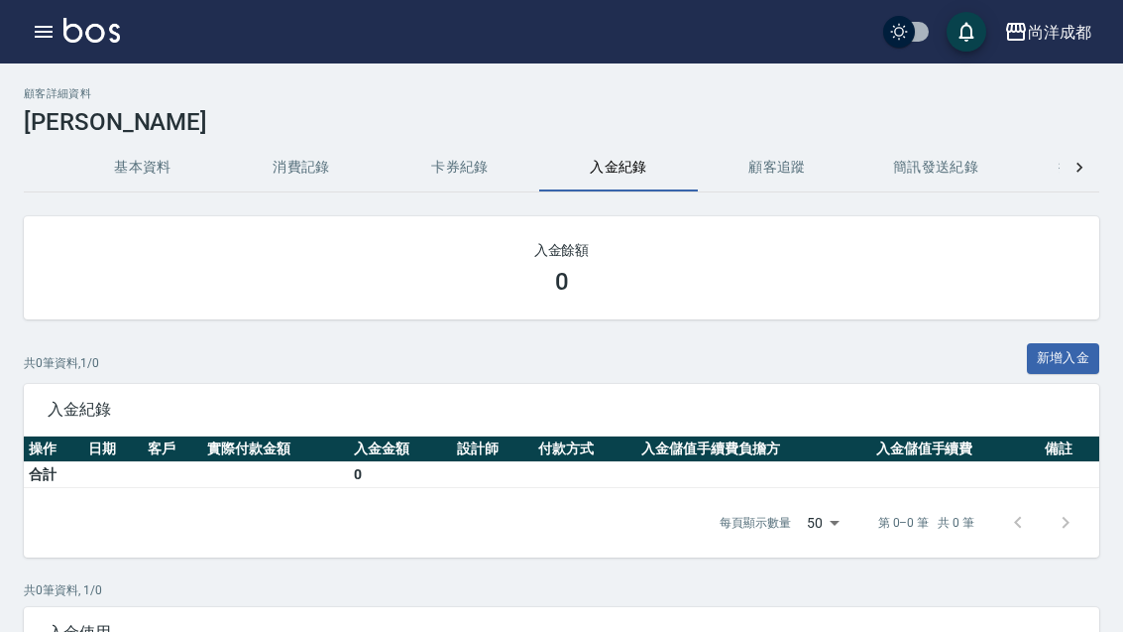
click at [461, 165] on button "卡券紀錄" at bounding box center [460, 168] width 159 height 48
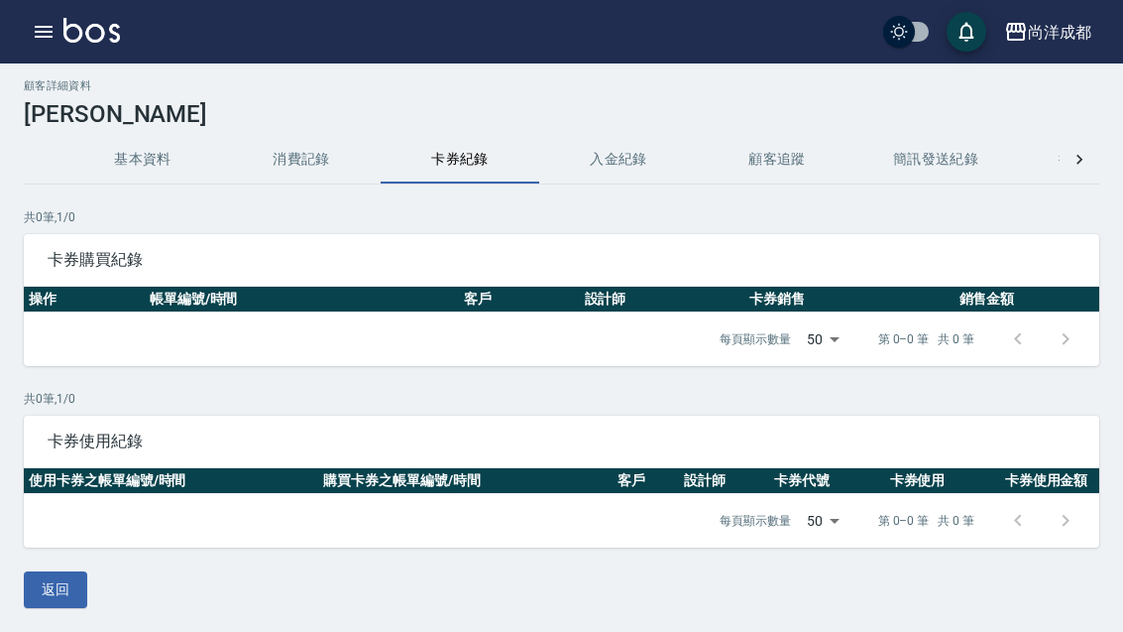
scroll to position [63, 0]
click at [294, 136] on button "消費記錄" at bounding box center [301, 160] width 159 height 48
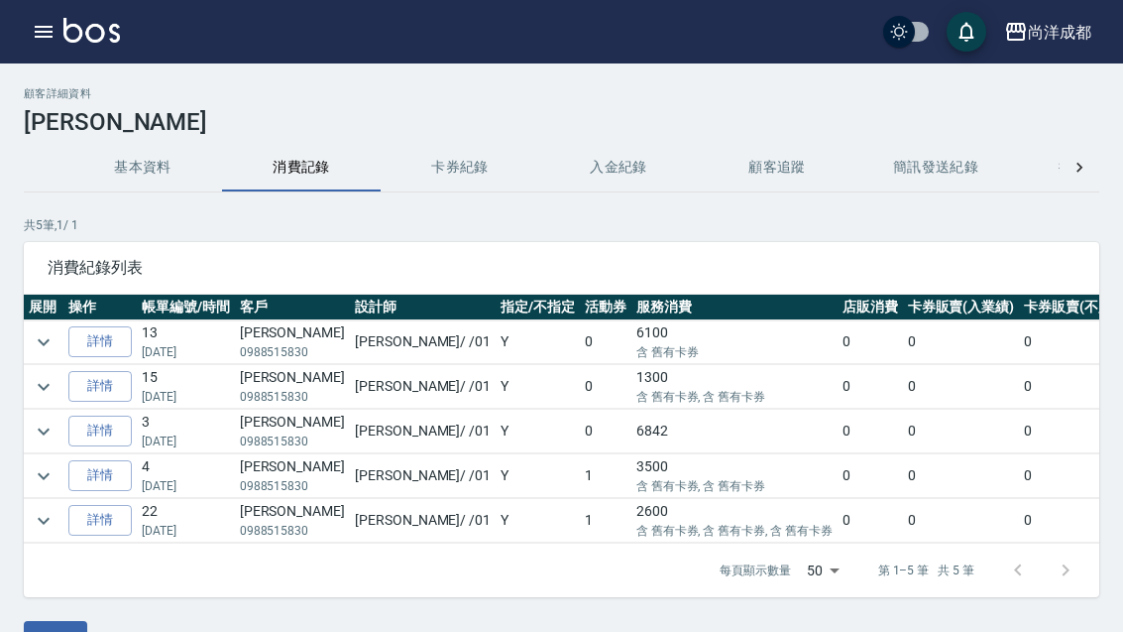
click at [163, 185] on button "基本資料" at bounding box center [142, 168] width 159 height 48
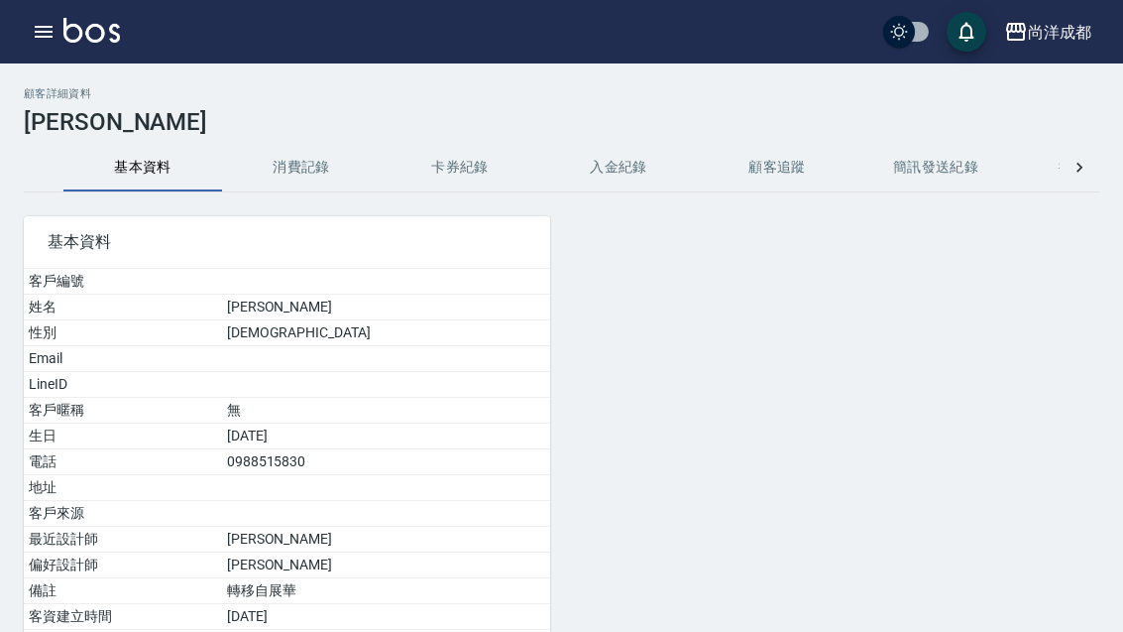
click at [303, 168] on button "消費記錄" at bounding box center [301, 168] width 159 height 48
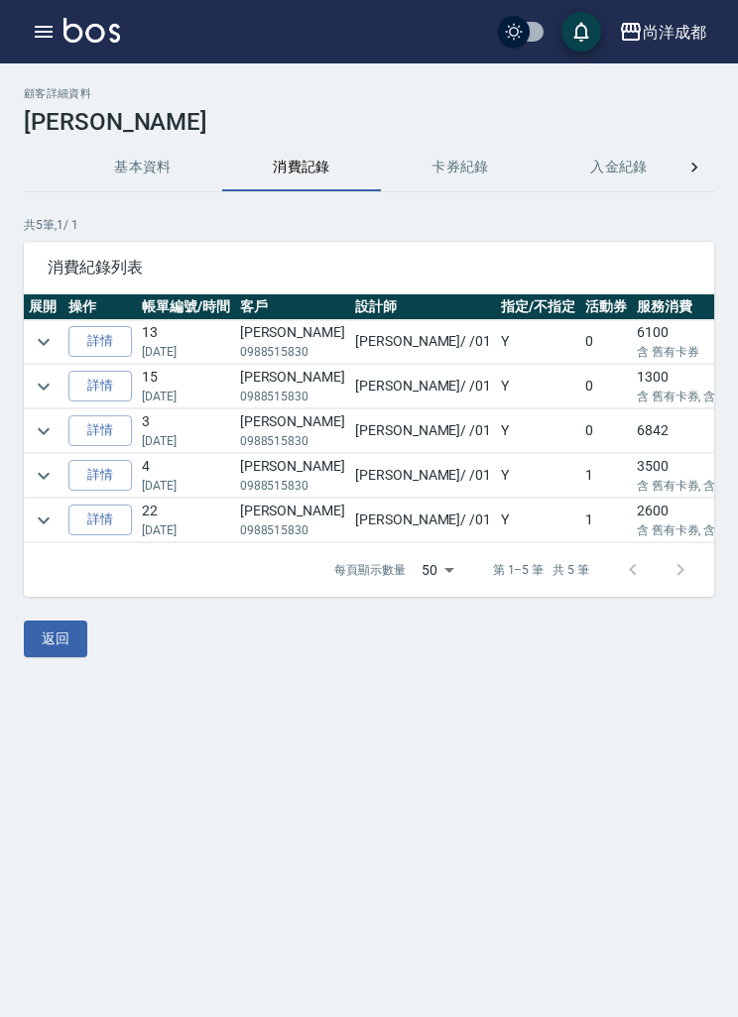
click at [95, 520] on link "詳情" at bounding box center [99, 520] width 63 height 31
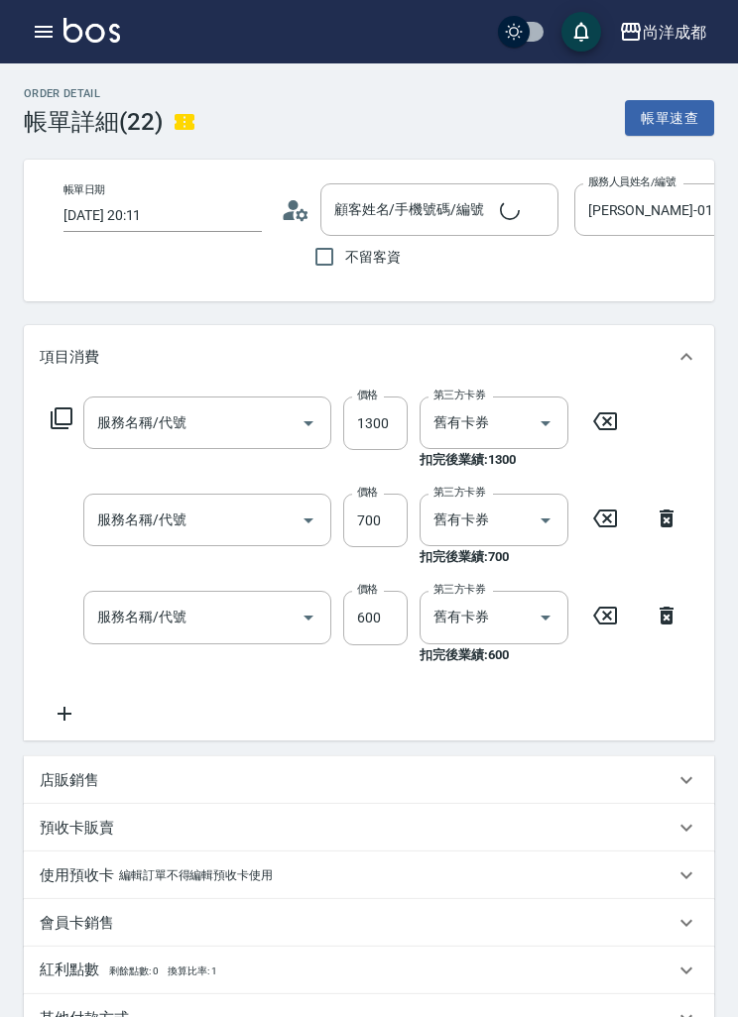
type input "2024/12/11 20:11"
type input "Benny-01"
type input "燙髮(301)"
type input "剪髮(401)"
type input "洗髮(201)"
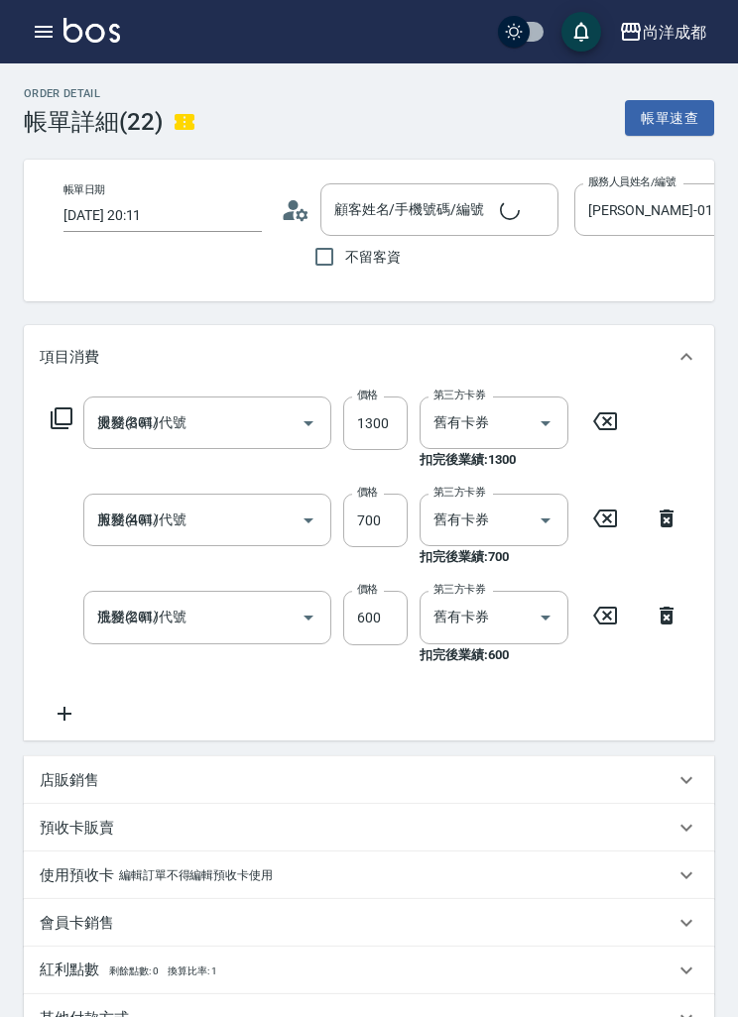
type input "劉可靚/0988515830/"
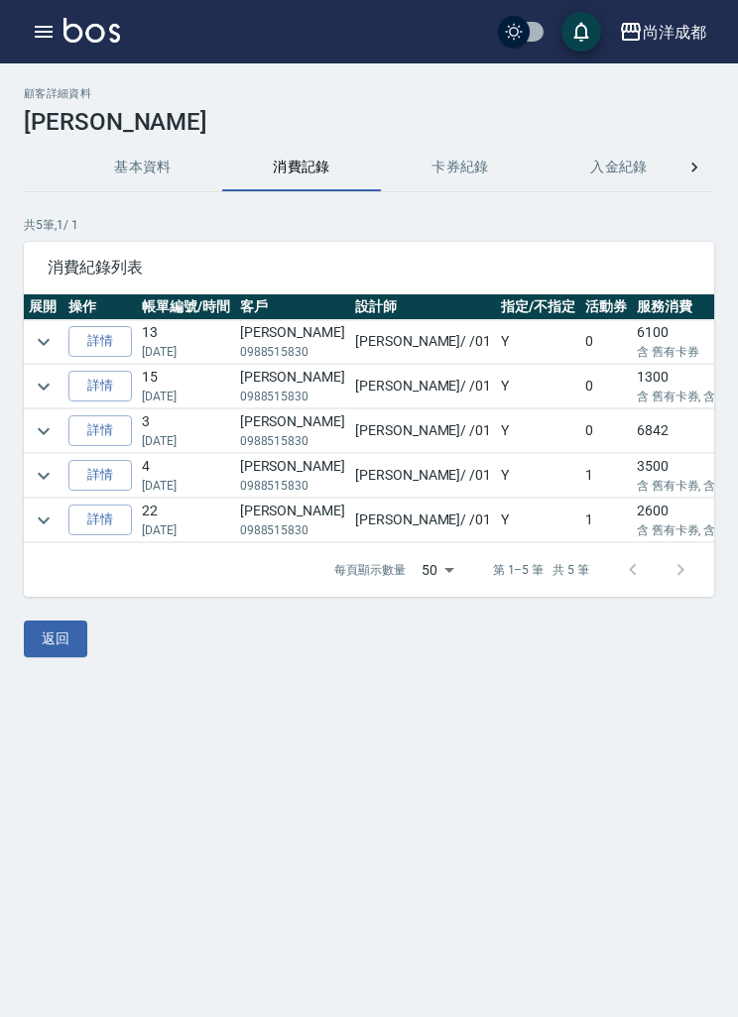
click at [107, 434] on link "詳情" at bounding box center [99, 430] width 63 height 31
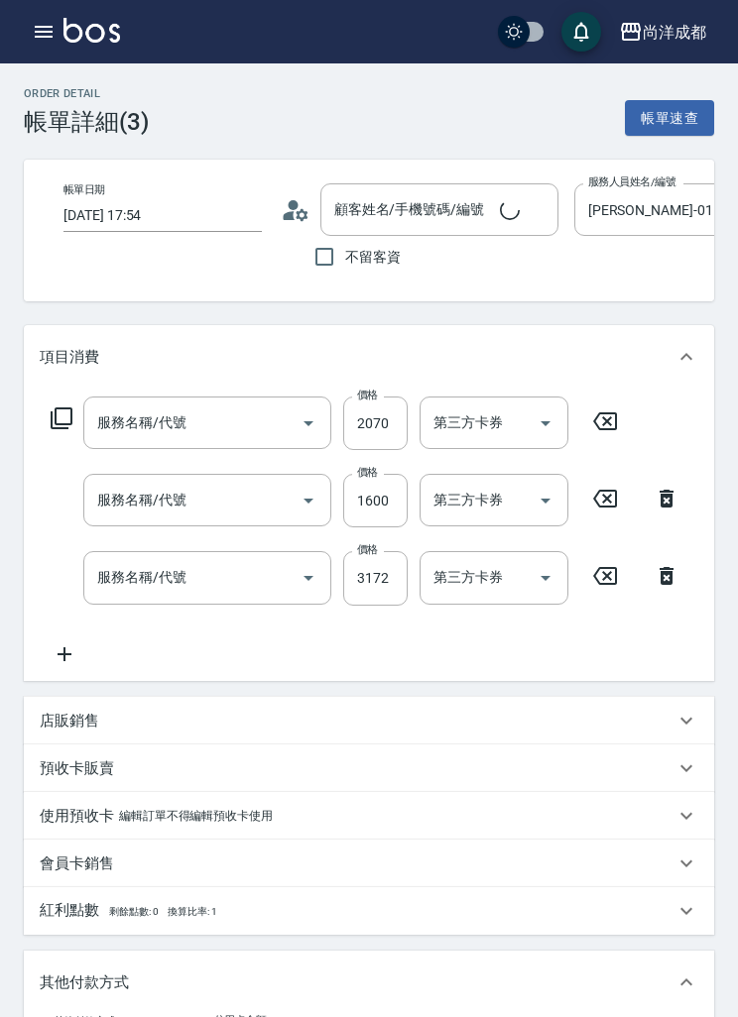
type input "2025/02/16 17:54"
type input "Benny-01"
type input "劉可靚/0988515830/"
type input "黑曜光護L(611)"
type input "染髮(501)"
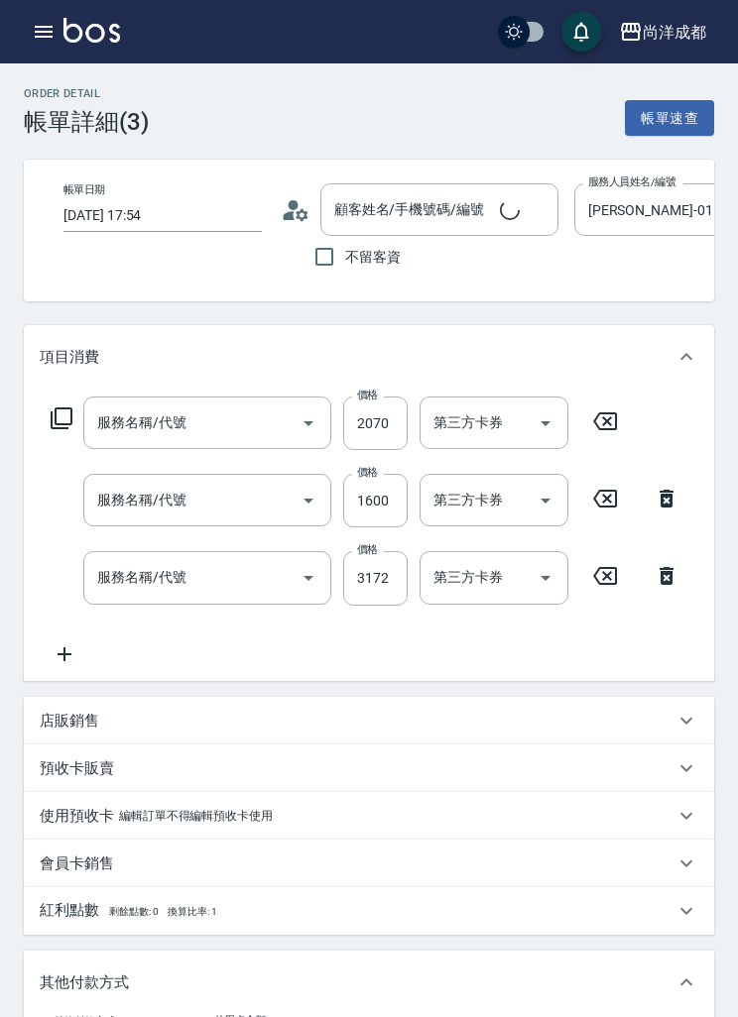
type input "燙髮(301)"
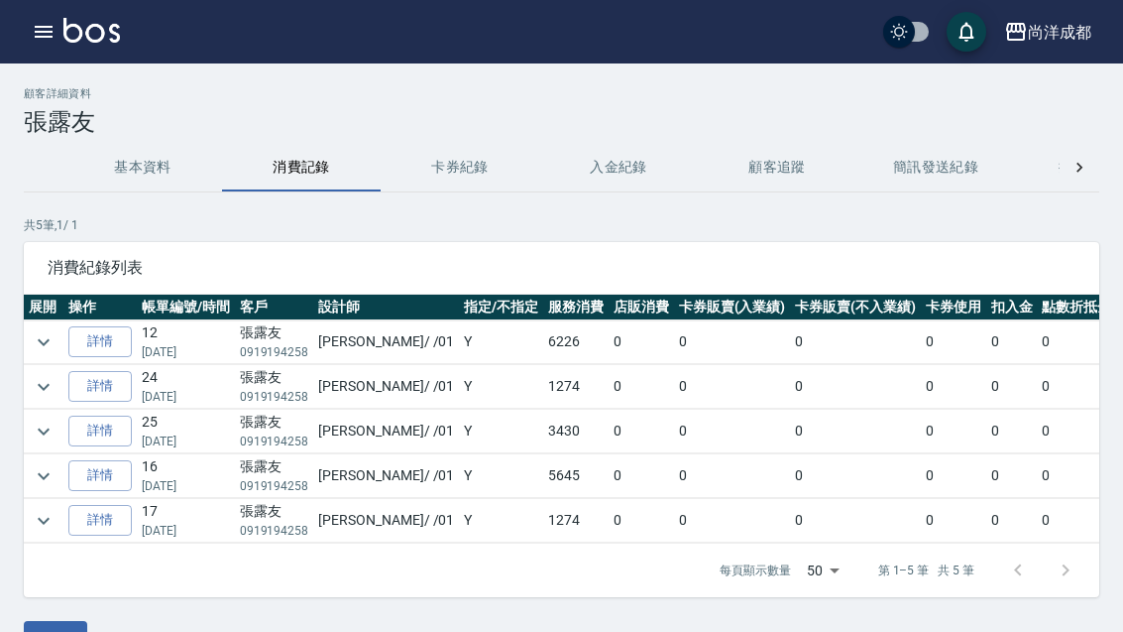
click at [38, 46] on button "button" at bounding box center [44, 32] width 40 height 40
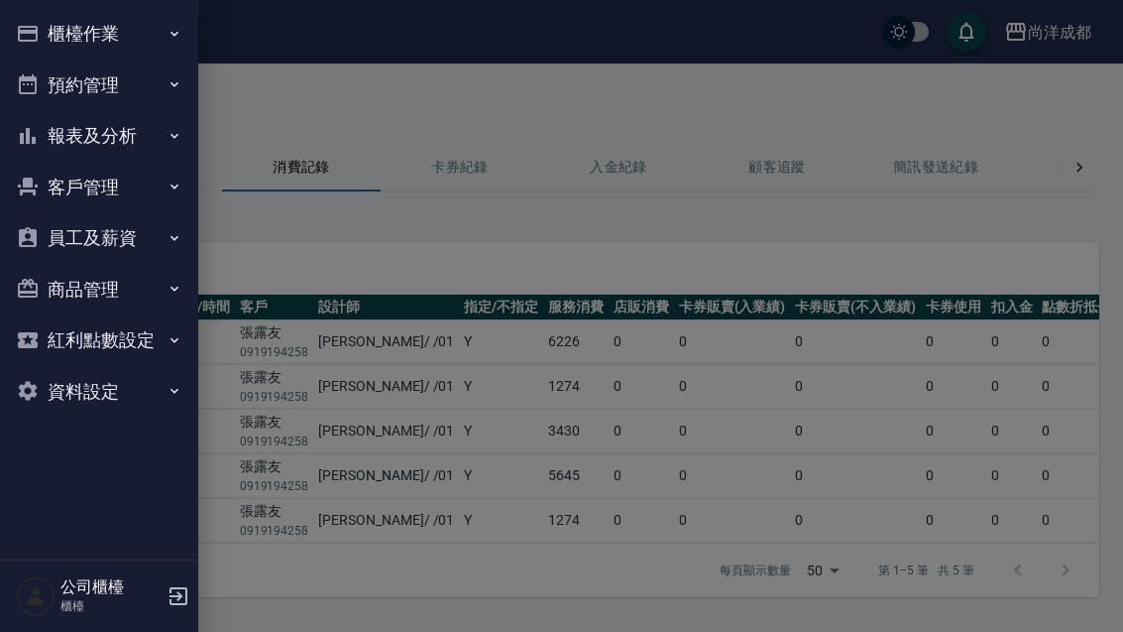
click at [180, 87] on icon "button" at bounding box center [175, 84] width 16 height 16
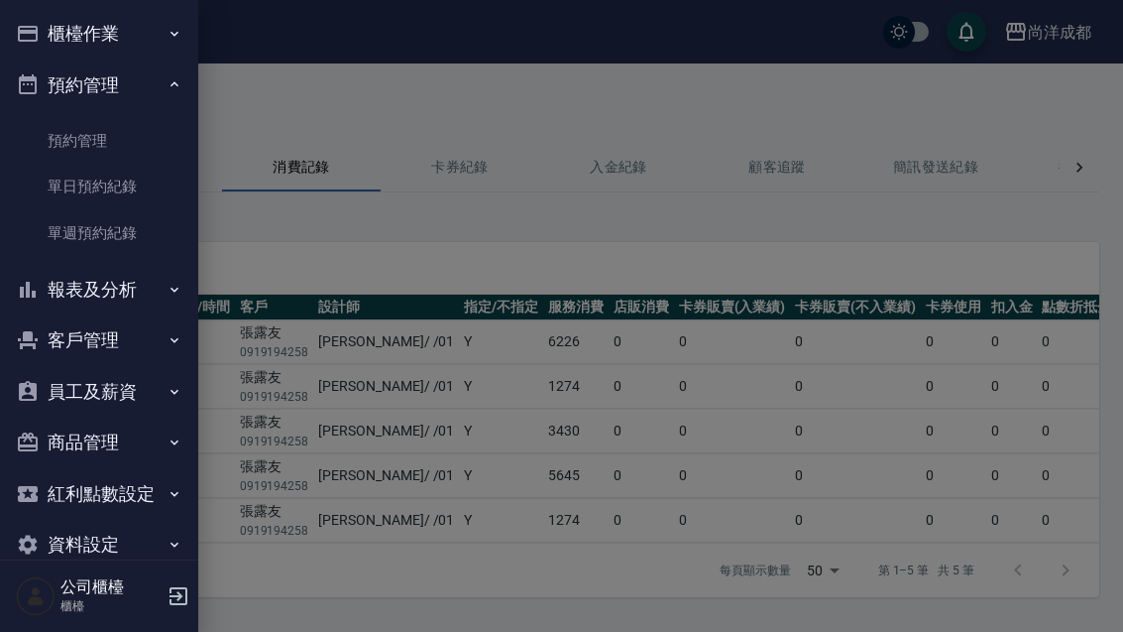
click at [811, 608] on div at bounding box center [561, 316] width 1123 height 632
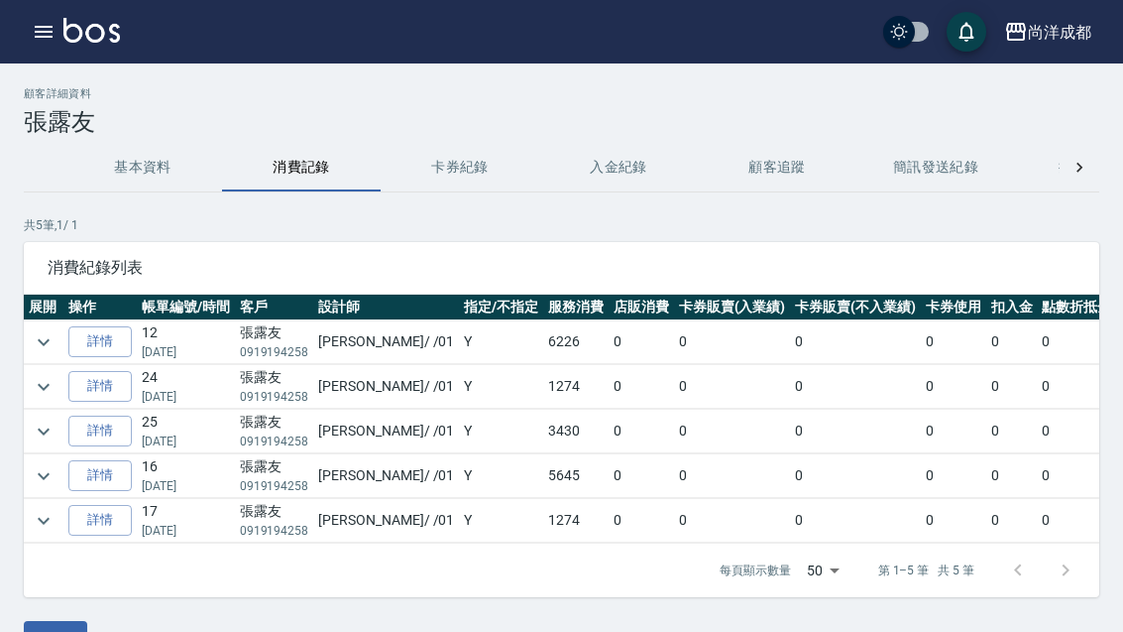
click at [41, 47] on button "button" at bounding box center [44, 32] width 40 height 40
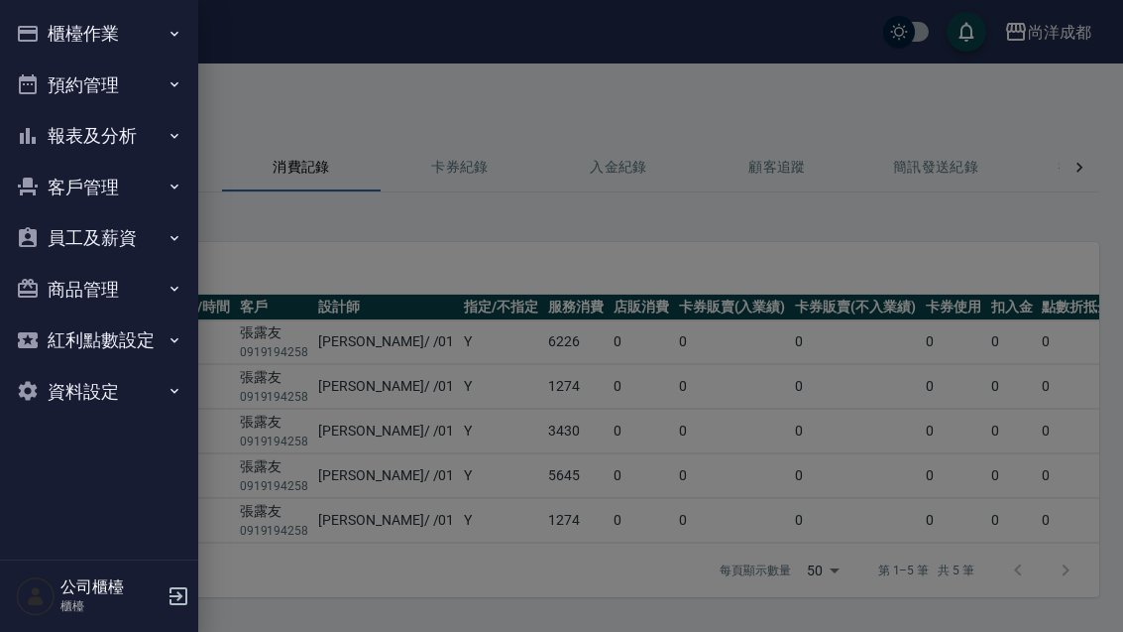
click at [49, 25] on button "櫃檯作業" at bounding box center [99, 34] width 182 height 52
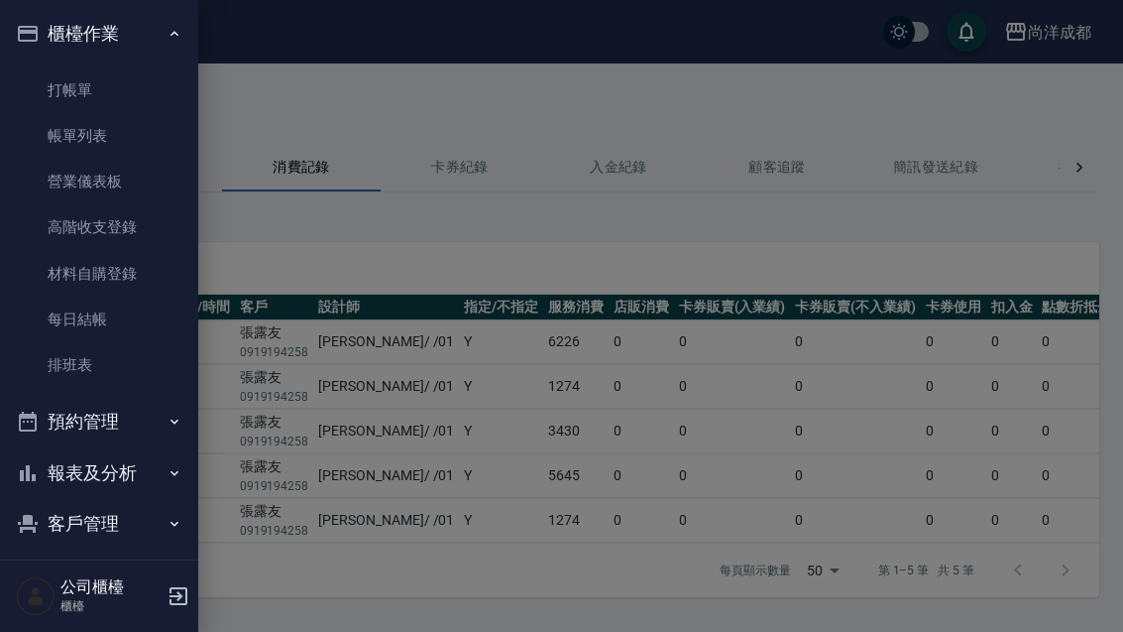
click at [83, 19] on button "櫃檯作業" at bounding box center [99, 34] width 182 height 52
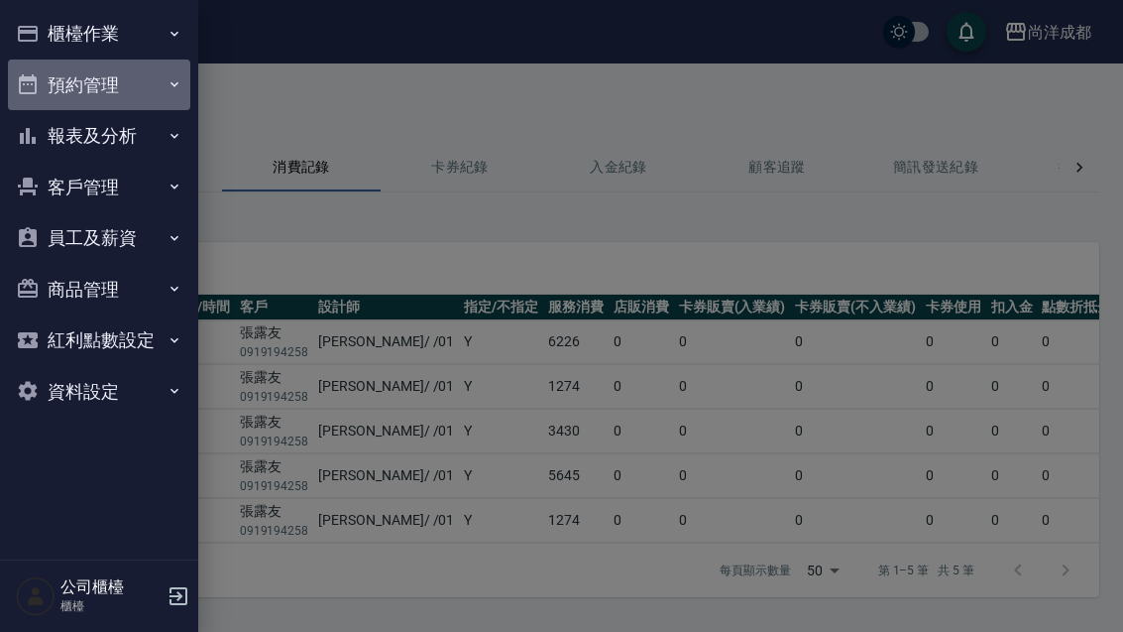
click at [63, 78] on button "預約管理" at bounding box center [99, 85] width 182 height 52
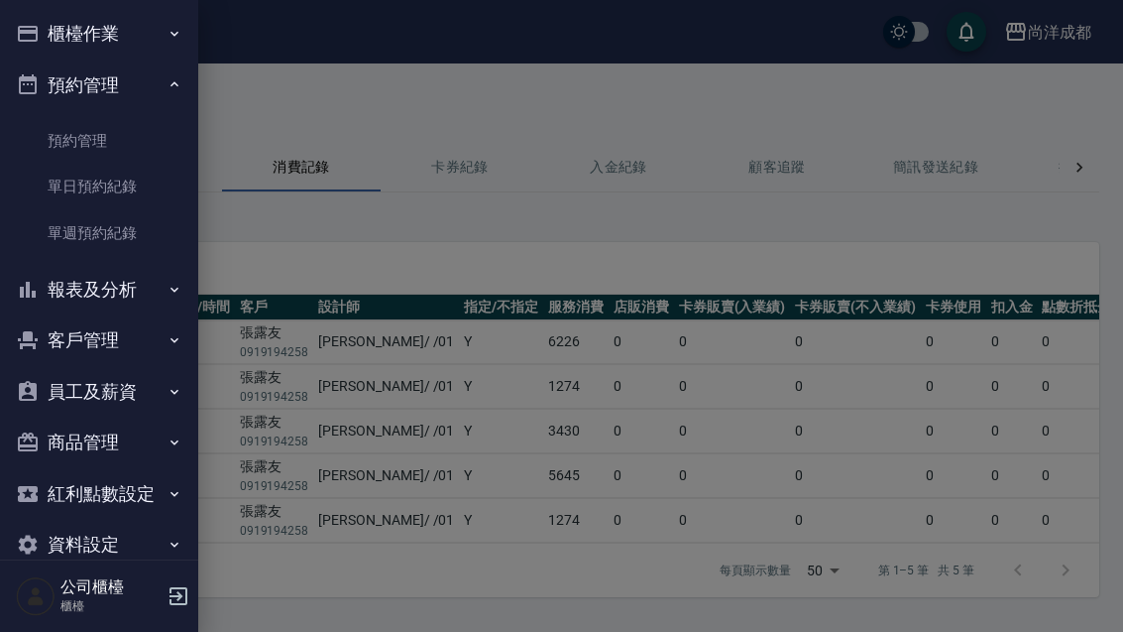
click at [54, 196] on link "單日預約紀錄" at bounding box center [99, 187] width 182 height 46
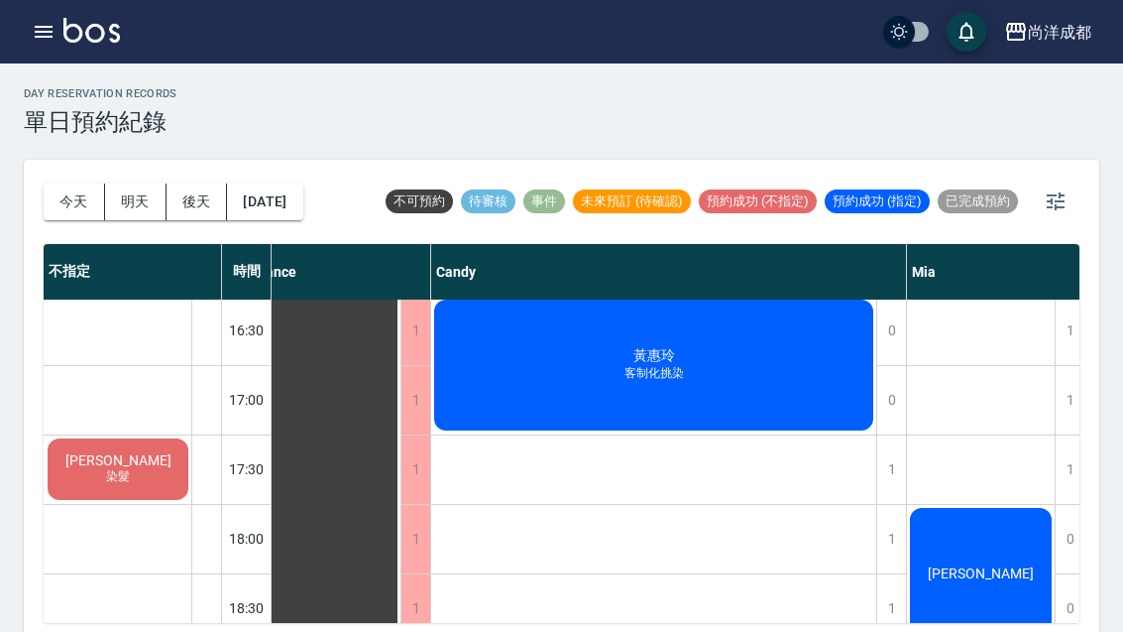
scroll to position [906, 16]
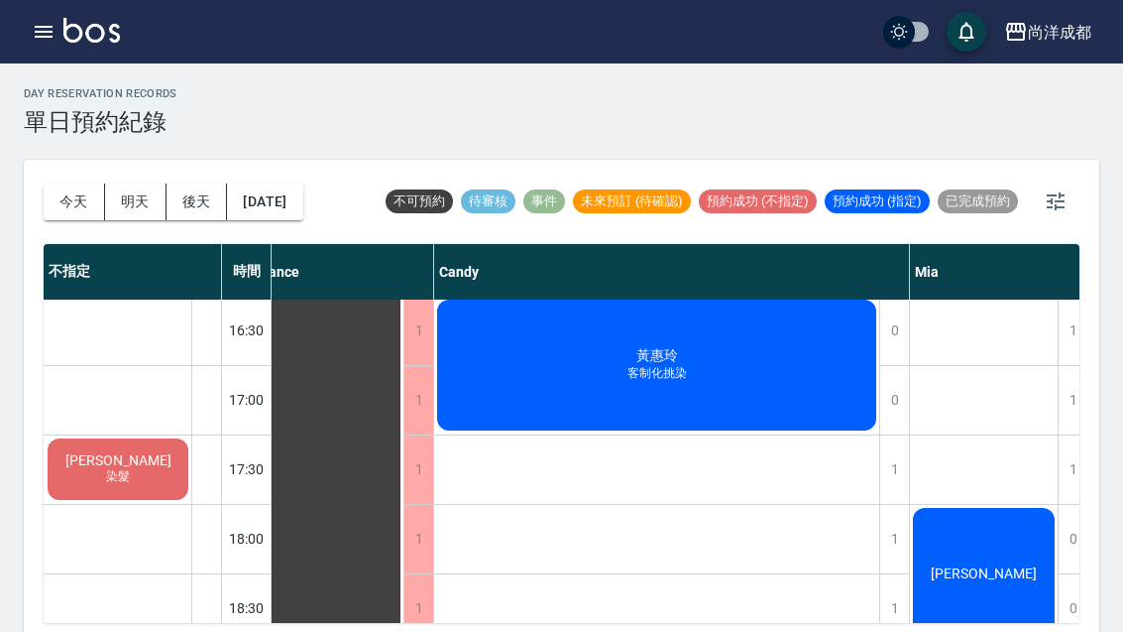
click at [62, 481] on div "[PERSON_NAME] 染髮" at bounding box center [118, 468] width 147 height 67
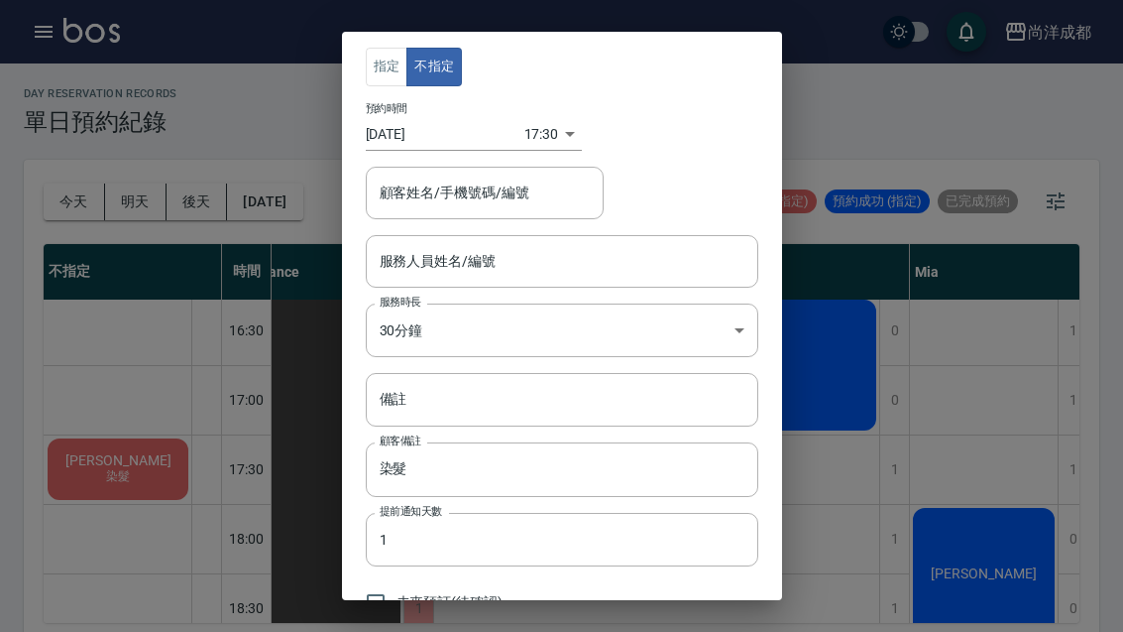
type input "[PERSON_NAME]/0920679926"
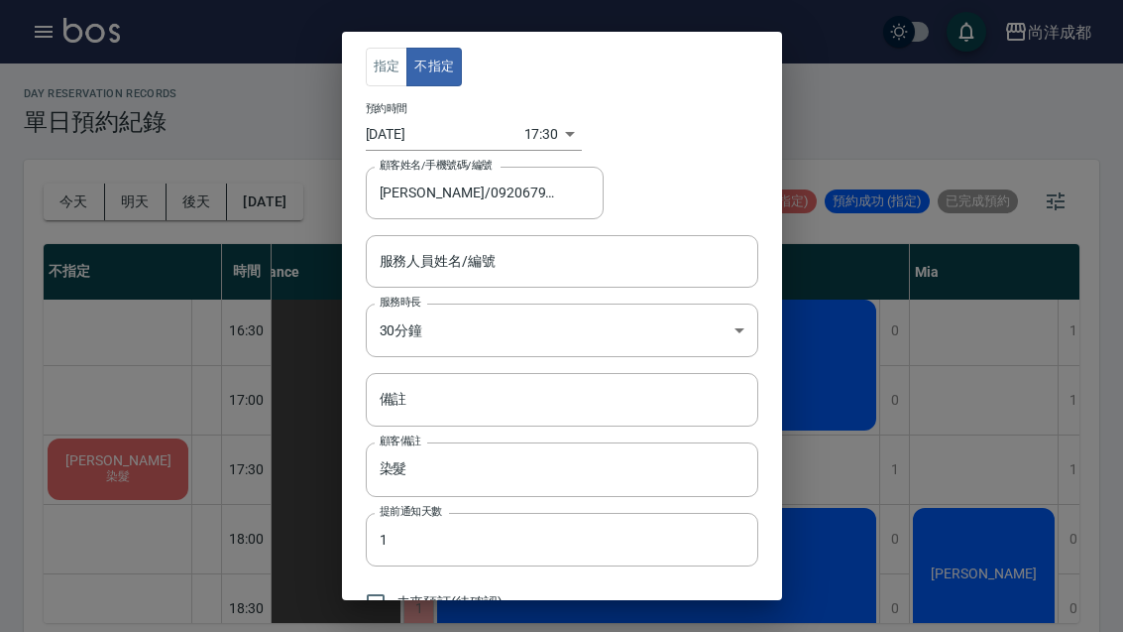
scroll to position [0, 0]
click at [955, 295] on div "指定 不指定 預約時間 [DATE] 17:30 1757755800000 顧客姓名/手機號碼/編號 [PERSON_NAME]/0920679926 顧客…" at bounding box center [561, 316] width 1123 height 632
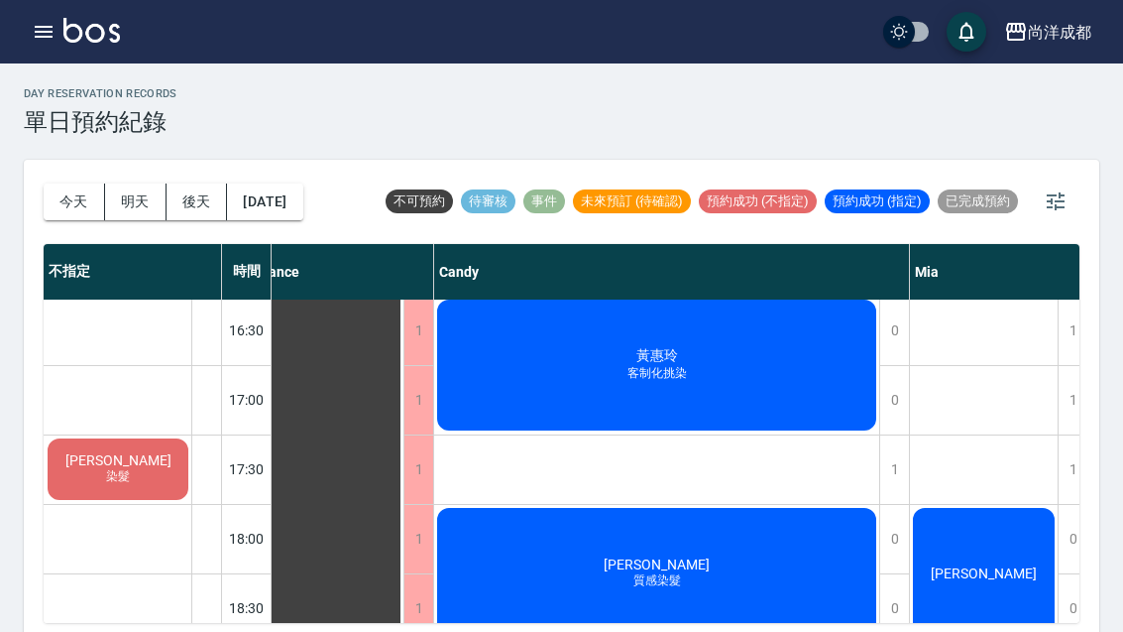
click at [149, 471] on div "[PERSON_NAME] 染髮" at bounding box center [118, 468] width 147 height 67
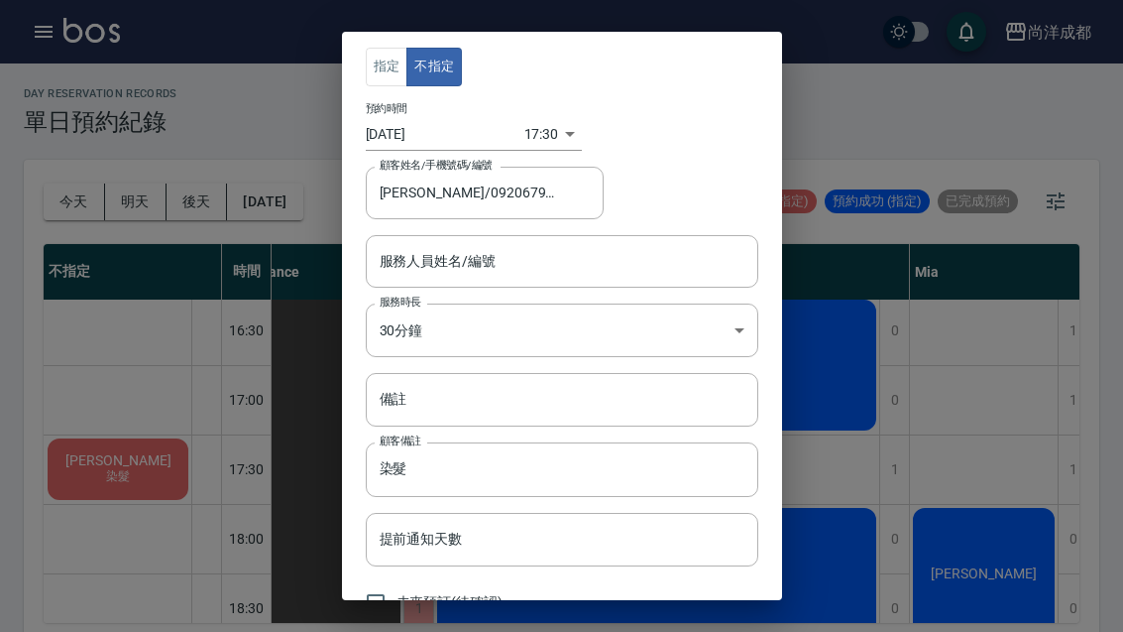
click at [931, 291] on div "指定 不指定 預約時間 [DATE] 17:30 1757755800000 顧客姓名/手機號碼/編號 [PERSON_NAME]/0920679926 顧客…" at bounding box center [561, 316] width 1123 height 632
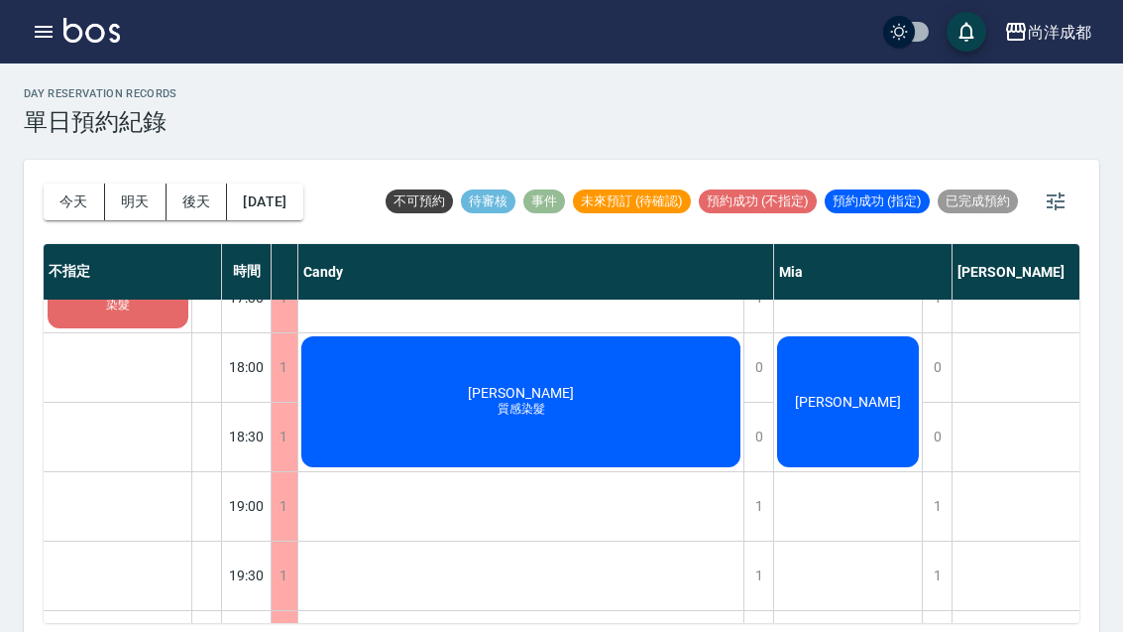
scroll to position [1077, 152]
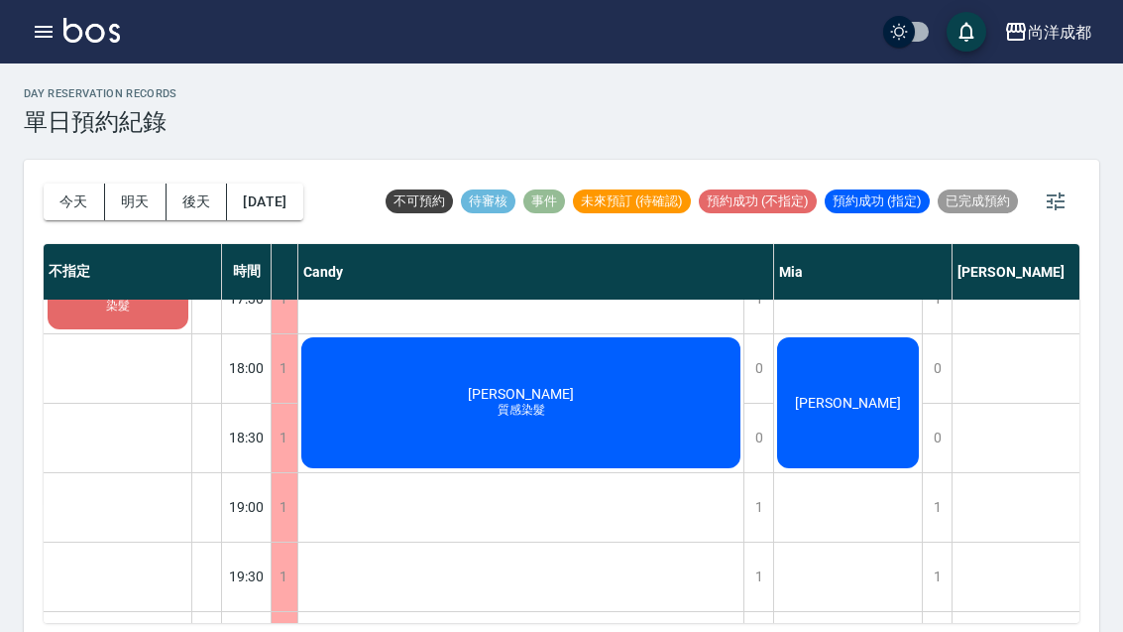
click at [633, 431] on div "[PERSON_NAME] 質感染髮" at bounding box center [520, 402] width 445 height 137
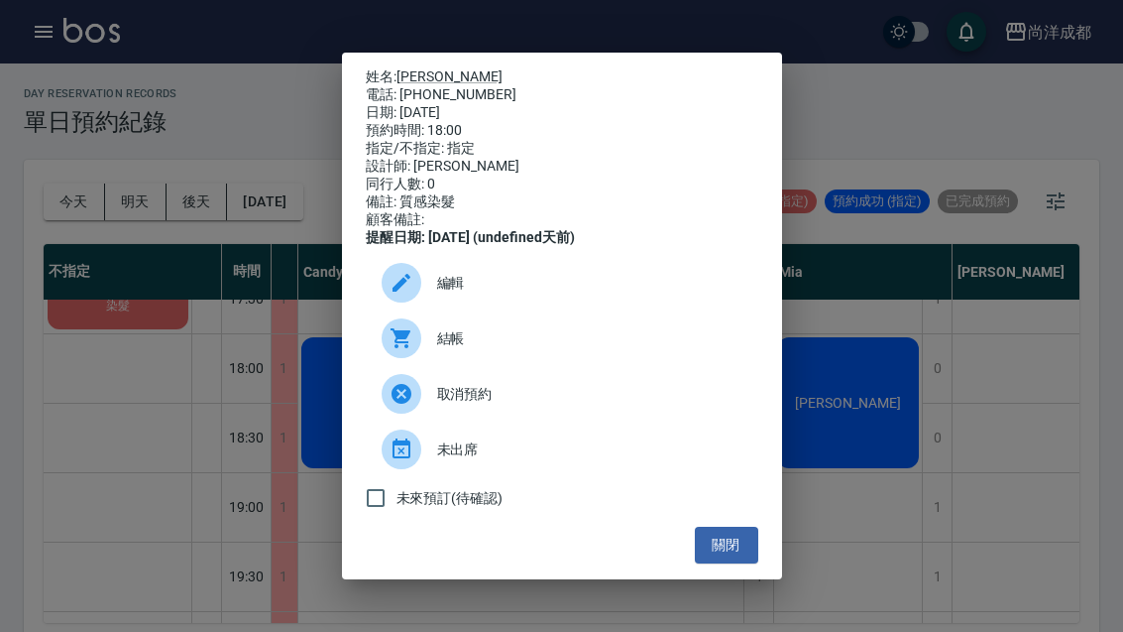
click at [741, 546] on button "關閉" at bounding box center [726, 544] width 63 height 37
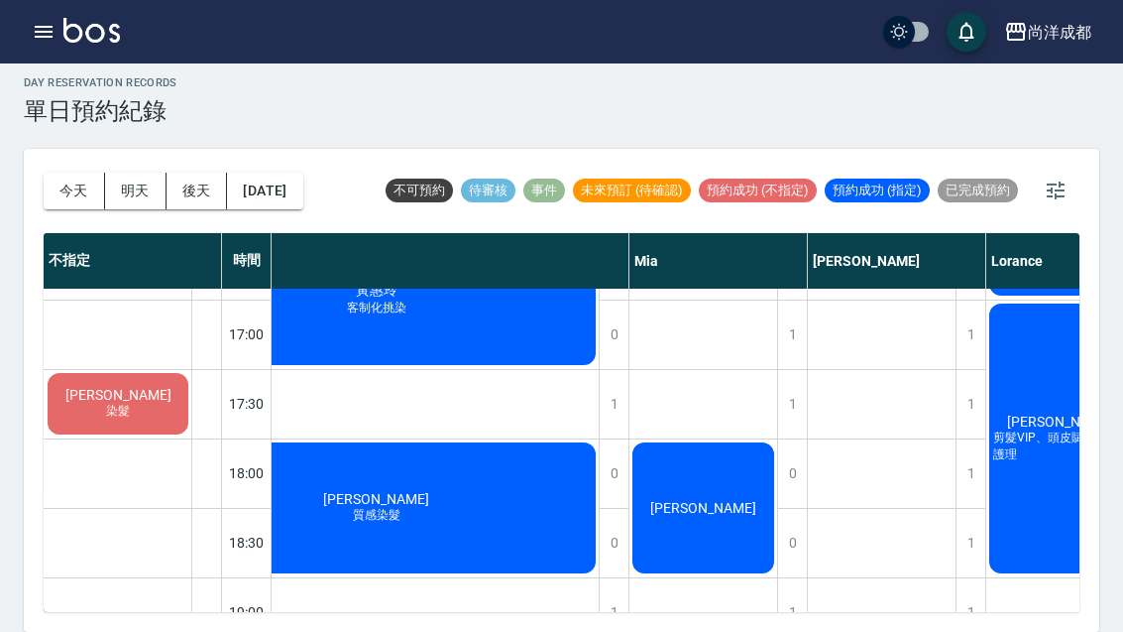
scroll to position [962, 295]
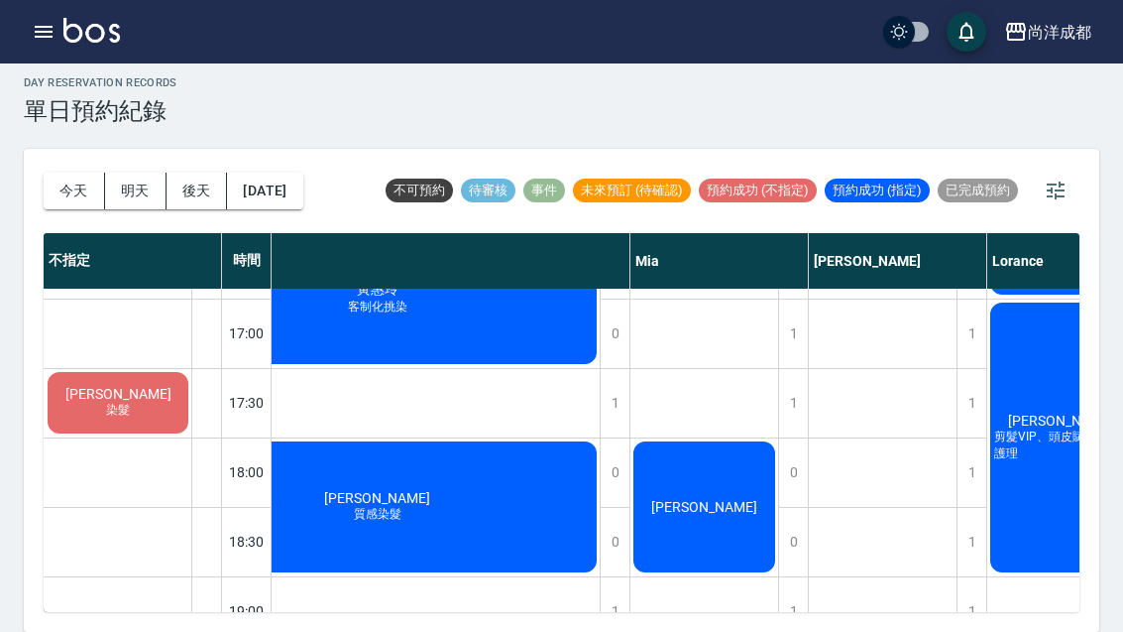
click at [673, 490] on div "[PERSON_NAME]" at bounding box center [705, 506] width 148 height 137
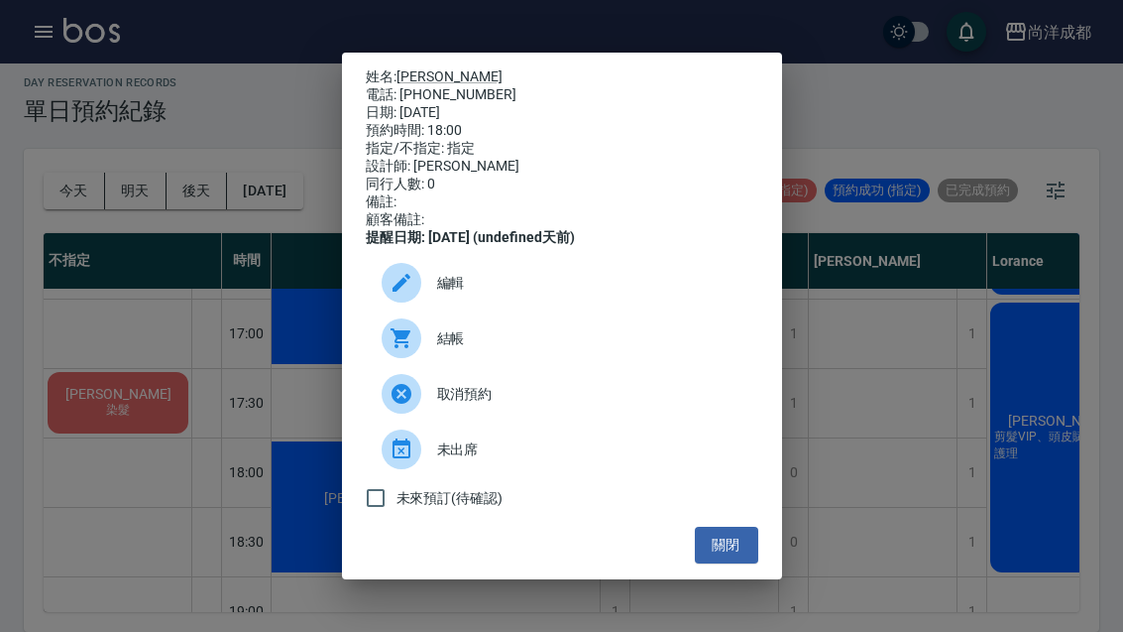
click at [744, 563] on button "關閉" at bounding box center [726, 544] width 63 height 37
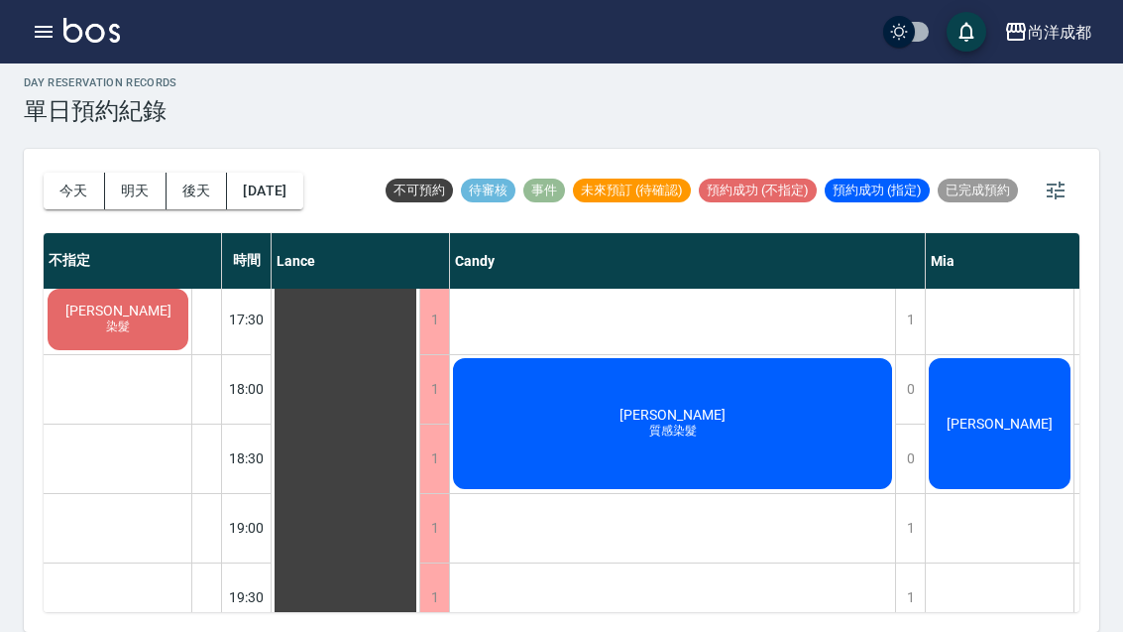
scroll to position [1053, 0]
